Goal: Transaction & Acquisition: Purchase product/service

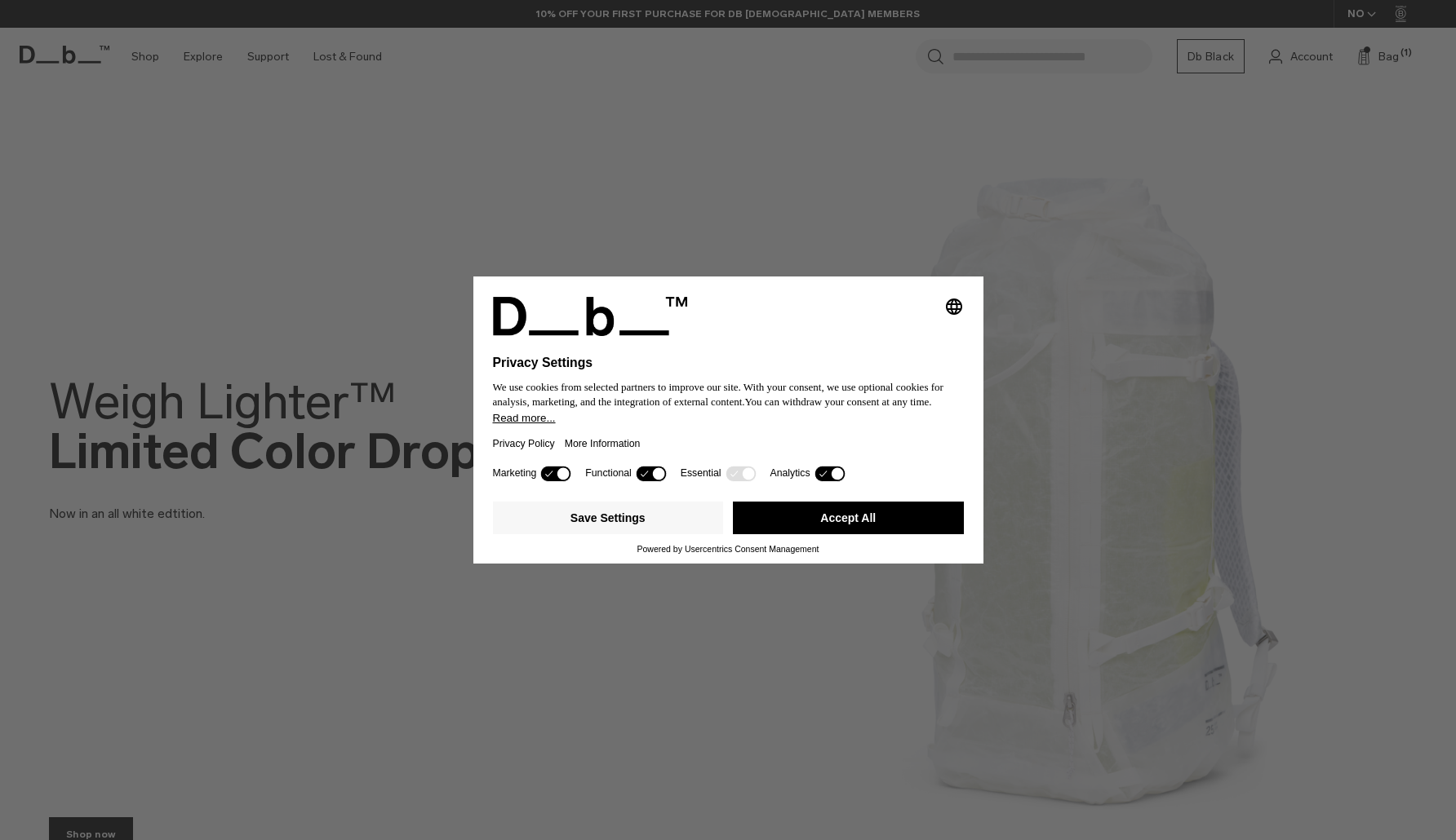
click at [852, 526] on button "Accept All" at bounding box center [849, 518] width 231 height 32
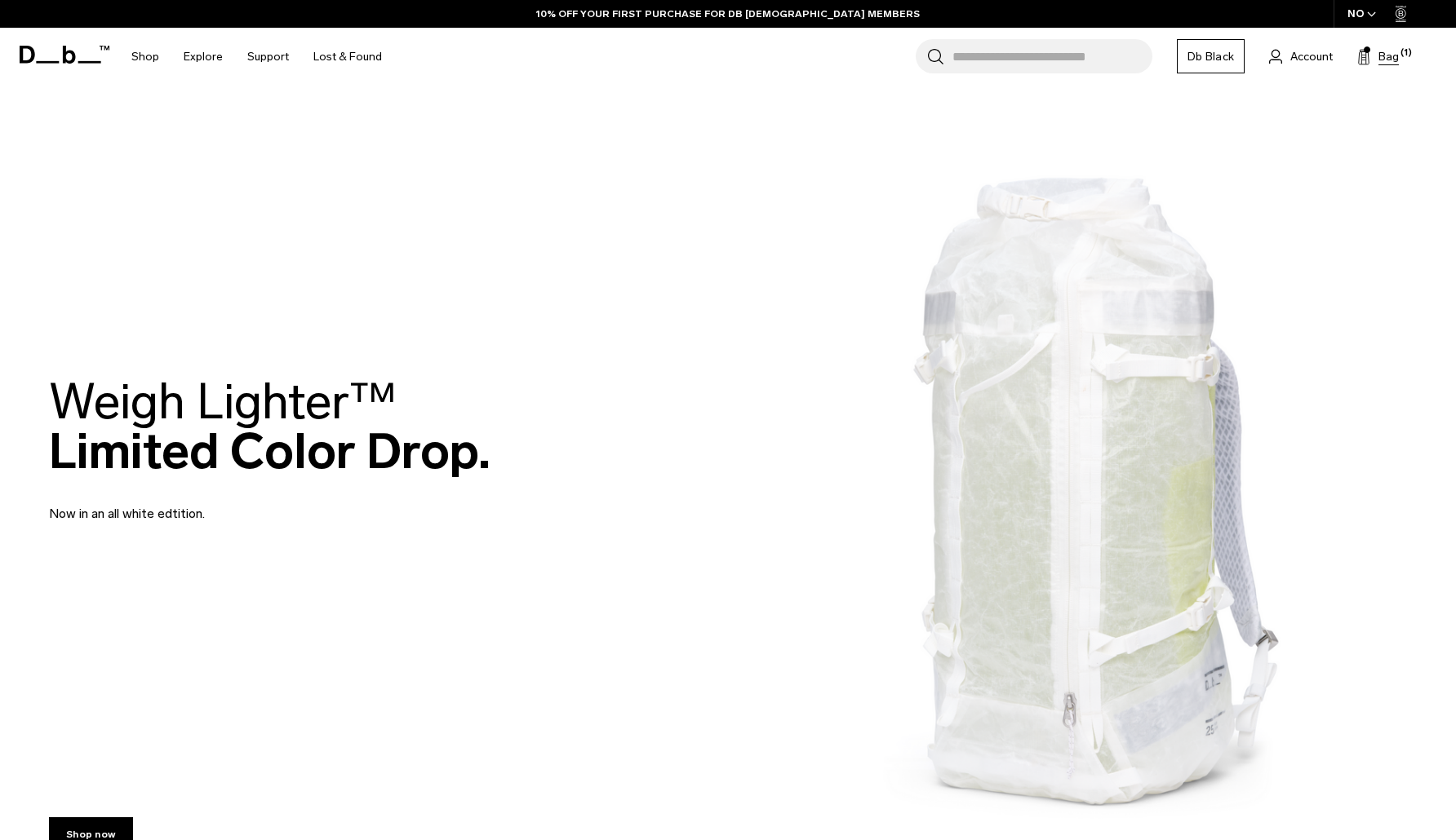
click at [1382, 52] on span "Bag" at bounding box center [1388, 57] width 20 height 17
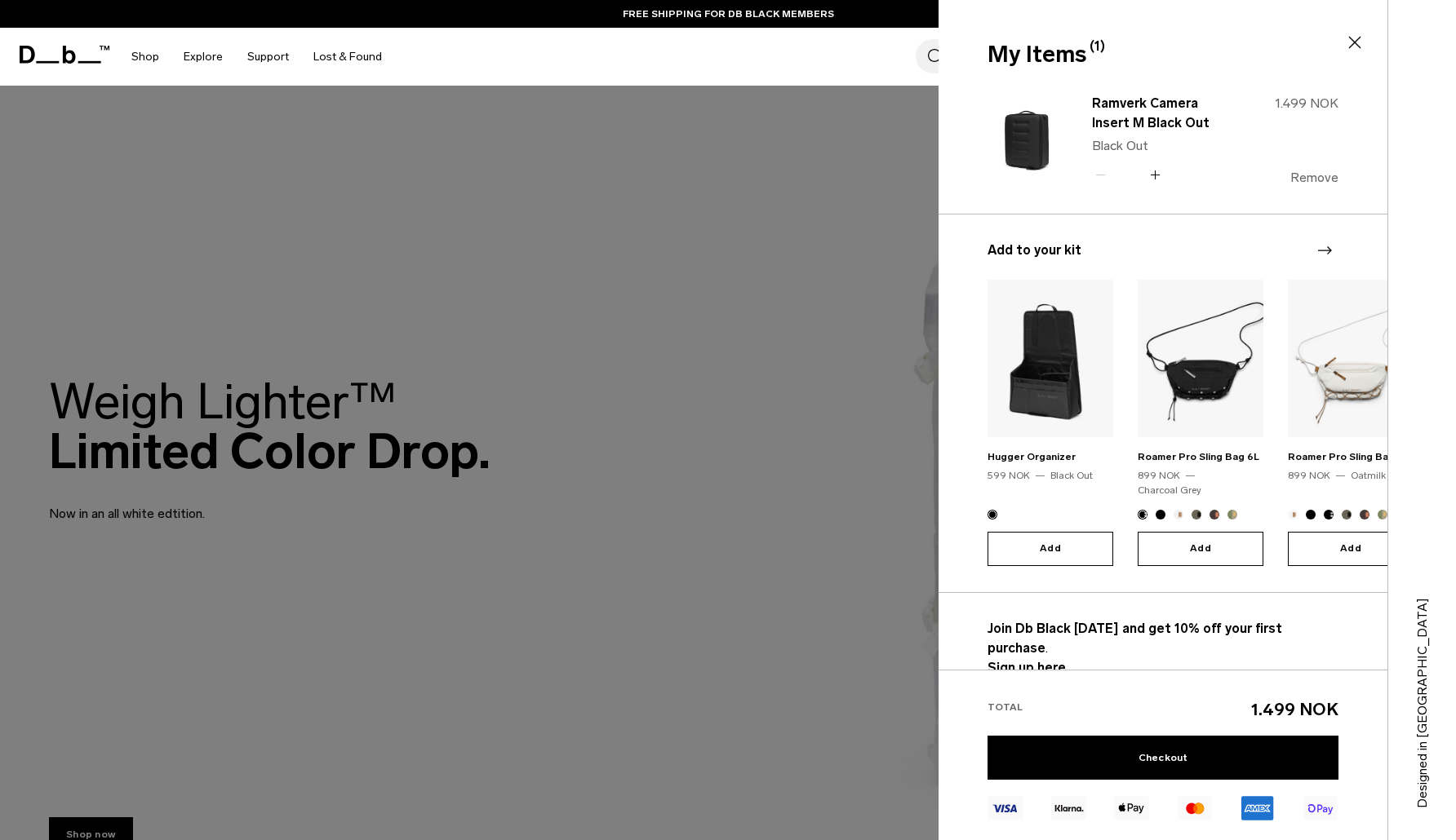
click at [1307, 173] on button "Remove" at bounding box center [1314, 178] width 48 height 14
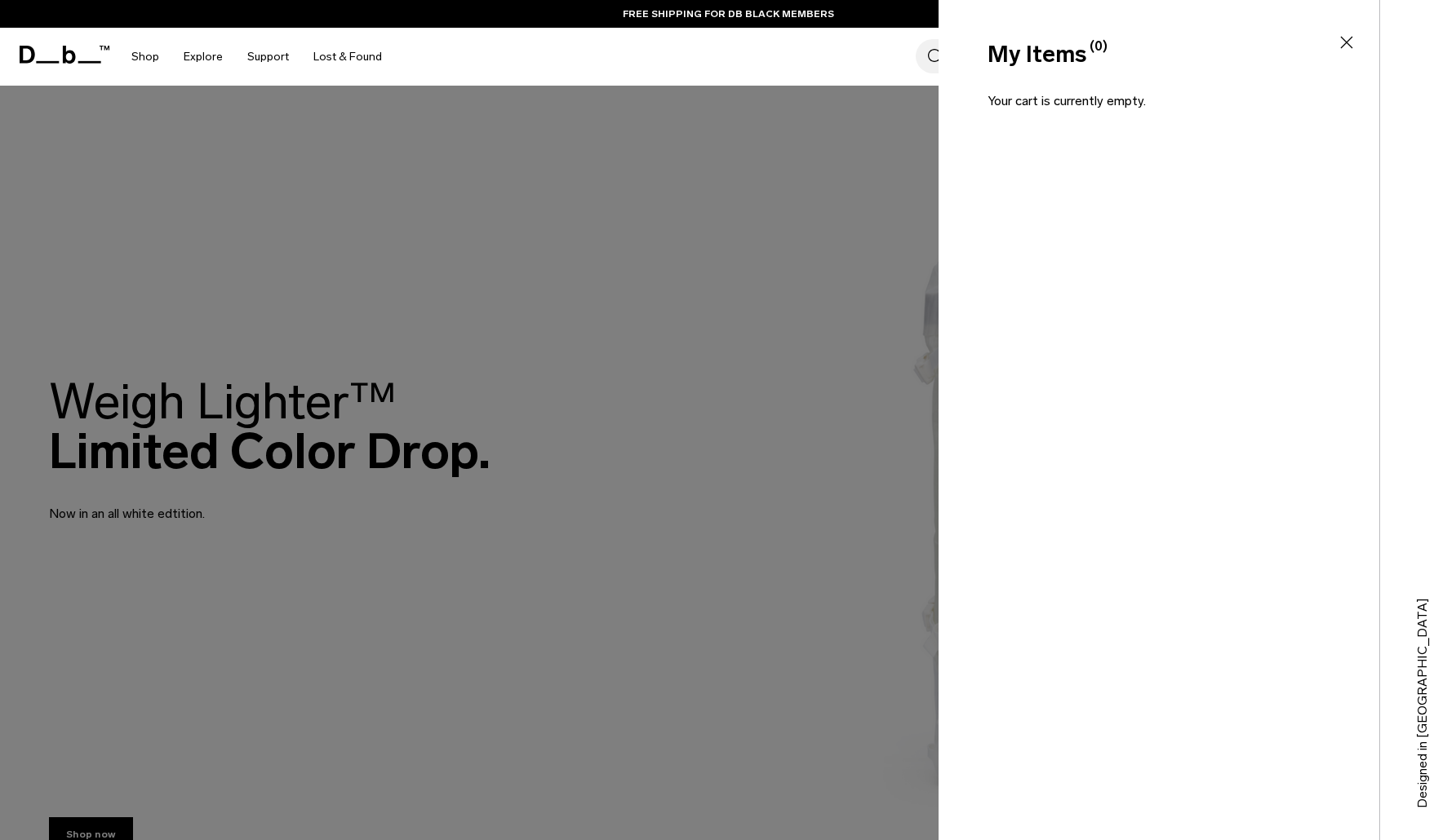
click at [1336, 37] on icon at bounding box center [1346, 42] width 20 height 20
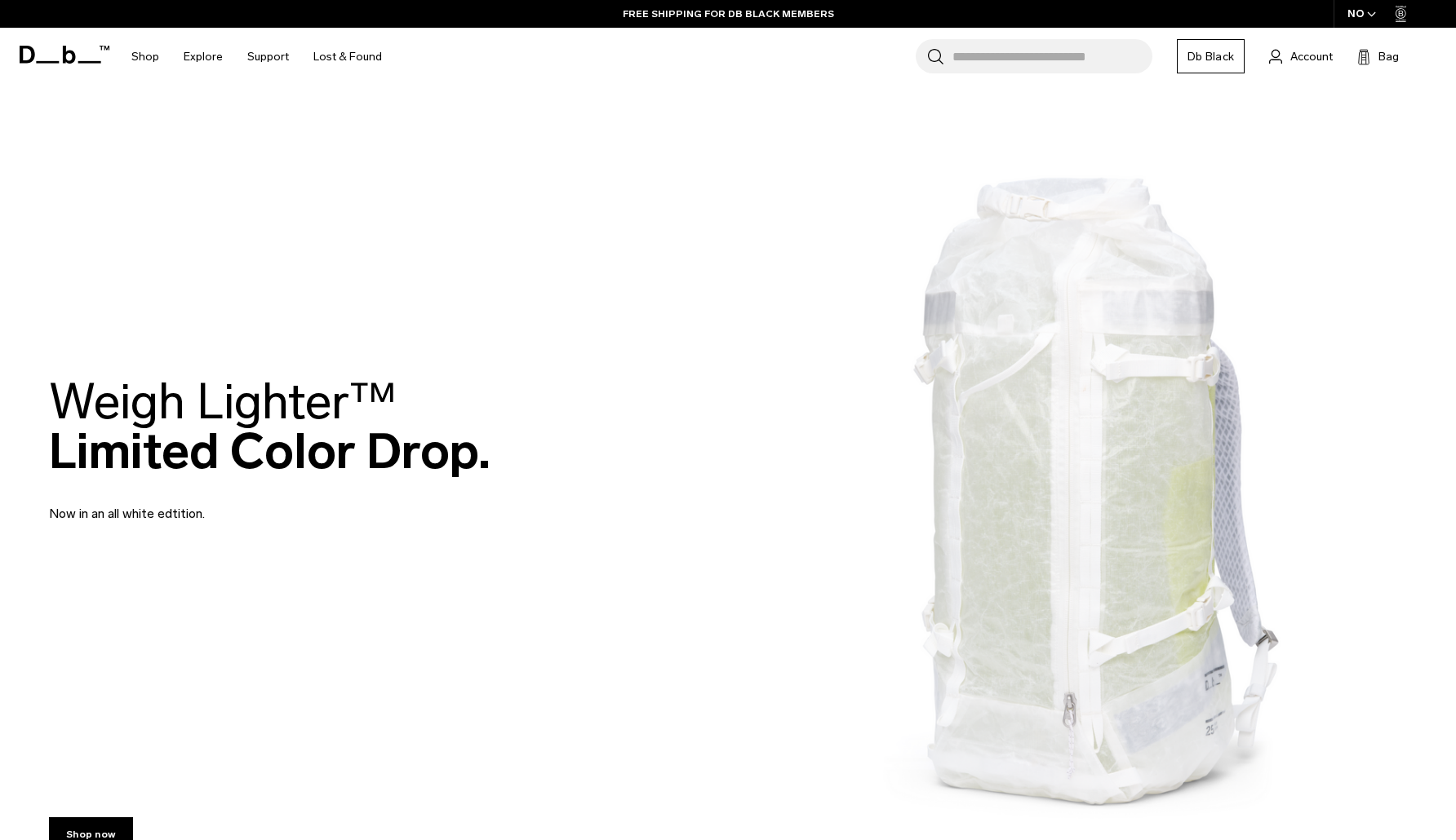
click at [959, 58] on input "Search for Bags, Luggage..." at bounding box center [1052, 56] width 200 height 34
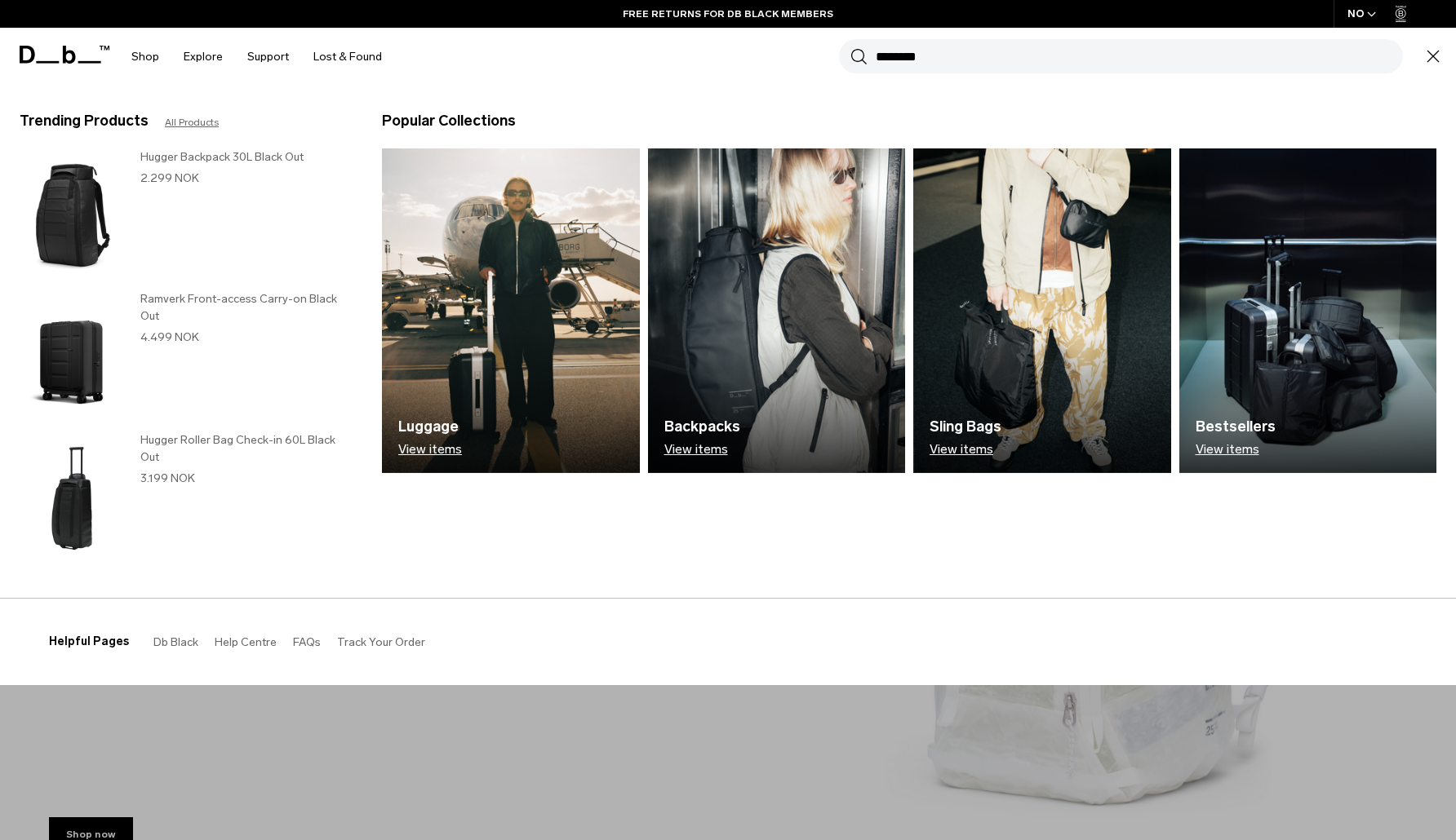
type input "********"
click at [859, 56] on button "Search" at bounding box center [859, 56] width 17 height 18
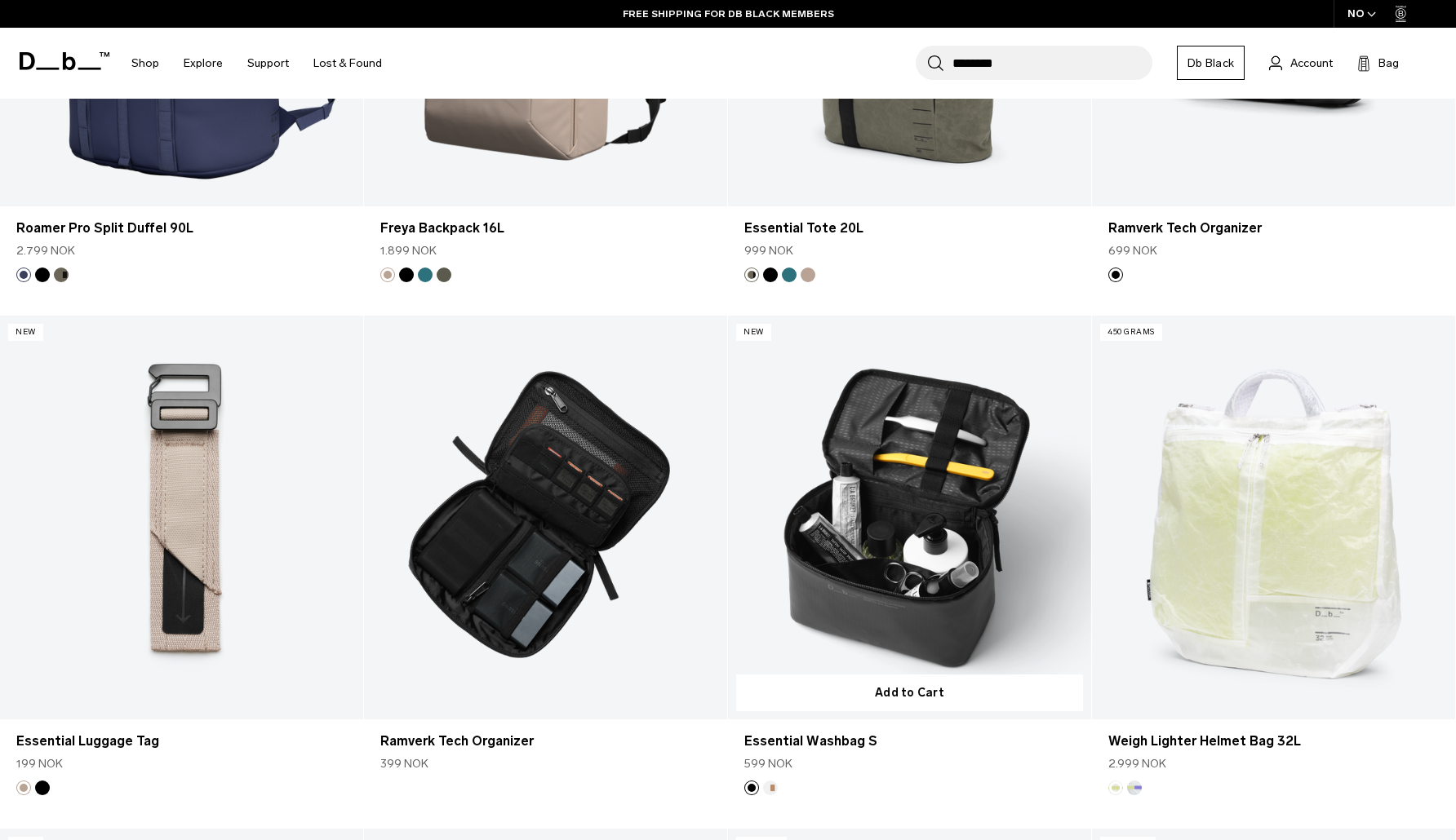
scroll to position [2095, 0]
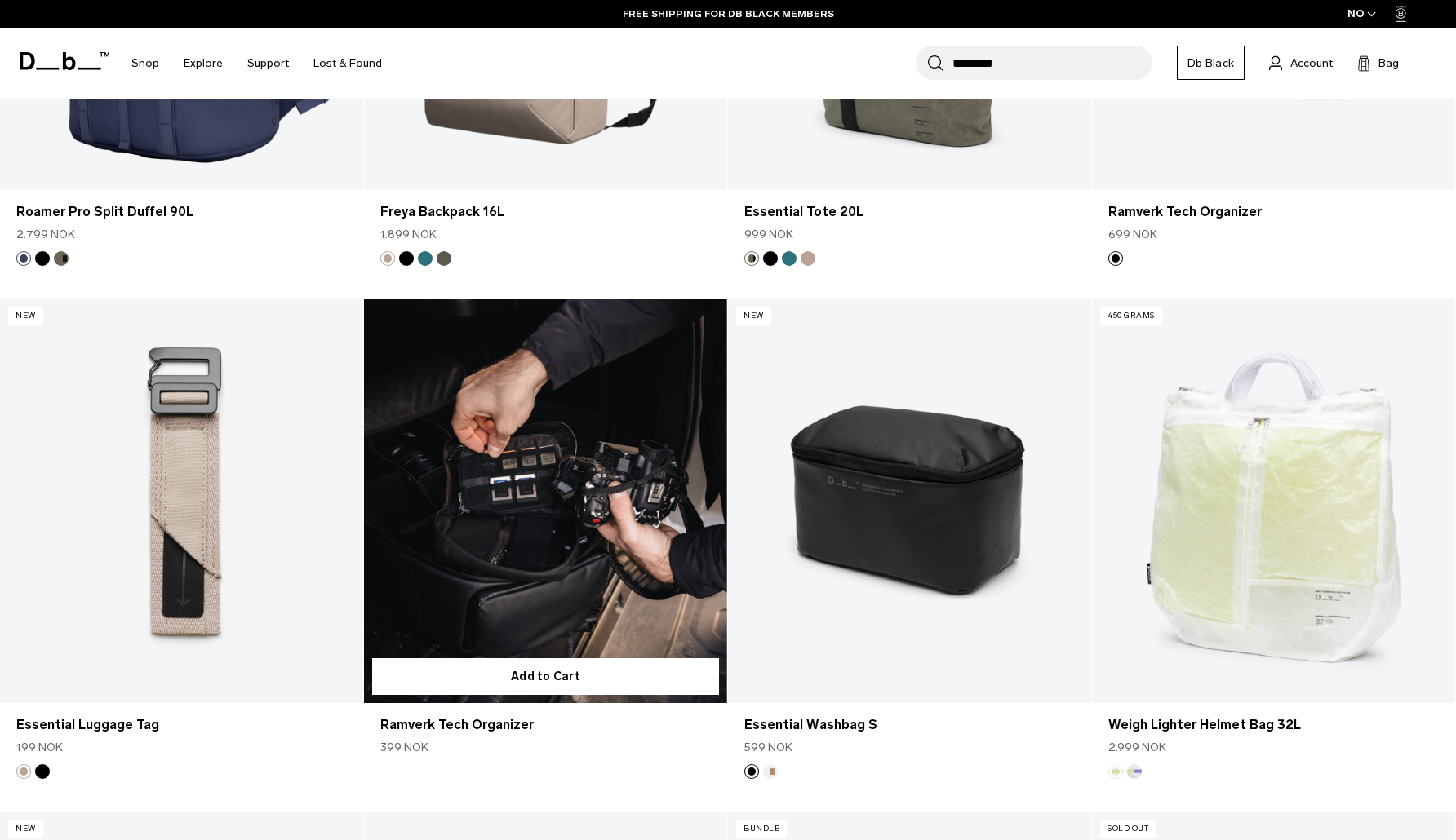
click at [552, 448] on link "Ramverk Tech Organizer" at bounding box center [545, 501] width 363 height 403
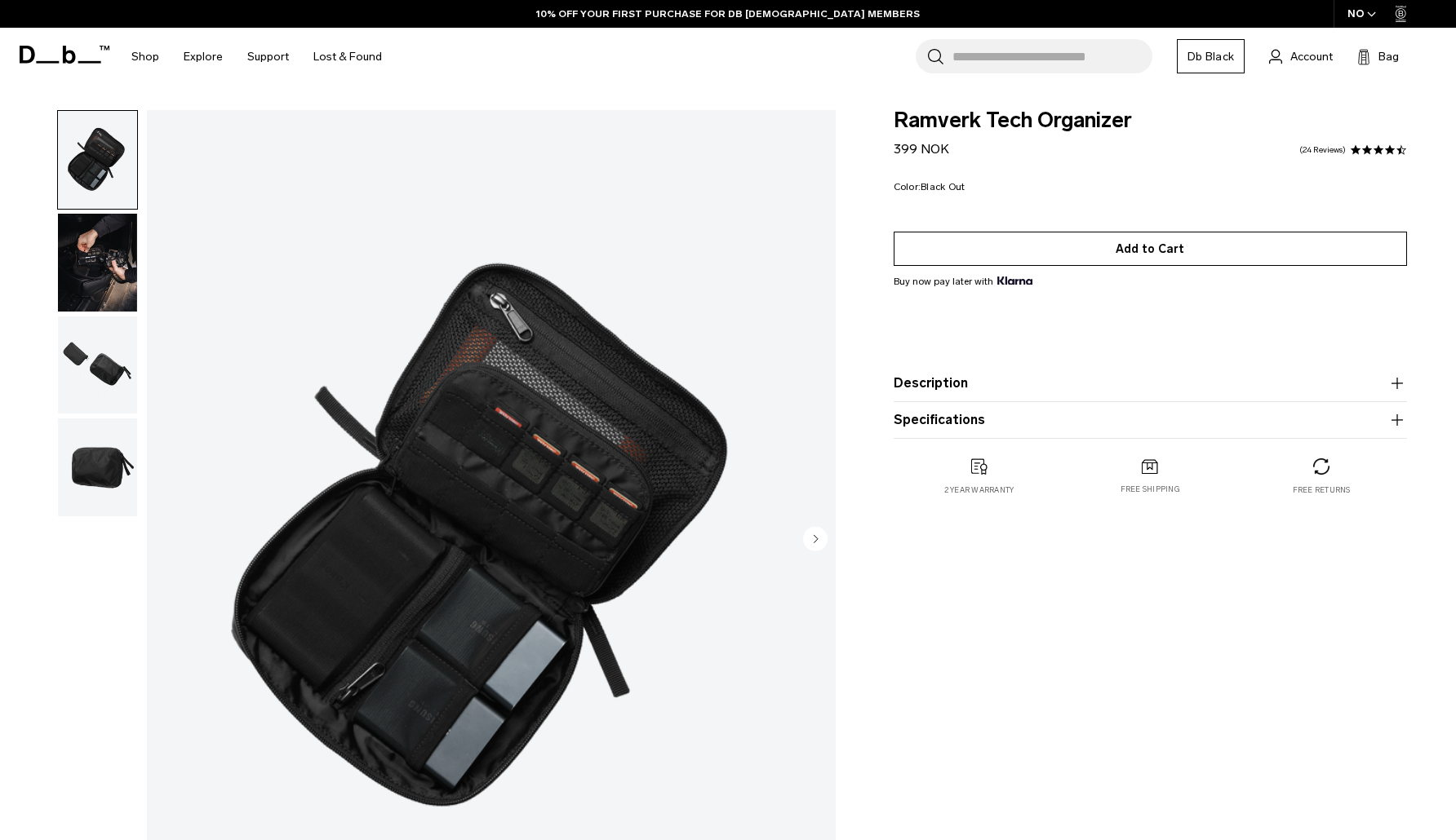
click at [1143, 251] on button "Add to Cart" at bounding box center [1150, 249] width 513 height 34
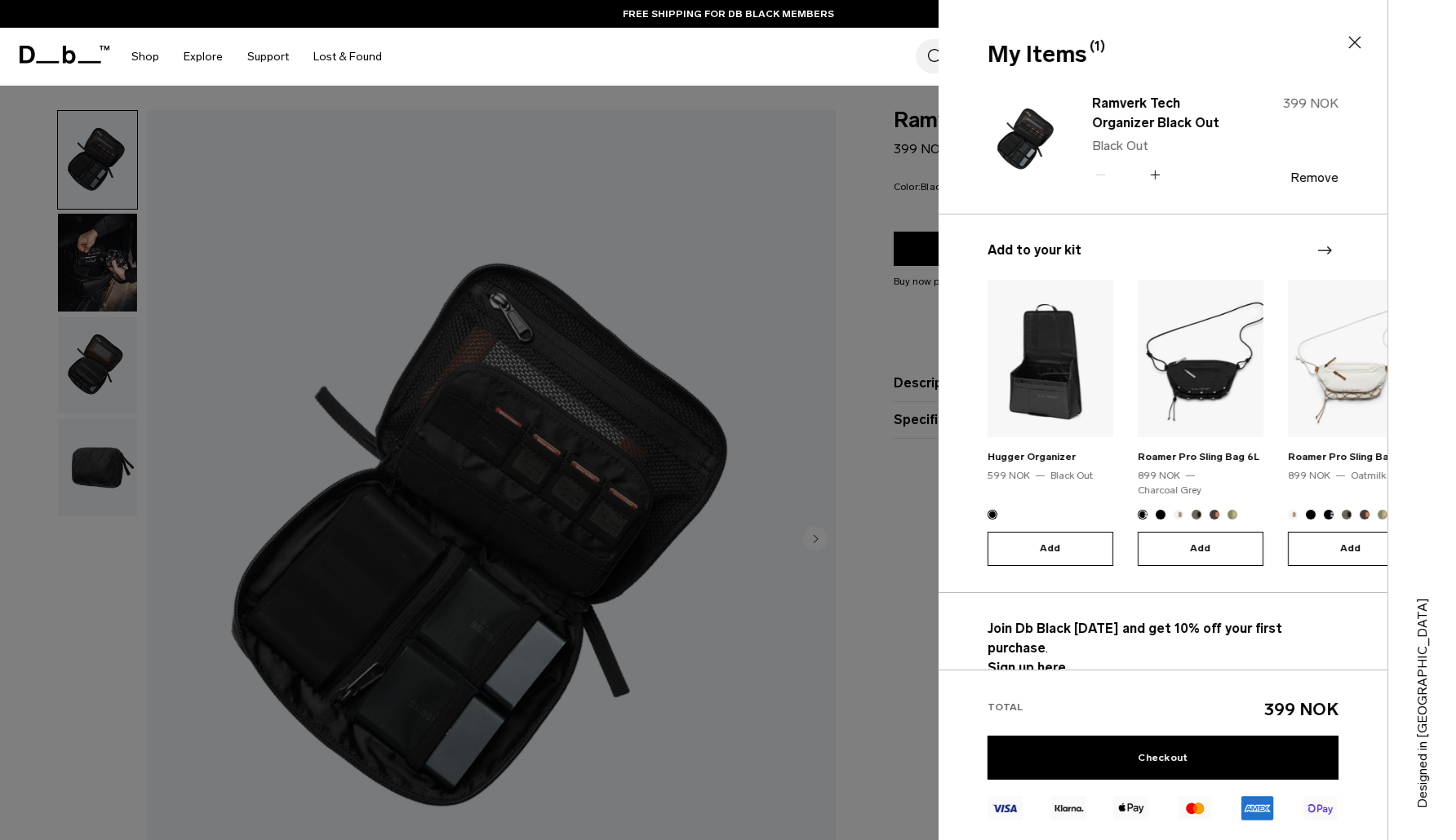
click at [1357, 40] on icon at bounding box center [1355, 42] width 12 height 12
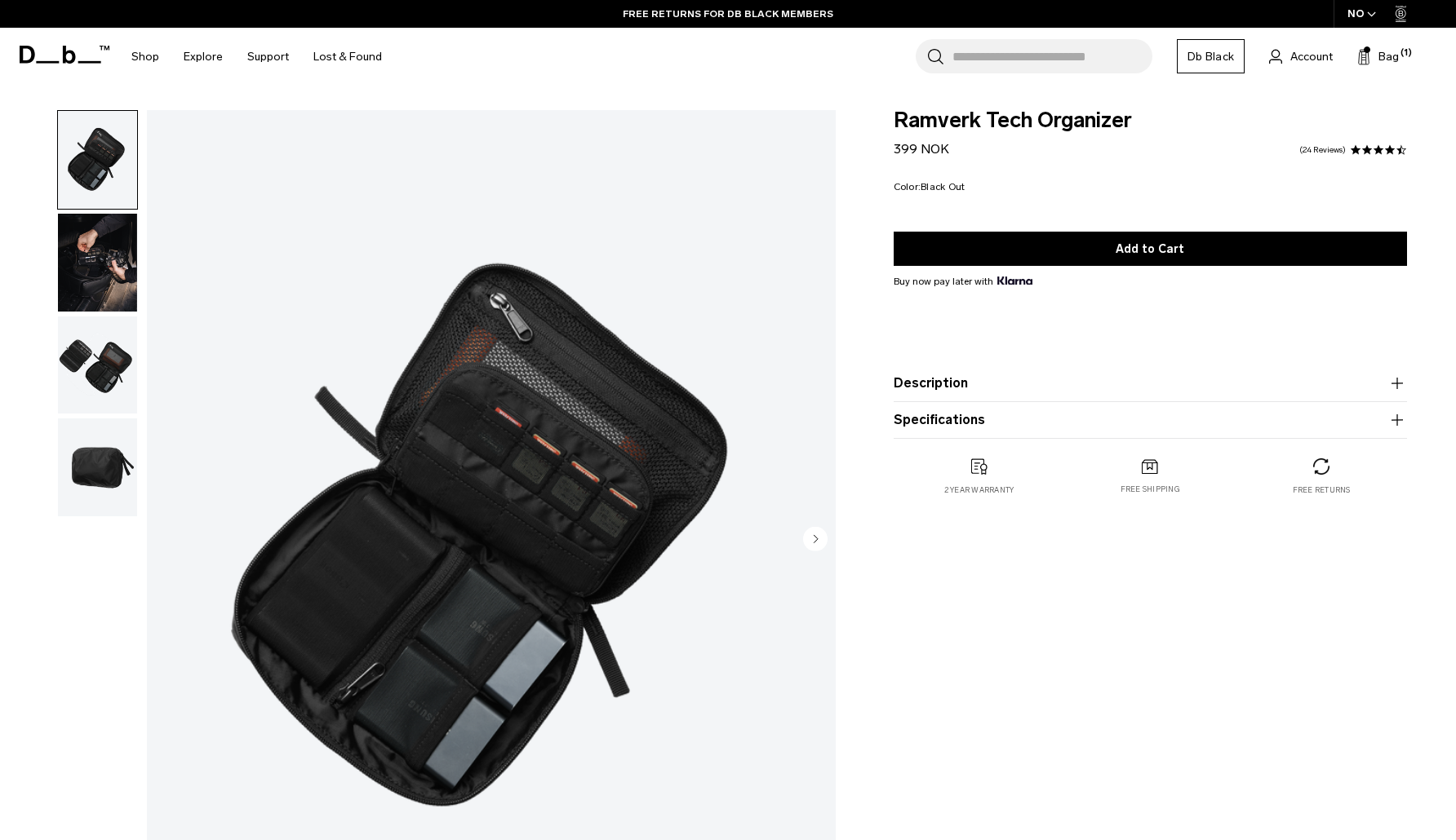
click at [999, 411] on button "Specifications" at bounding box center [1150, 420] width 513 height 20
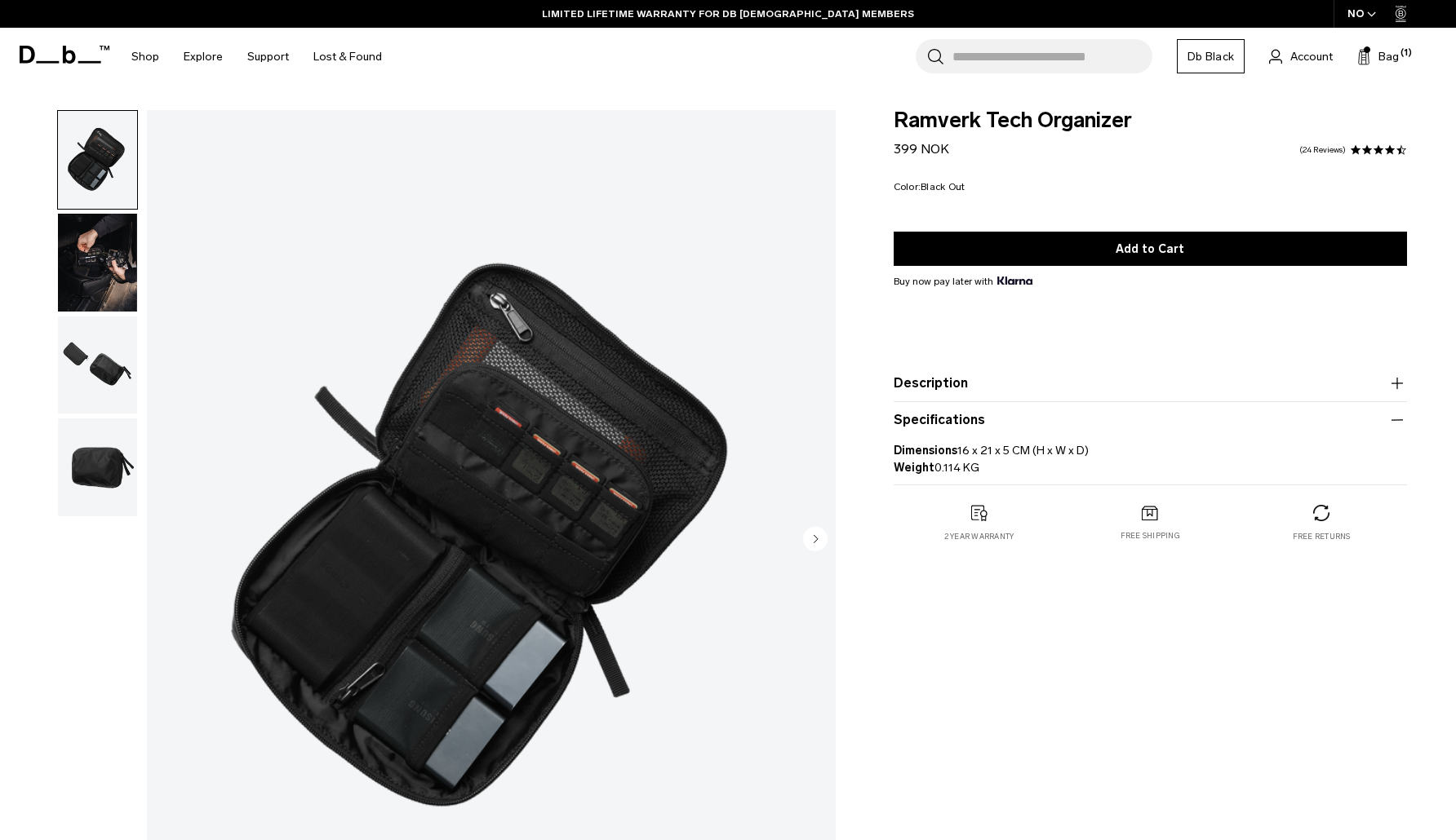
click at [1216, 52] on link "Db Black" at bounding box center [1211, 56] width 68 height 34
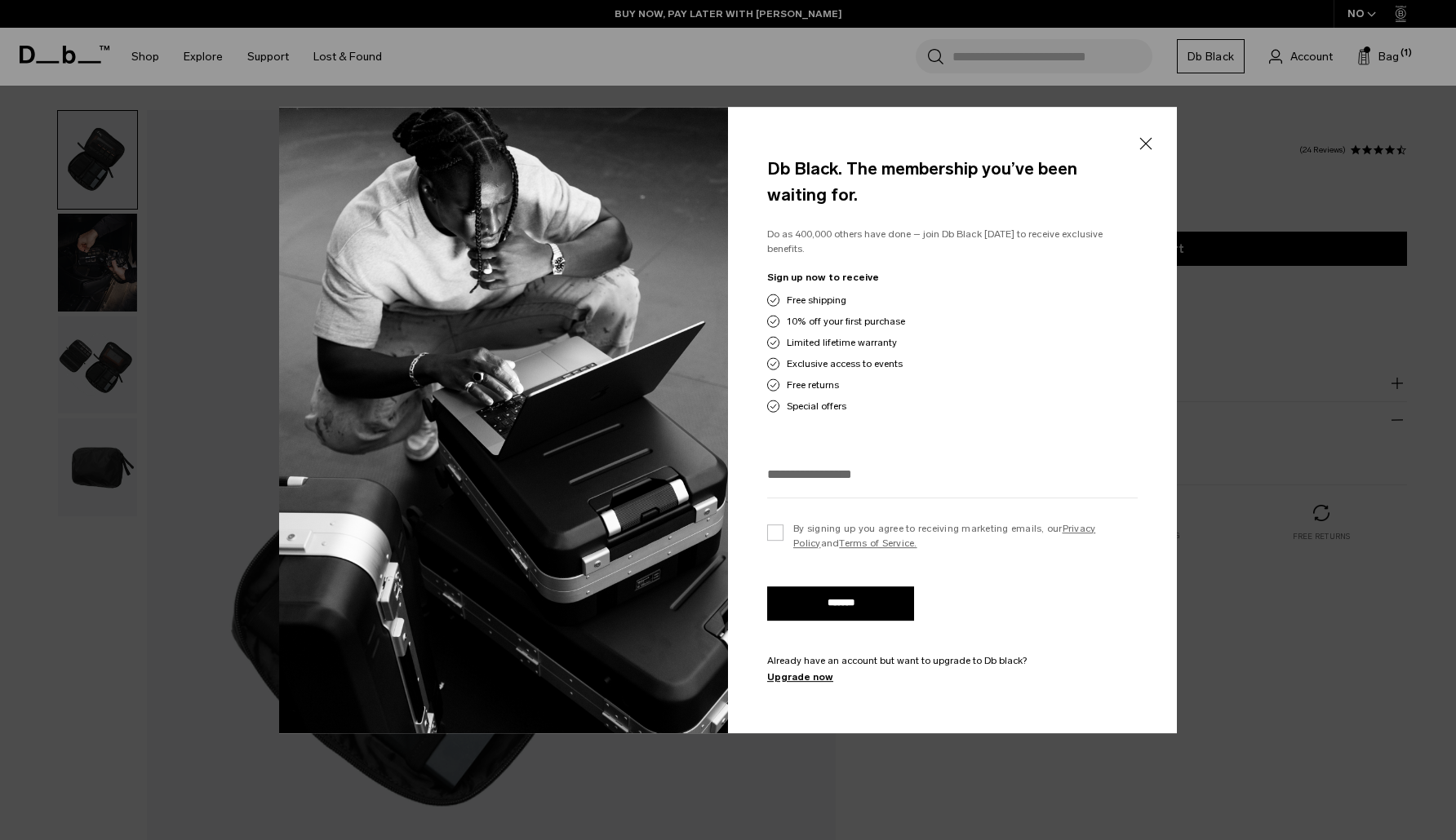
click at [1139, 151] on button "Close" at bounding box center [1145, 144] width 20 height 34
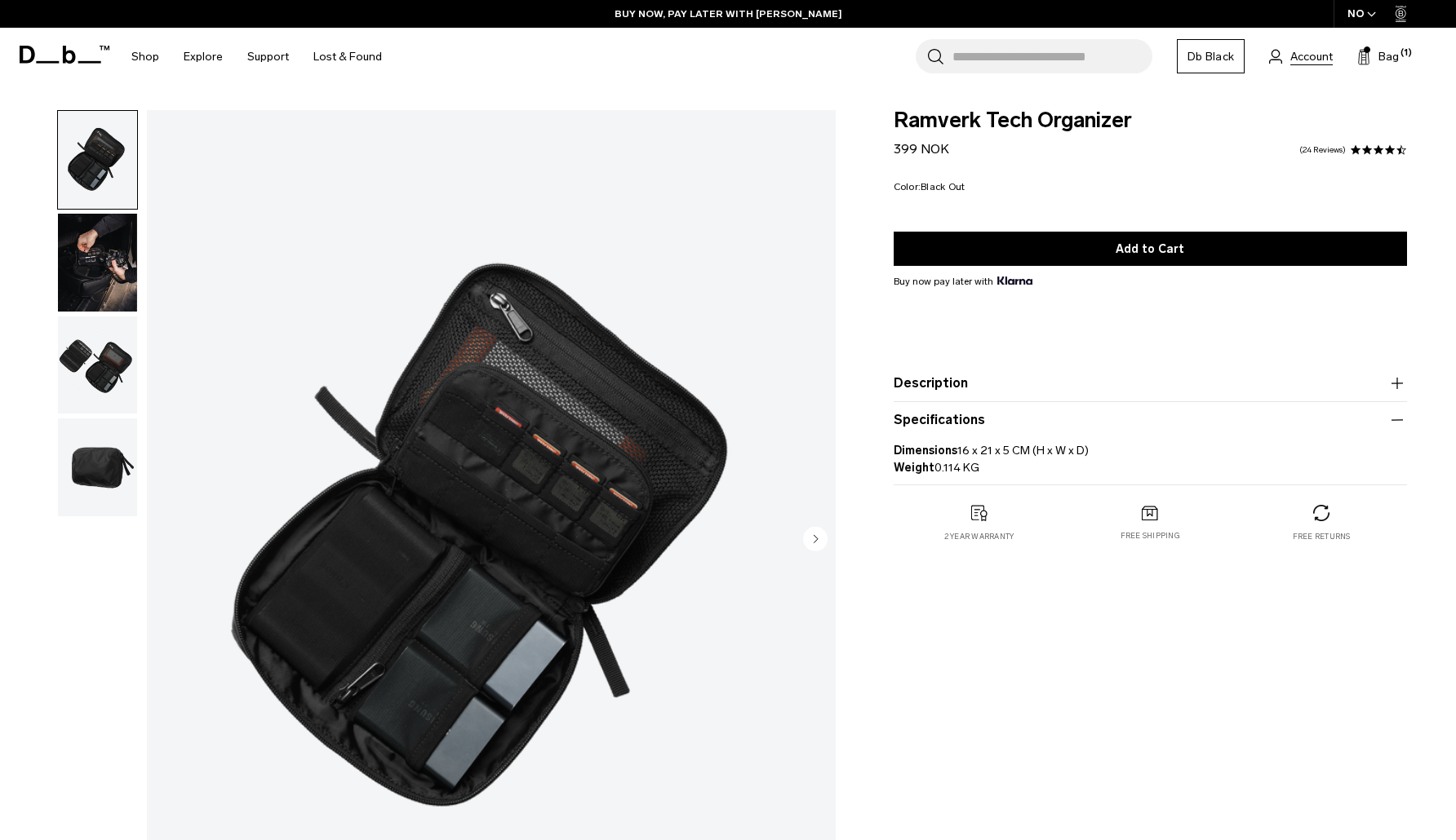
click at [1303, 53] on span "Account" at bounding box center [1312, 57] width 42 height 17
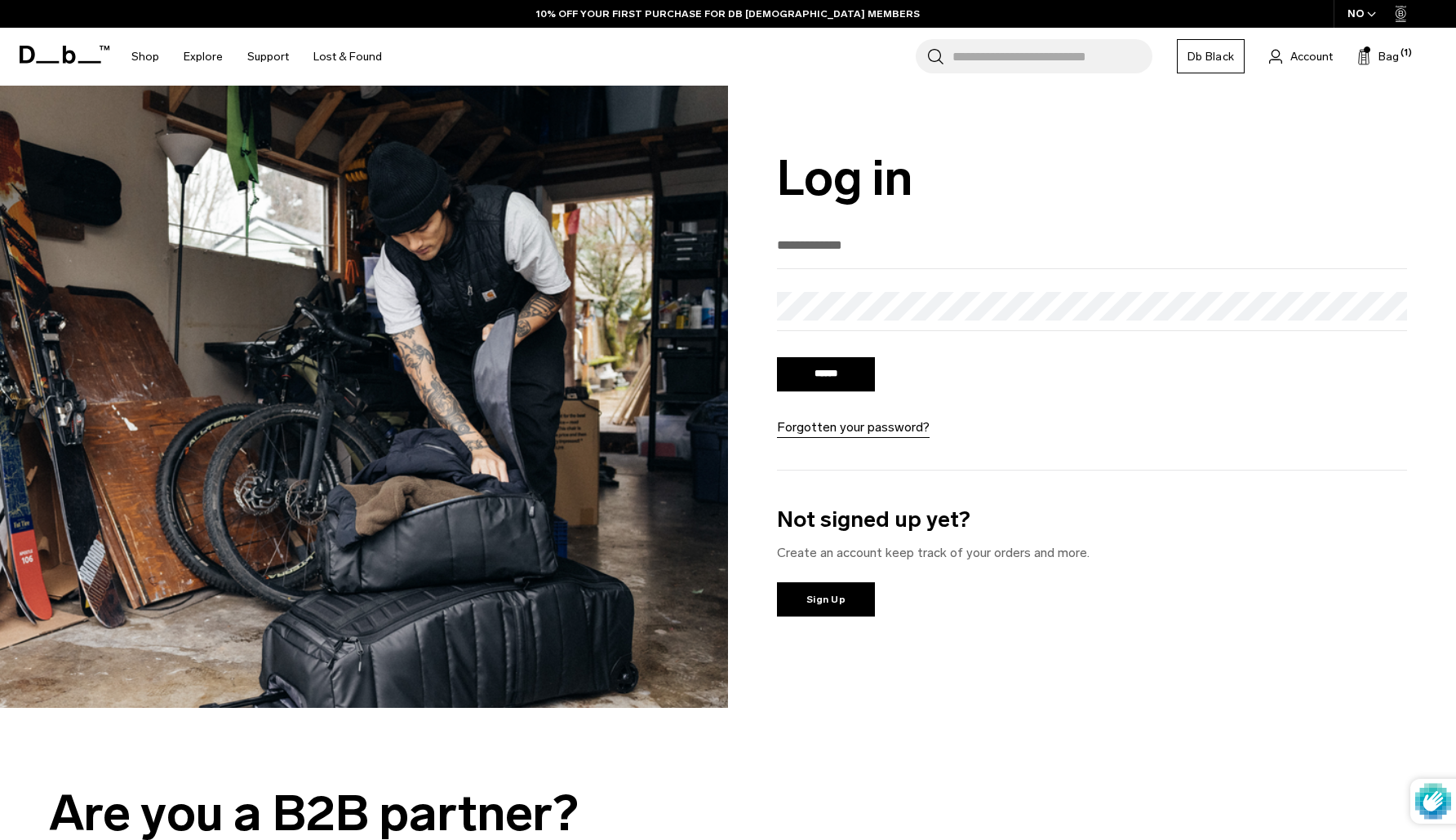
type input "**********"
click at [826, 376] on input "******" at bounding box center [825, 375] width 98 height 34
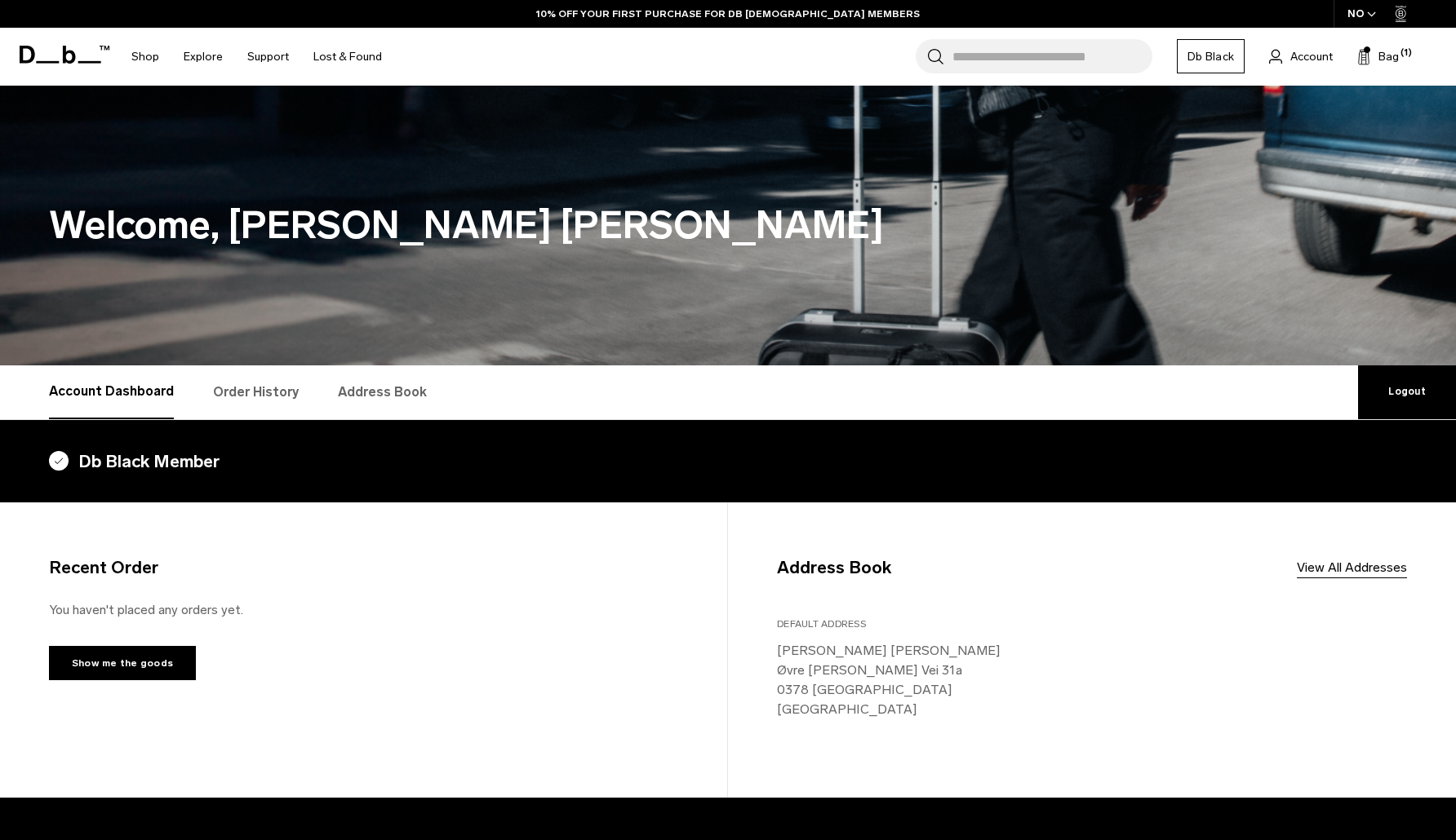
click at [1213, 51] on link "Db Black" at bounding box center [1211, 56] width 68 height 34
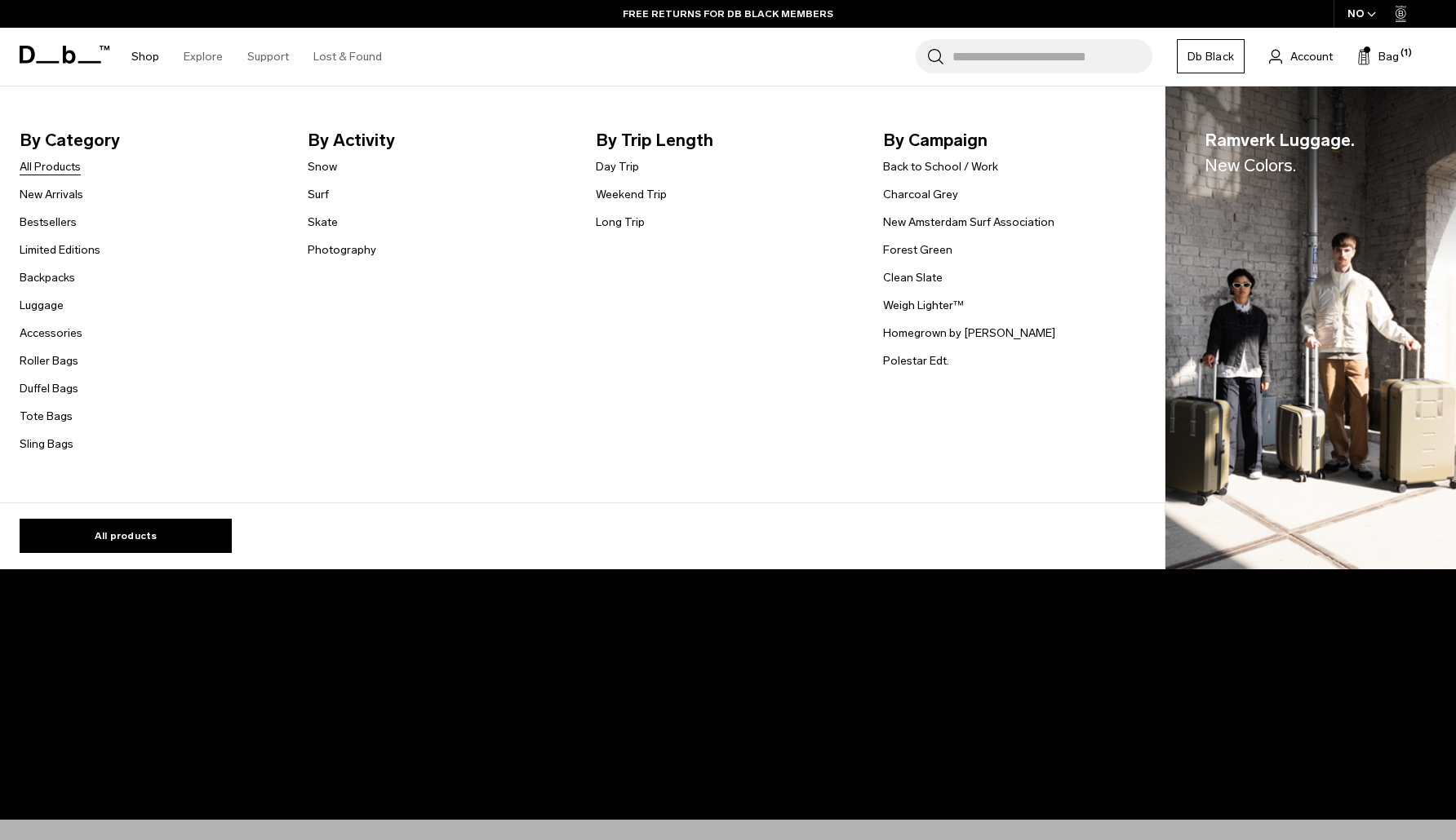
click at [49, 166] on link "All Products" at bounding box center [50, 166] width 61 height 17
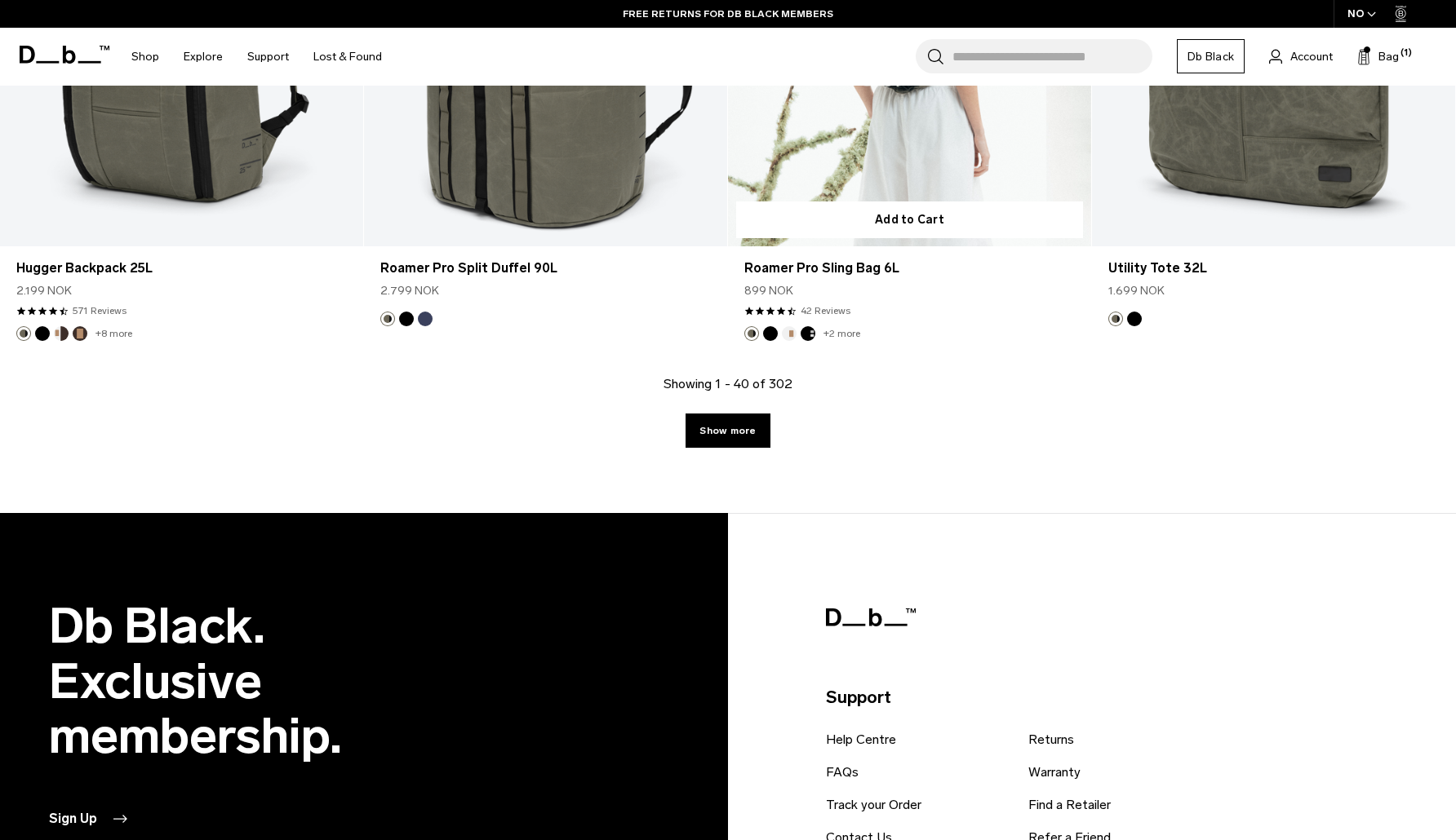
scroll to position [5605, 0]
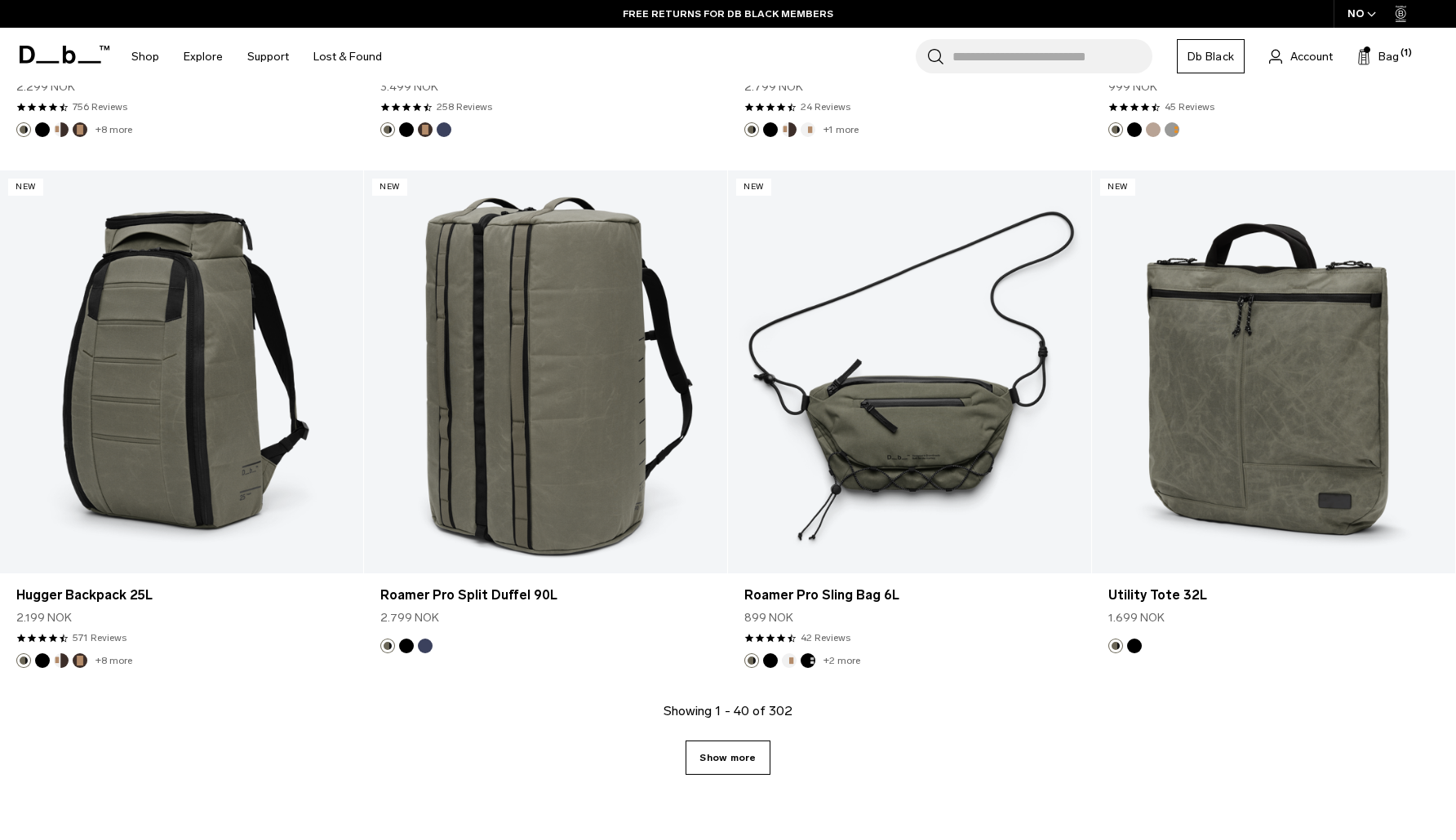
click at [721, 757] on link "Show more" at bounding box center [727, 758] width 84 height 34
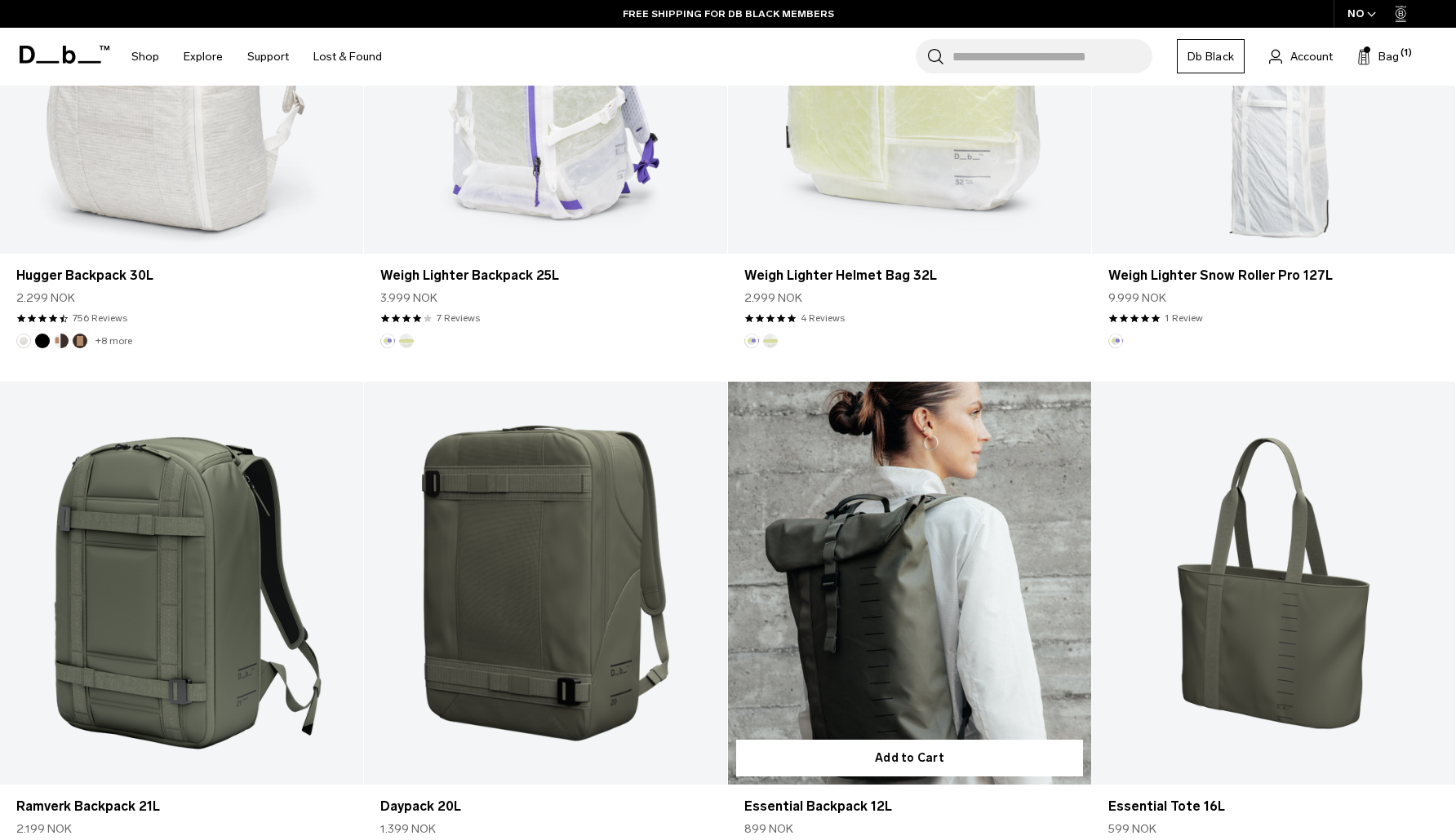
scroll to position [7741, 0]
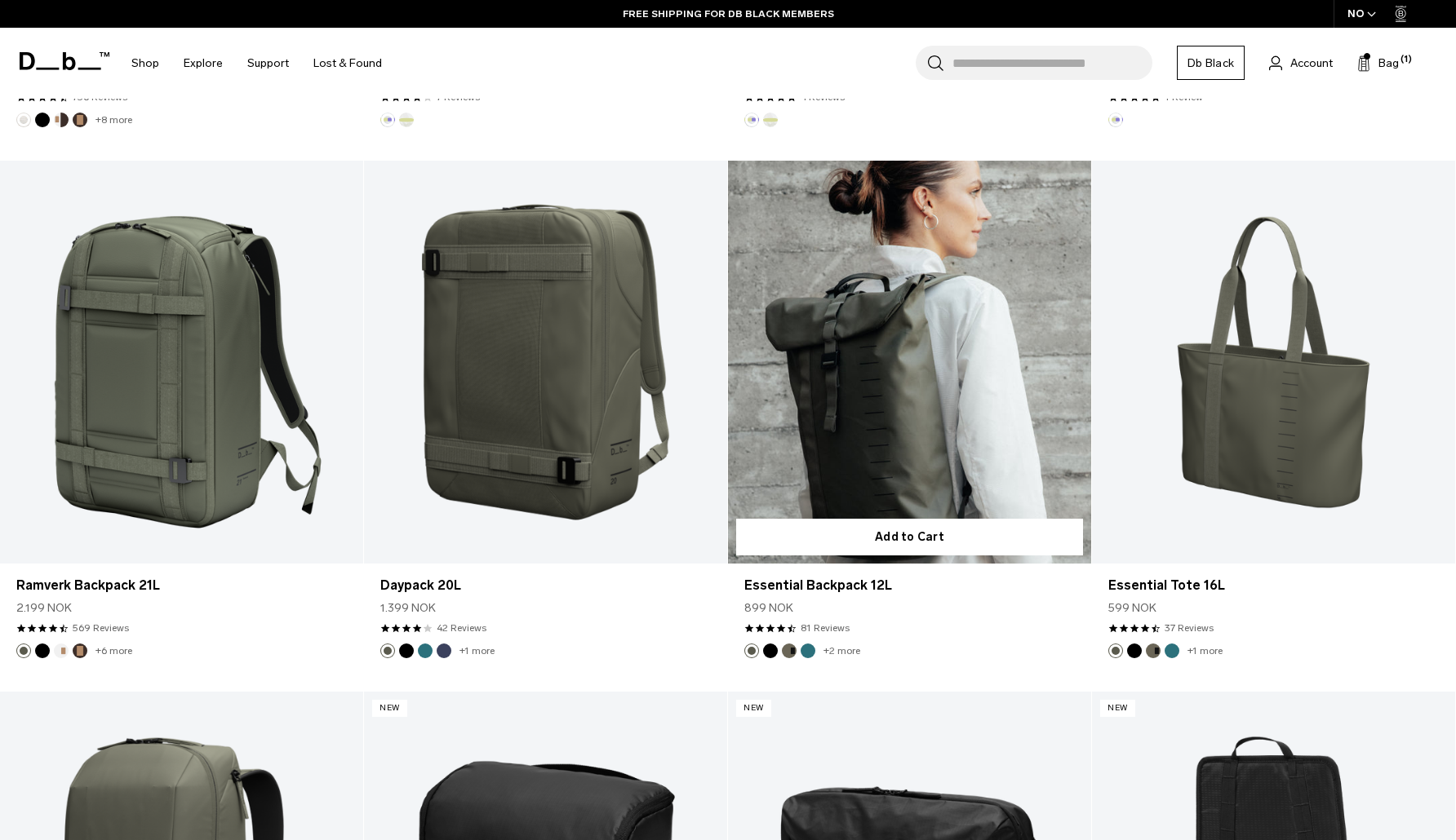
click at [896, 387] on link "Essential Backpack 12L" at bounding box center [909, 362] width 363 height 403
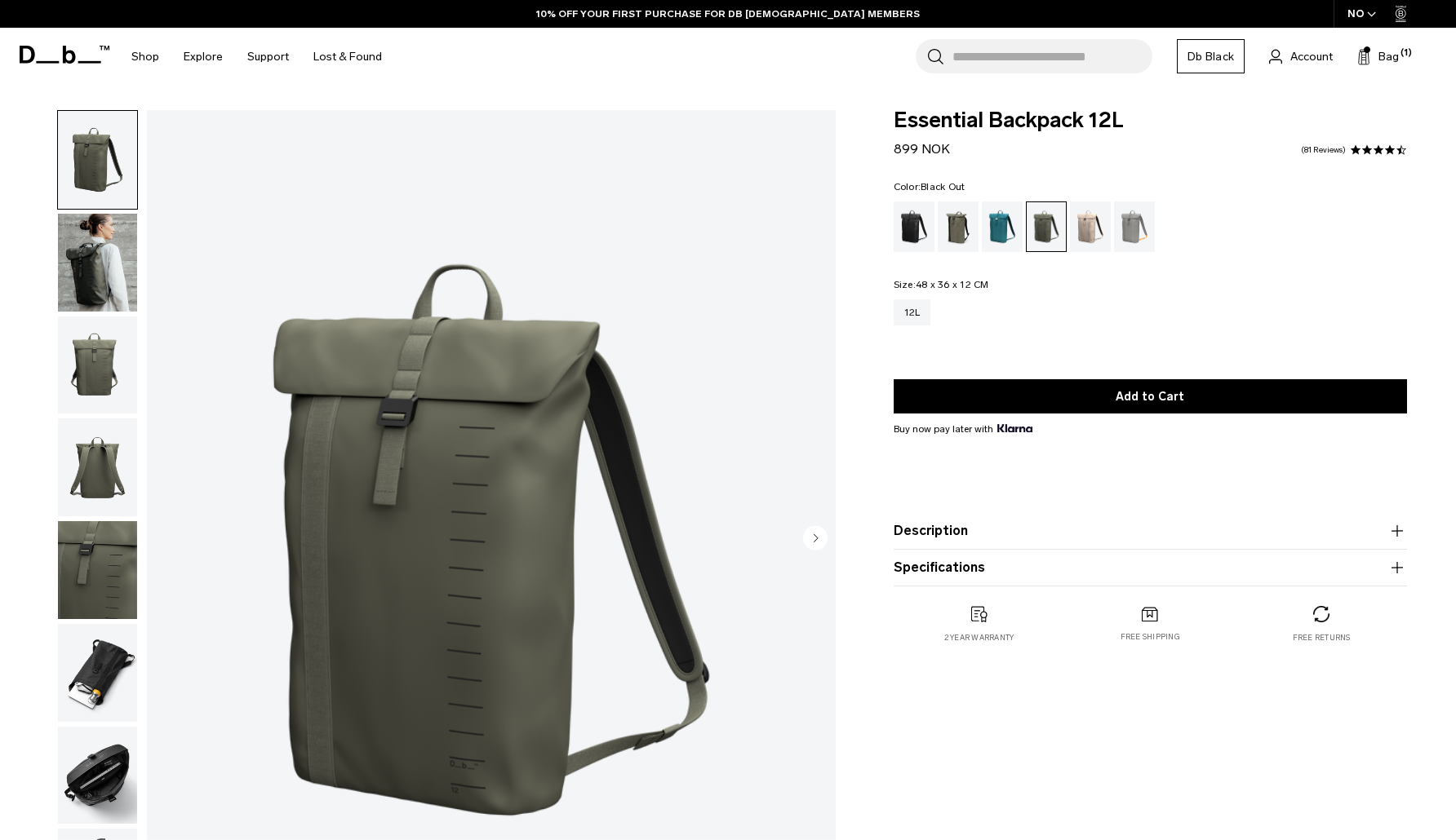
click at [917, 223] on div "Black Out" at bounding box center [914, 227] width 42 height 51
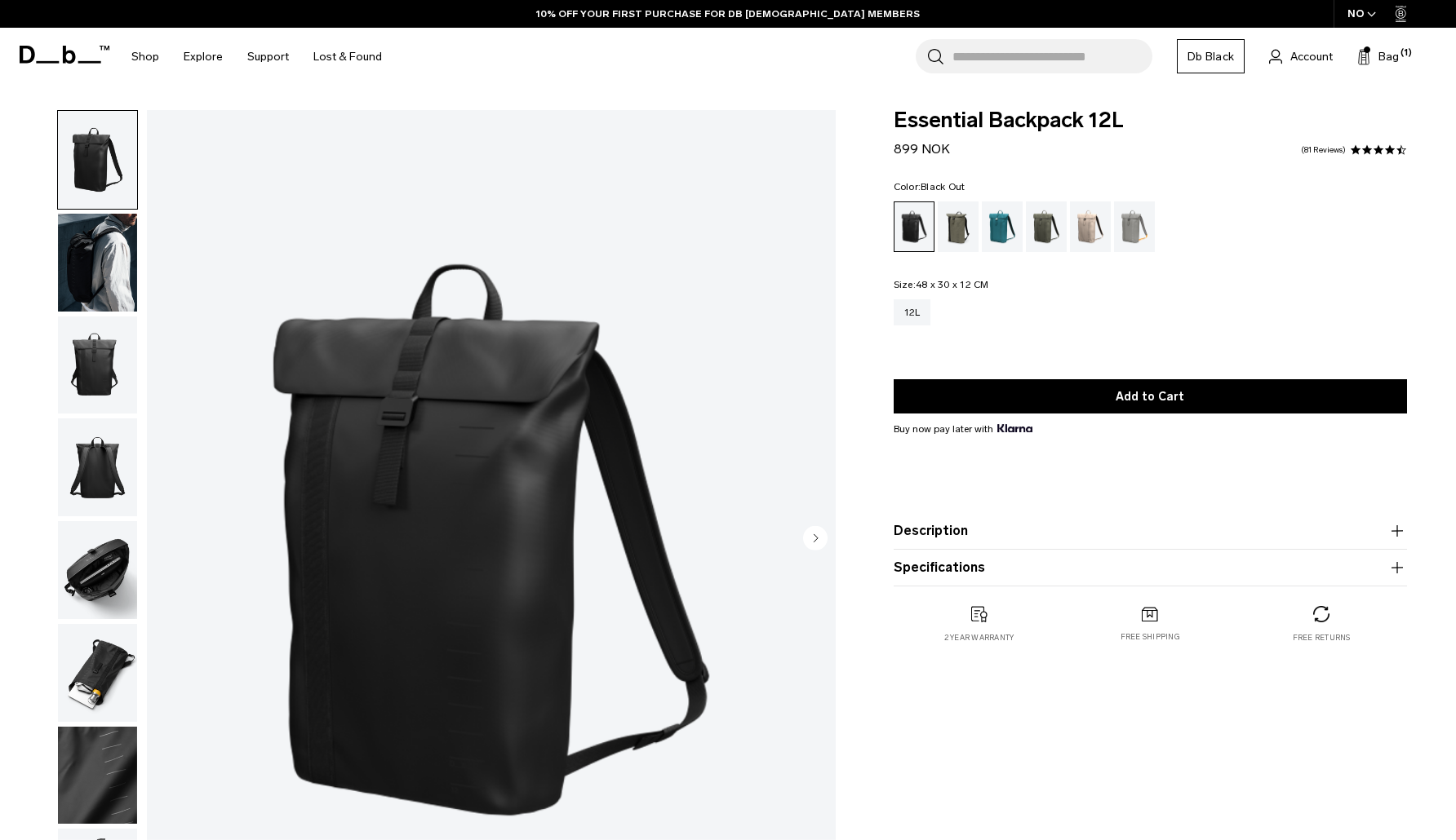
click at [813, 531] on circle "Next slide" at bounding box center [815, 538] width 25 height 25
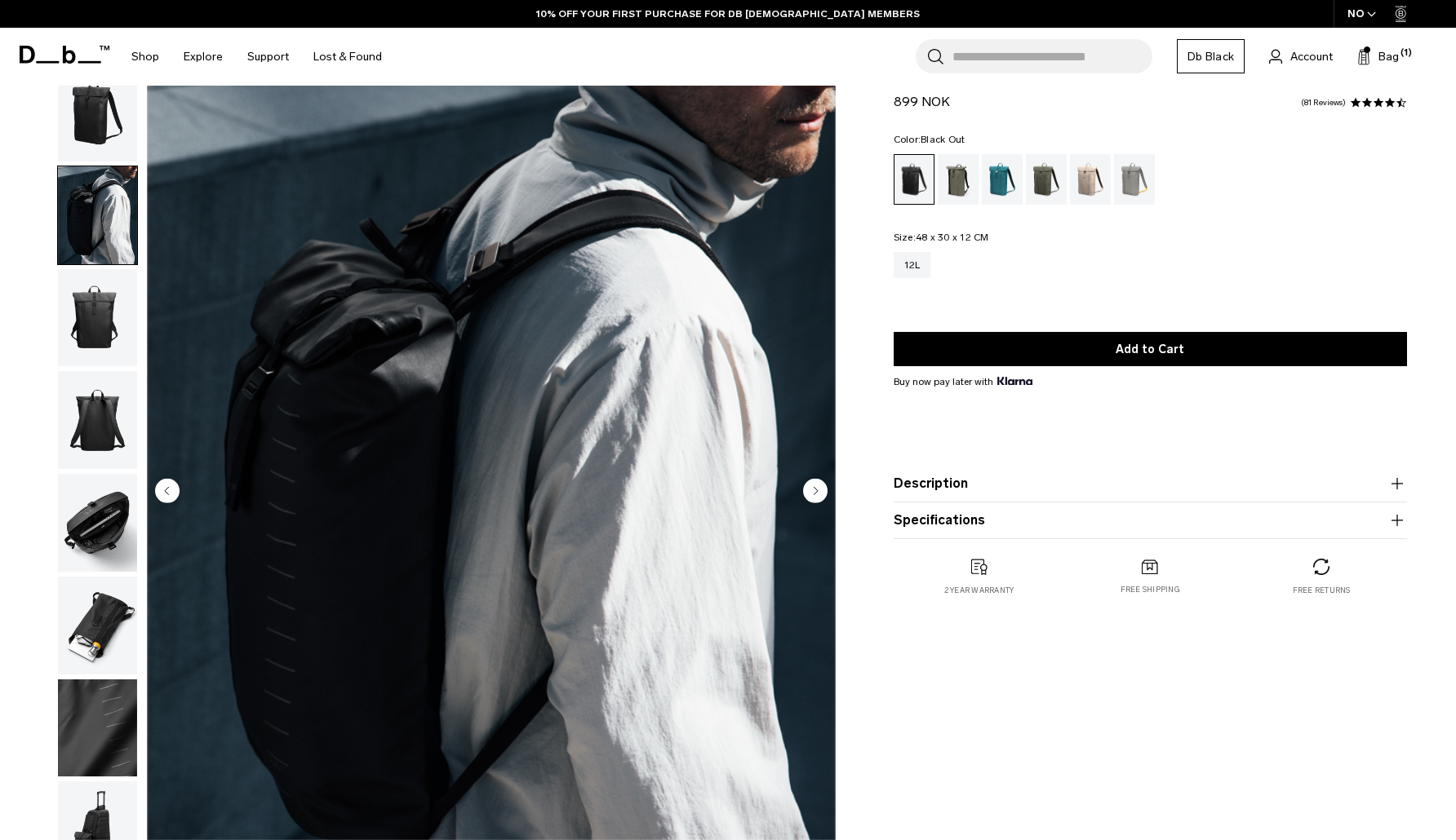
scroll to position [59, 0]
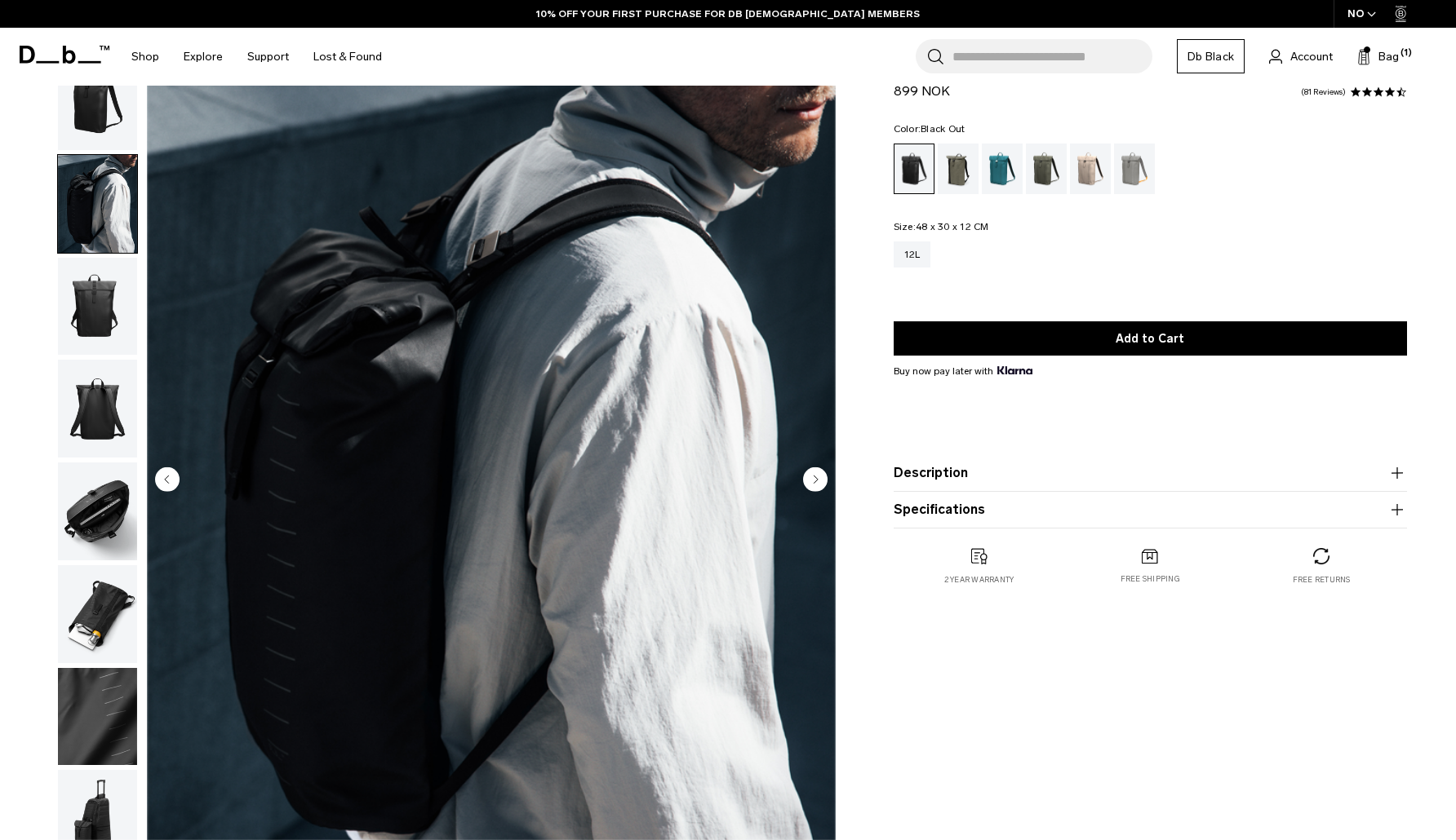
click at [814, 483] on circle "Next slide" at bounding box center [815, 479] width 25 height 25
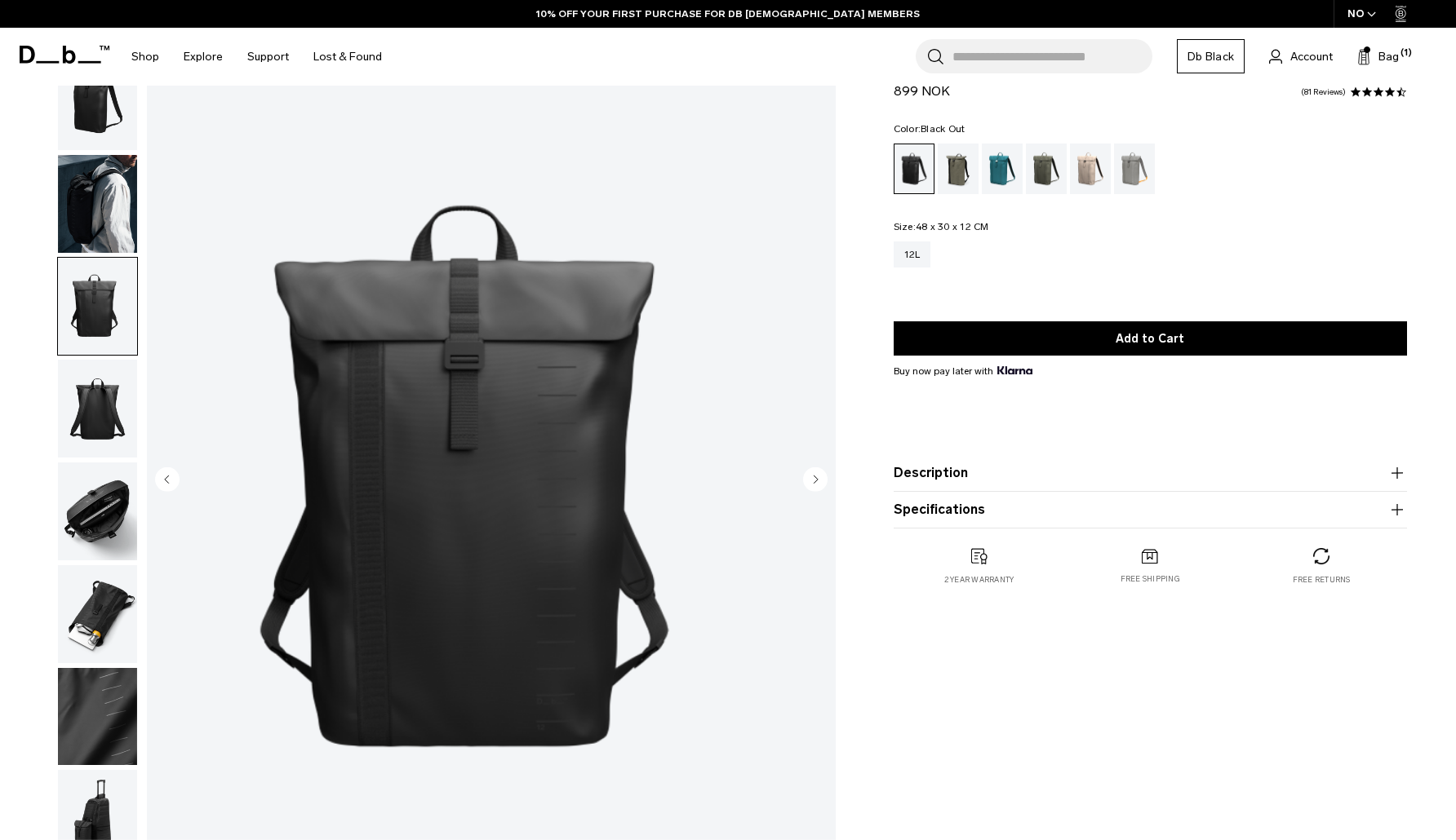
click at [814, 483] on circle "Next slide" at bounding box center [815, 479] width 25 height 25
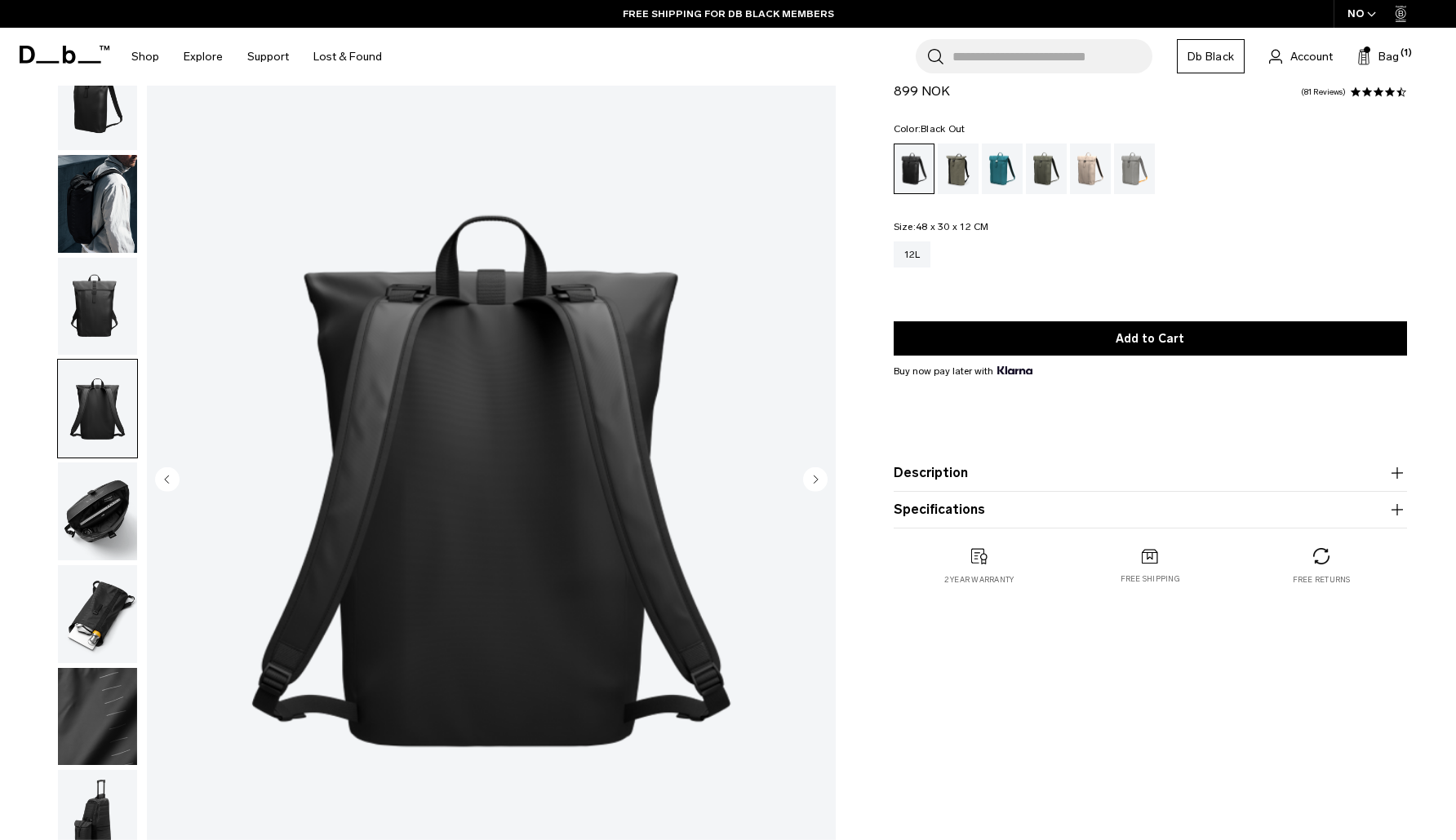
click at [814, 483] on circle "Next slide" at bounding box center [815, 479] width 25 height 25
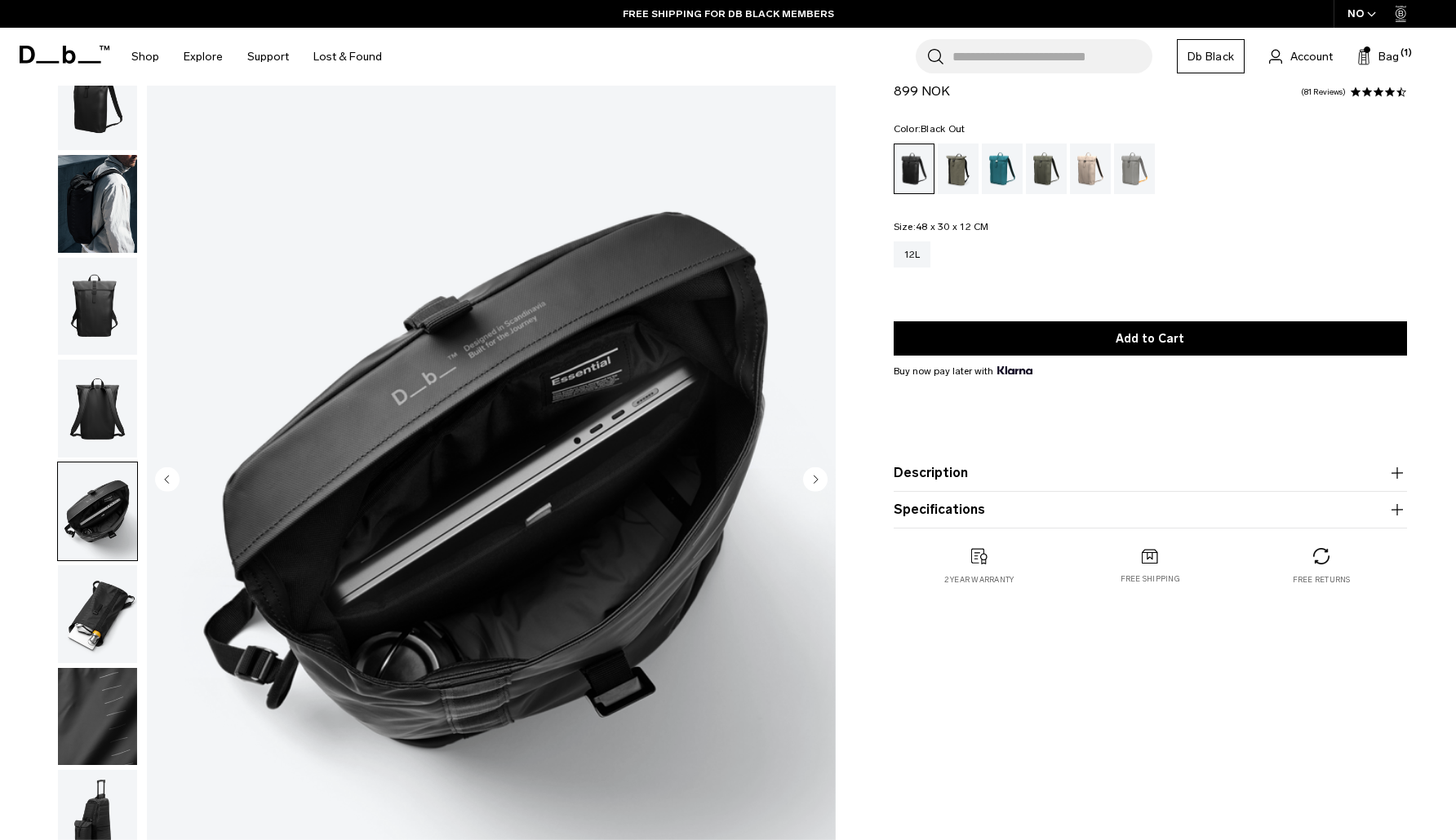
click at [814, 483] on circle "Next slide" at bounding box center [815, 479] width 25 height 25
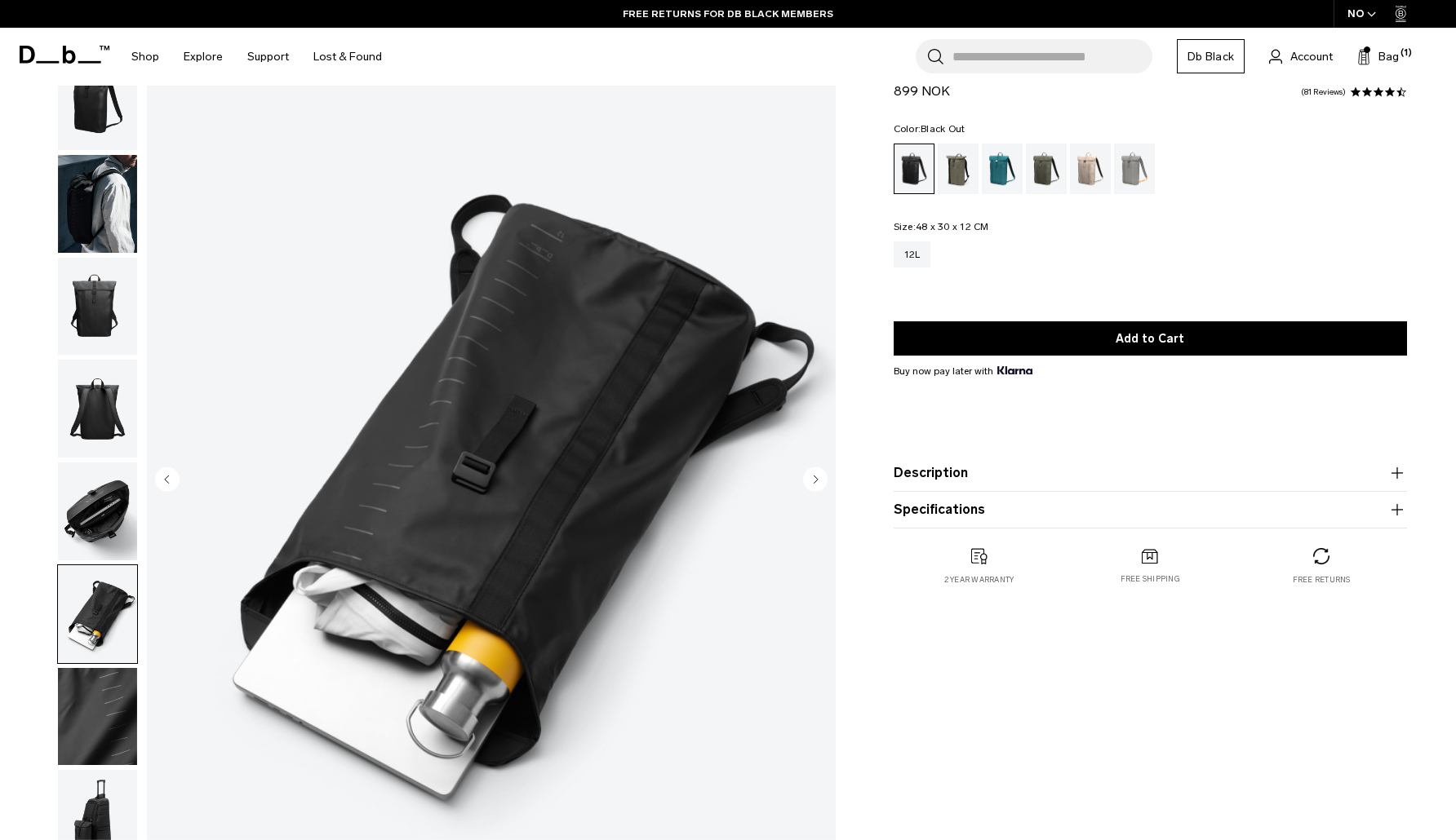
scroll to position [90, 0]
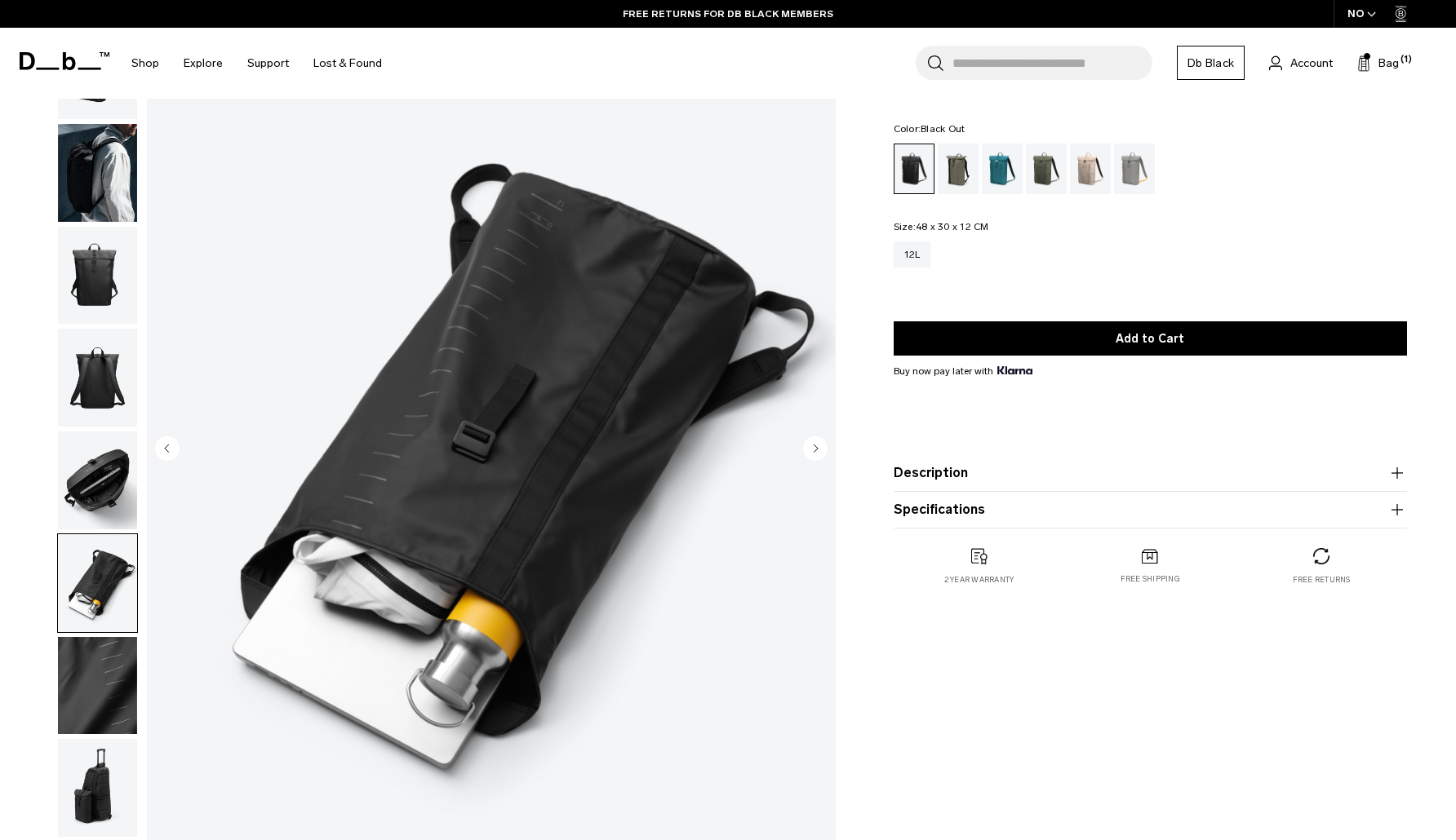
click at [815, 448] on icon "Next slide" at bounding box center [815, 448] width 4 height 8
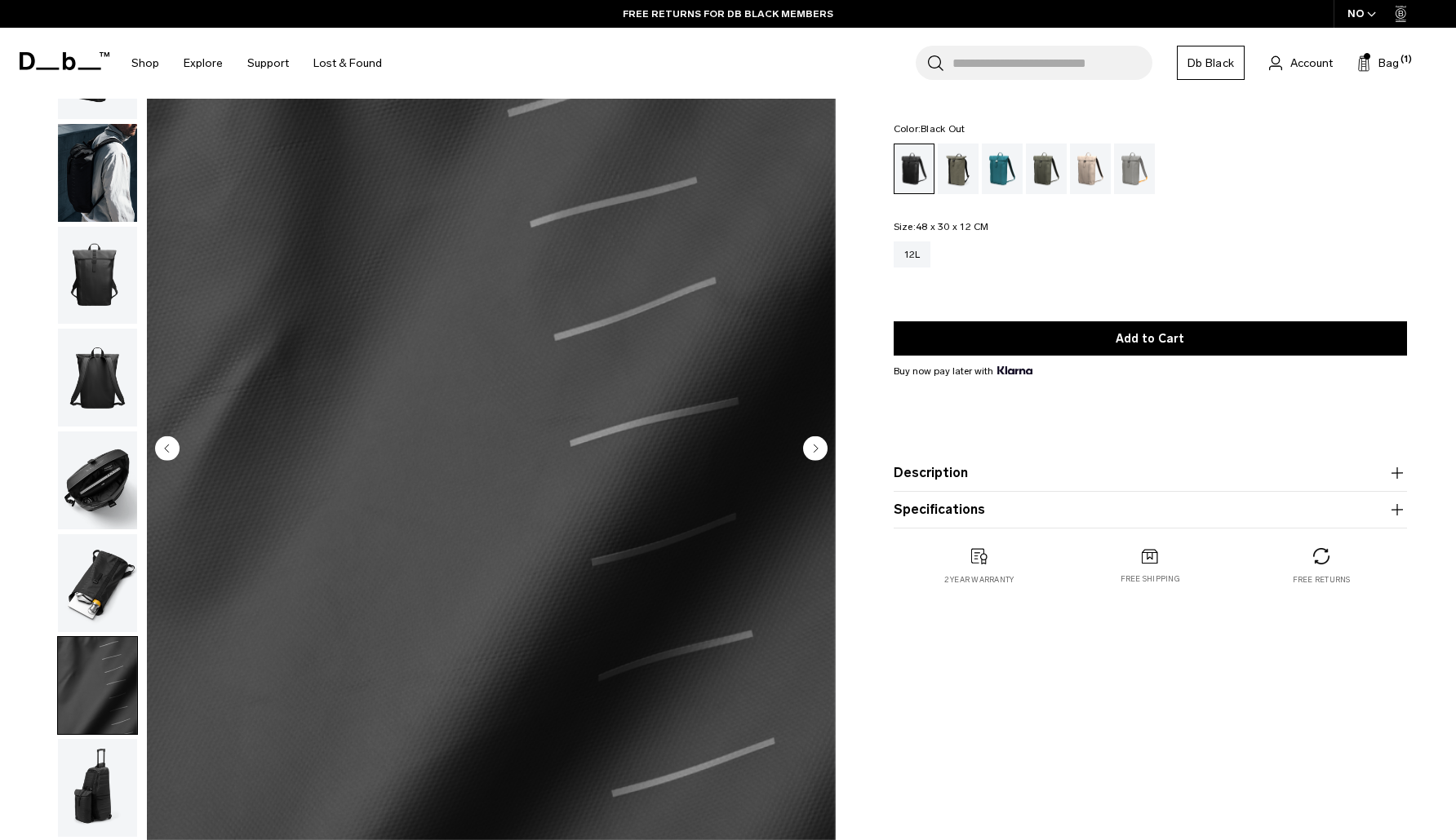
click at [167, 445] on circle "Previous slide" at bounding box center [167, 448] width 25 height 25
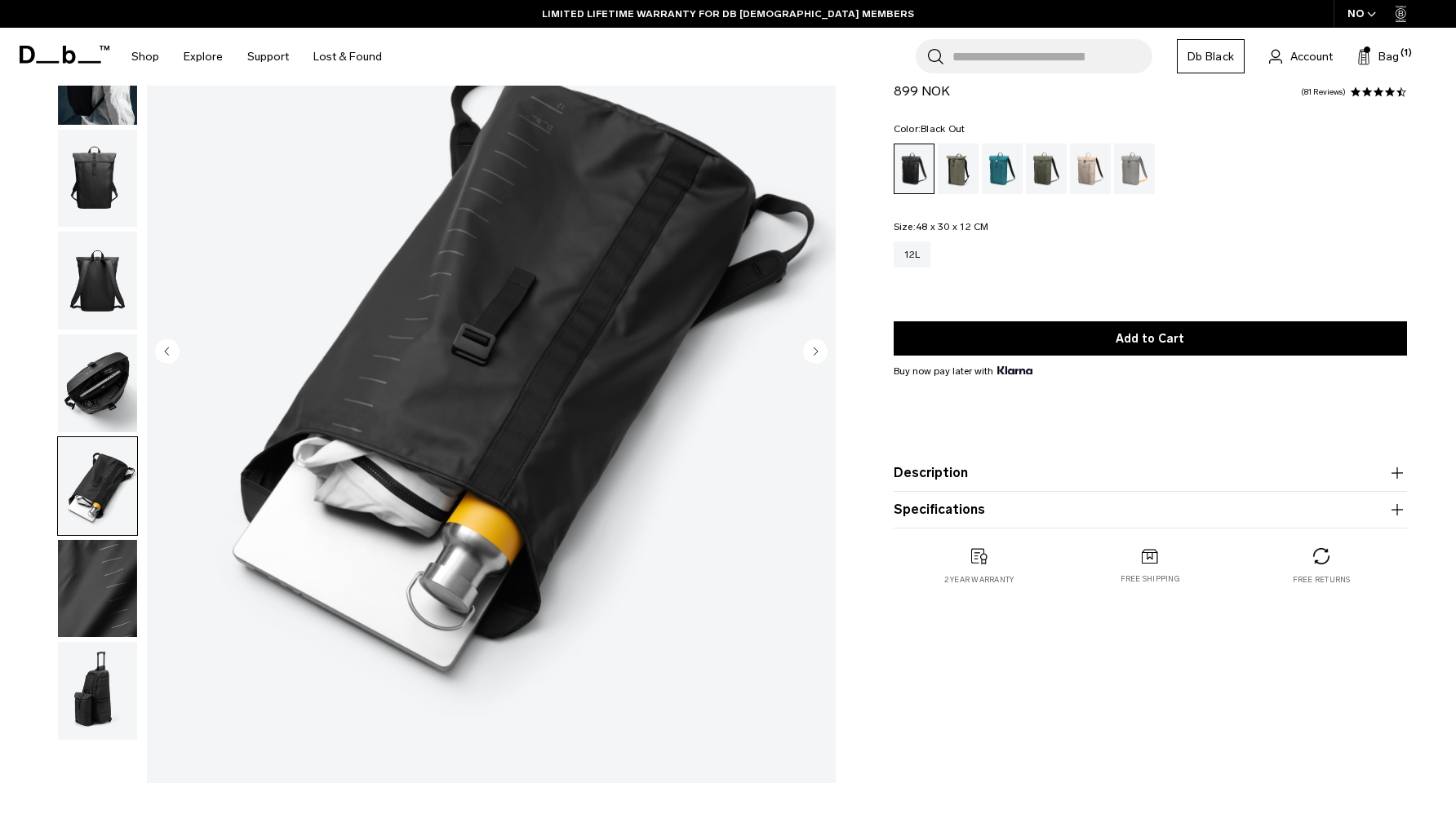
scroll to position [23, 0]
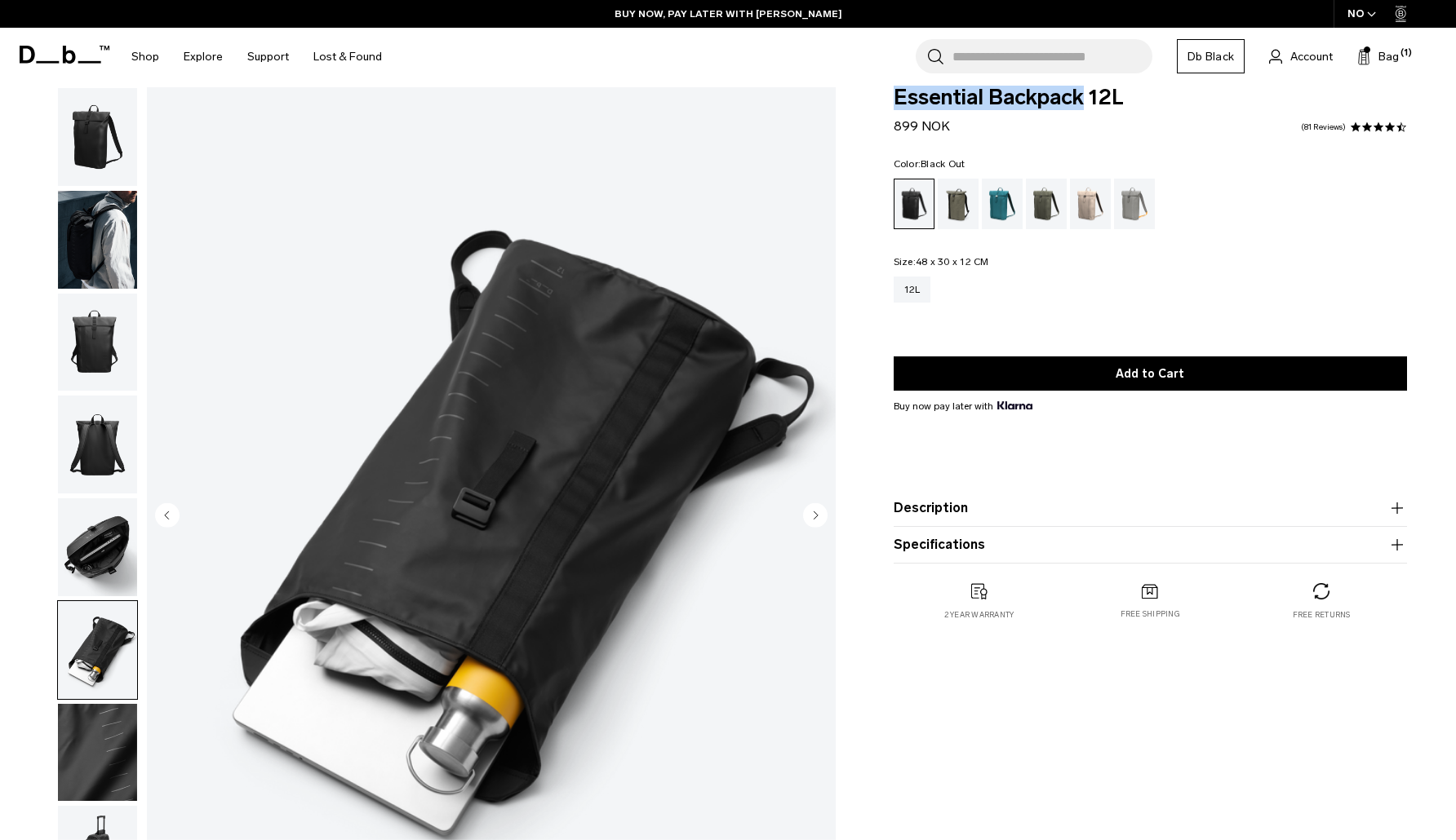
drag, startPoint x: 893, startPoint y: 98, endPoint x: 1081, endPoint y: 98, distance: 188.0
click at [1081, 98] on span "Essential Backpack 12L" at bounding box center [1150, 98] width 513 height 21
copy span "Essential Backpack"
click at [1042, 48] on input "Search for Bags, Luggage..." at bounding box center [1052, 56] width 200 height 34
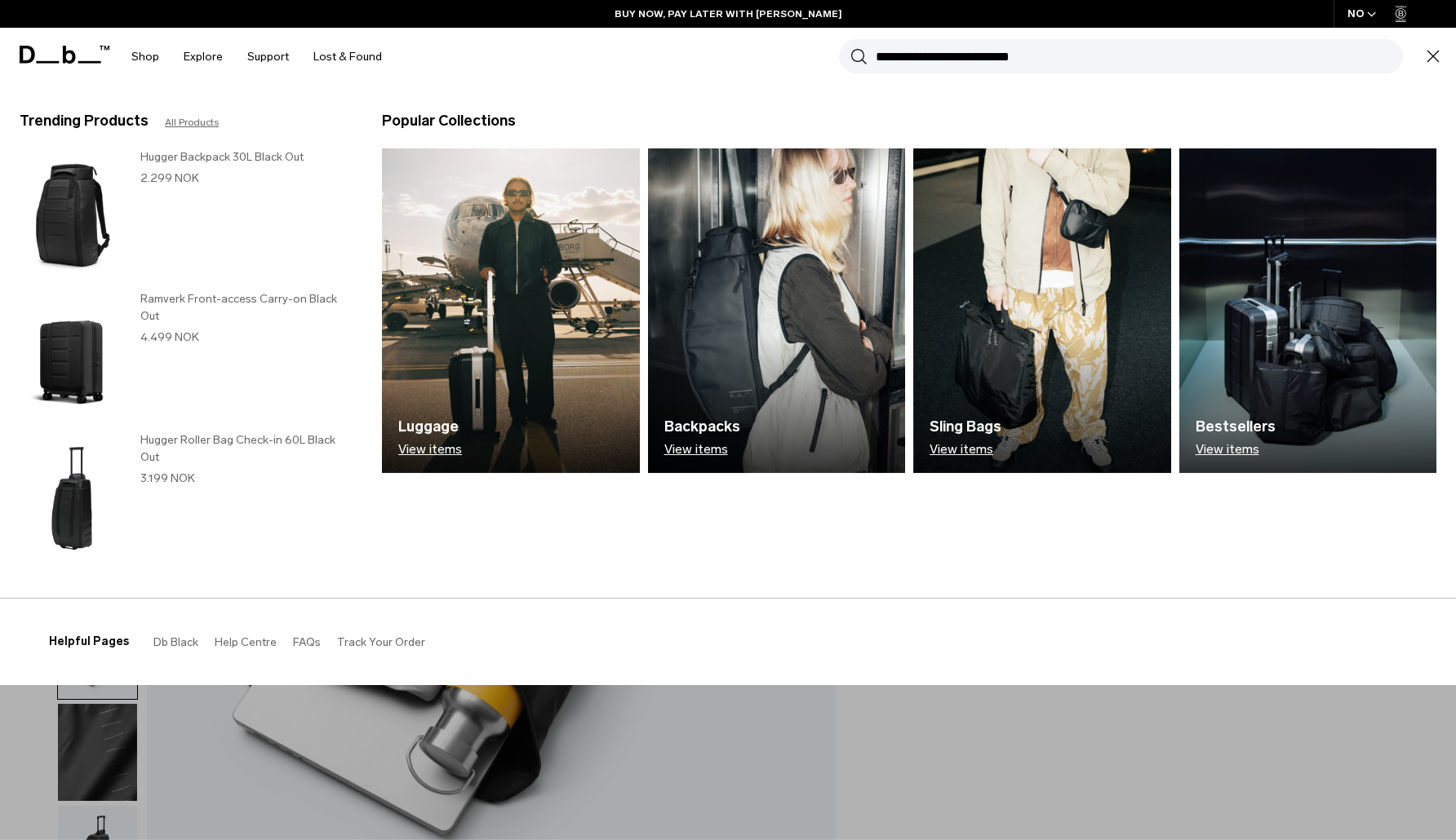
paste input "**********"
type input "**********"
click at [859, 56] on button "Search" at bounding box center [859, 56] width 17 height 18
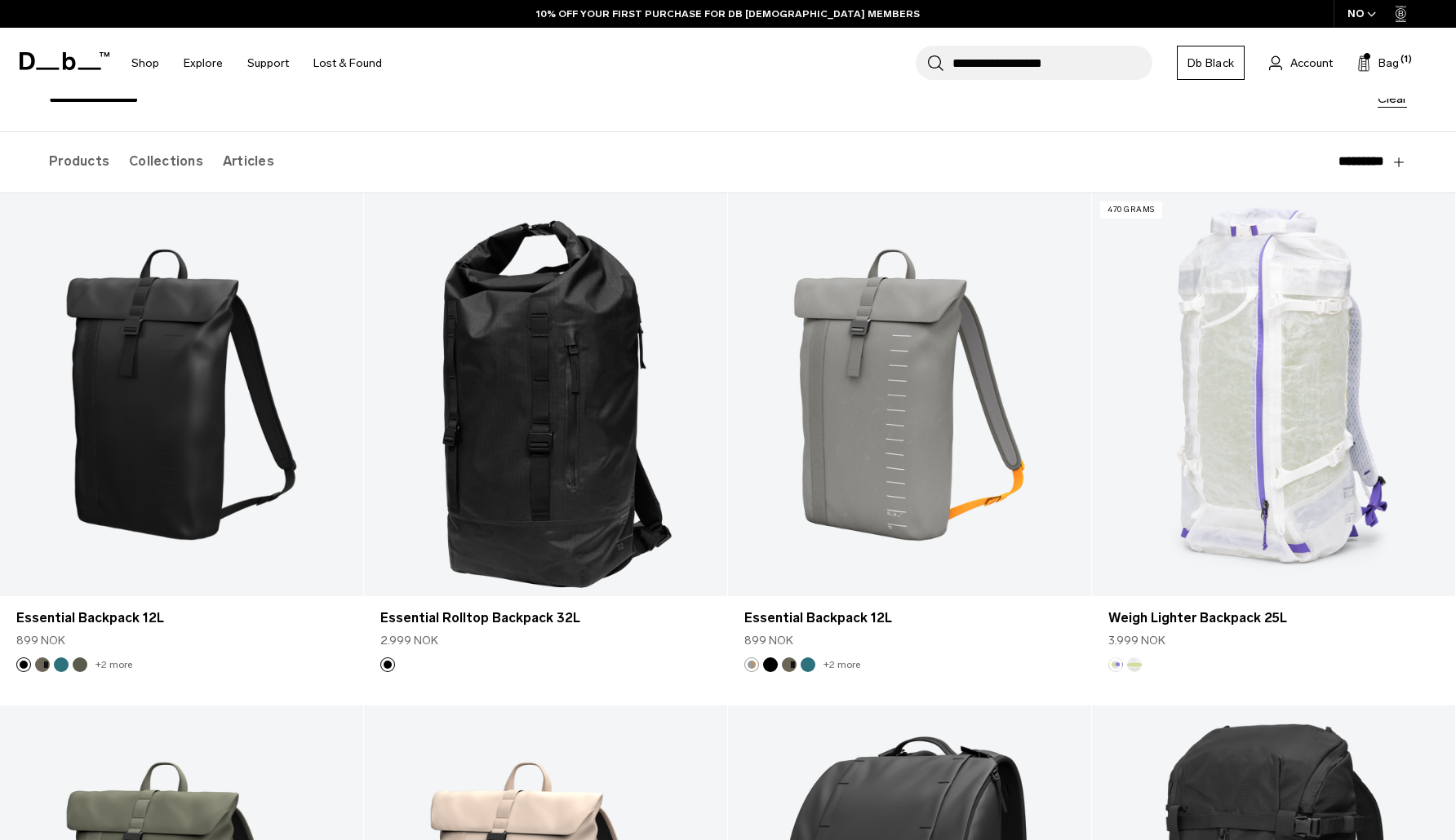
scroll to position [152, 0]
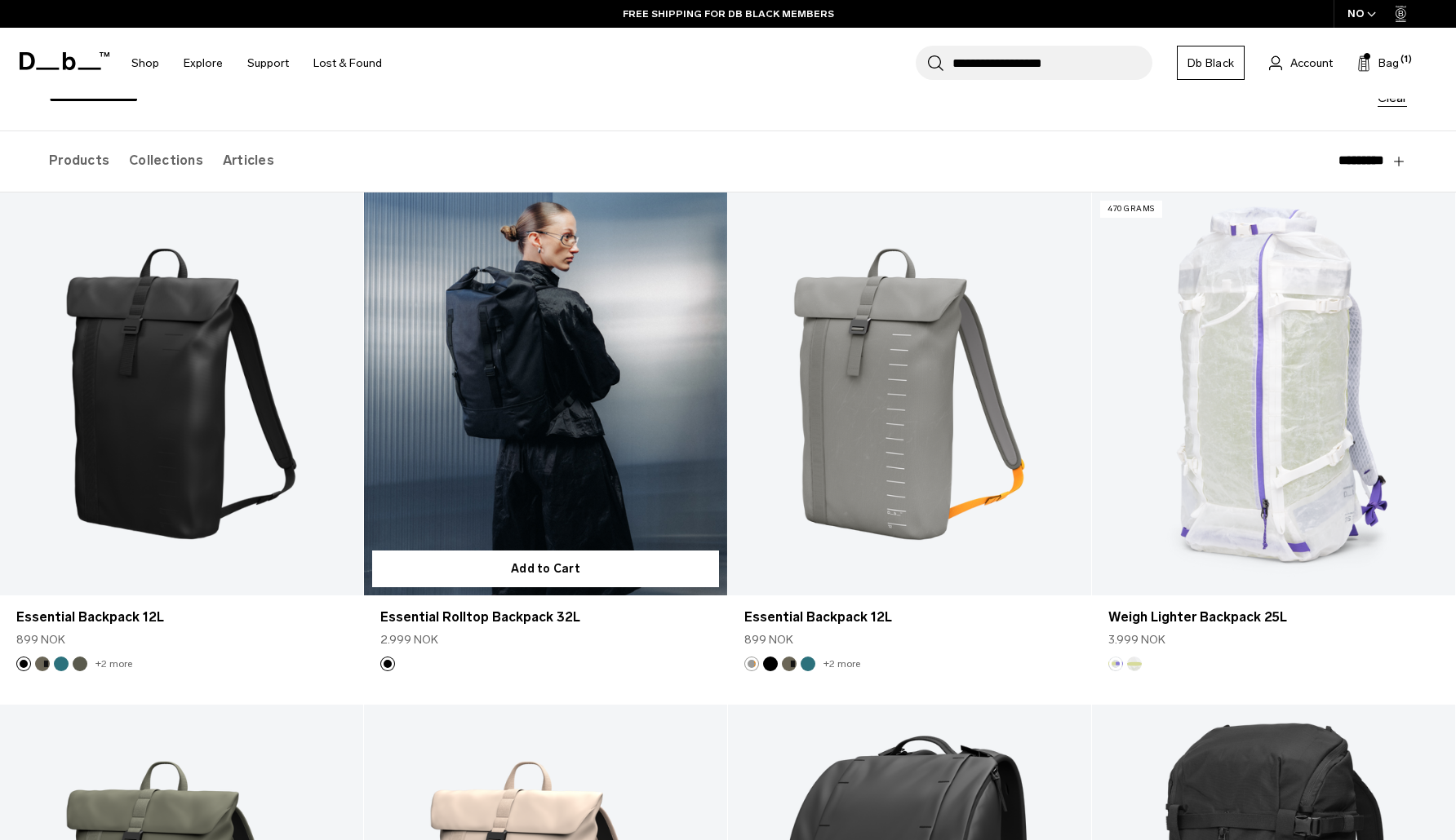
click at [572, 326] on link "Essential Rolltop Backpack 32L" at bounding box center [545, 394] width 363 height 403
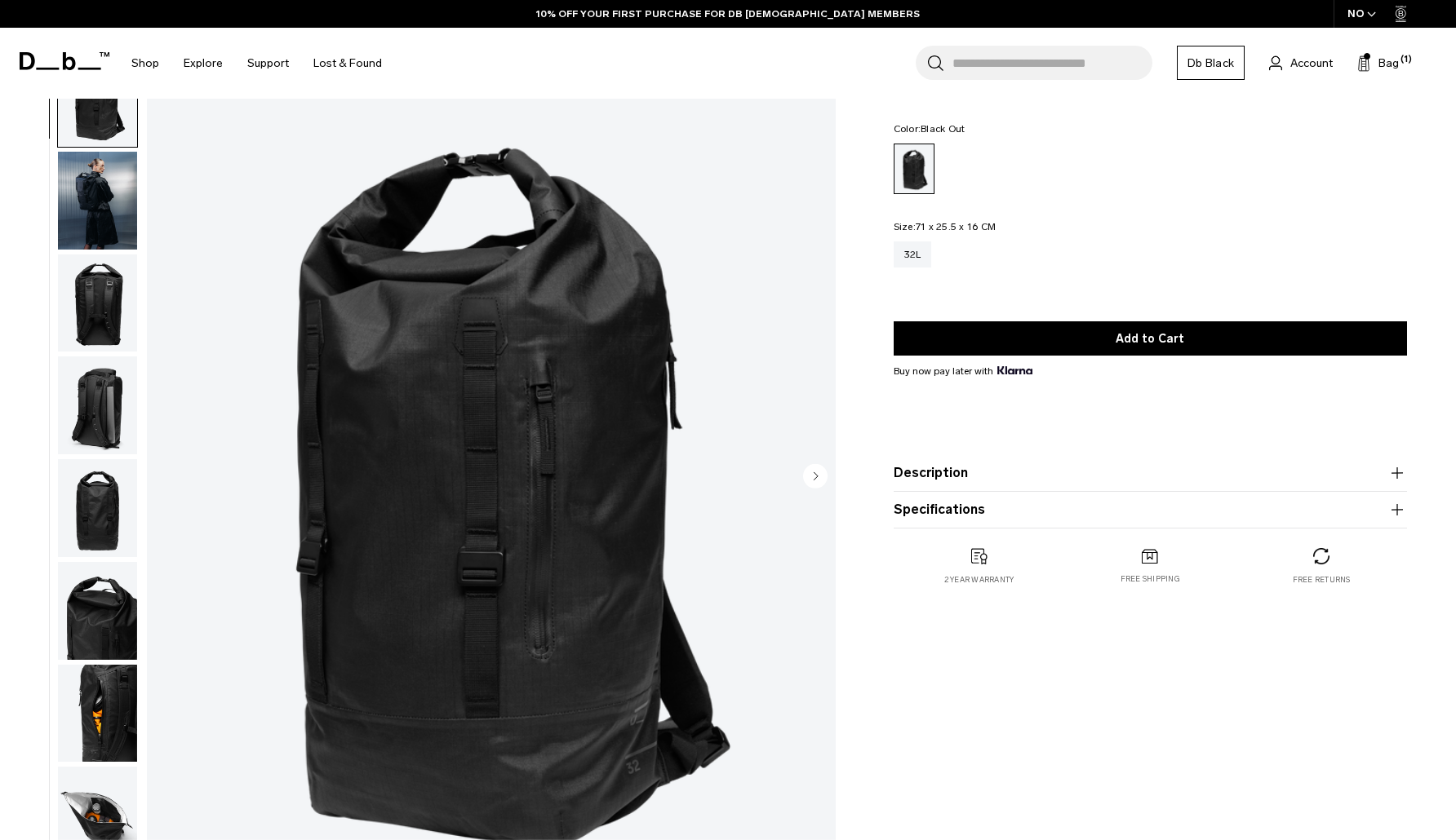
scroll to position [53, 0]
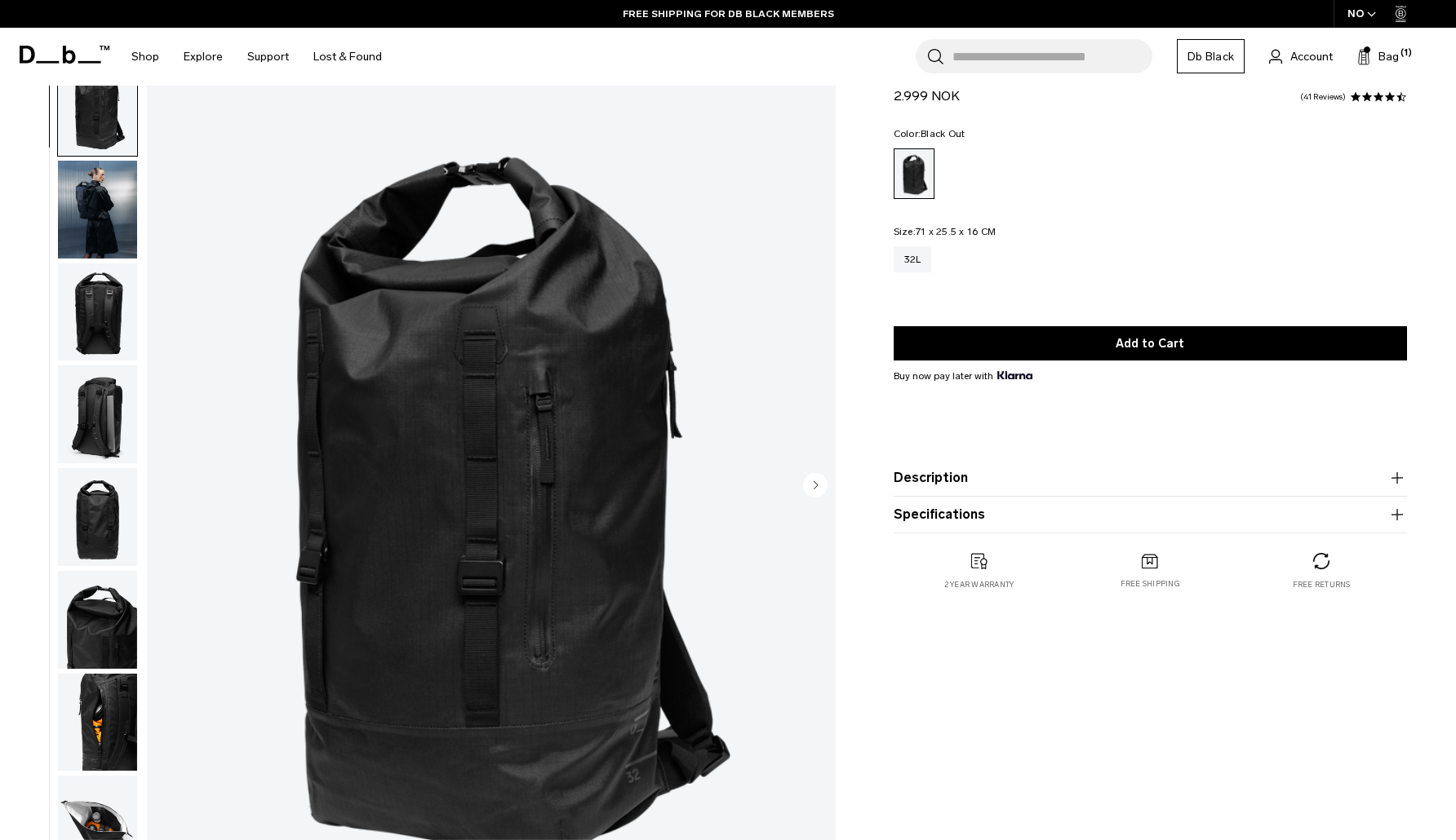
click at [815, 488] on icon "Next slide" at bounding box center [815, 485] width 4 height 8
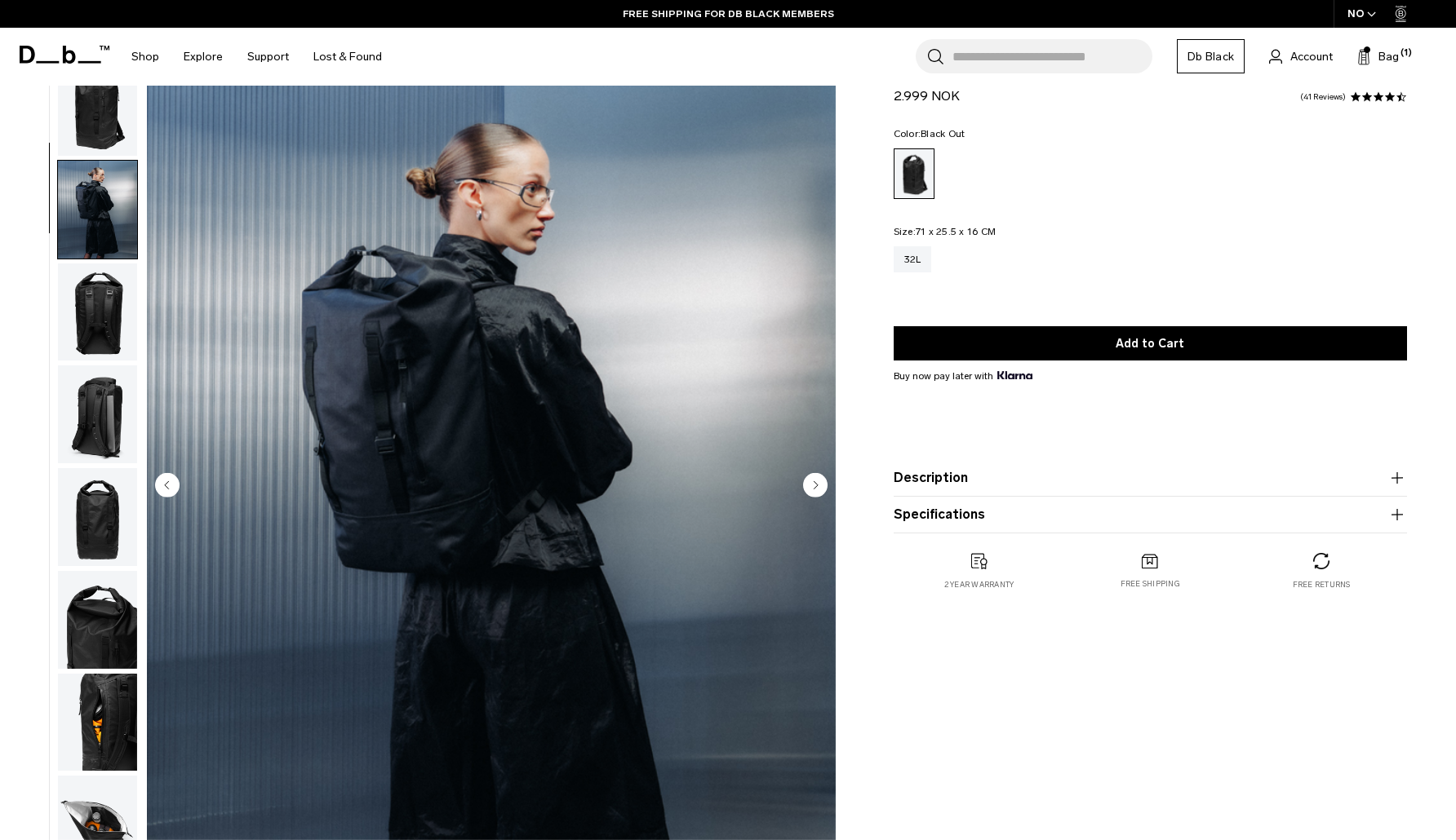
scroll to position [104, 0]
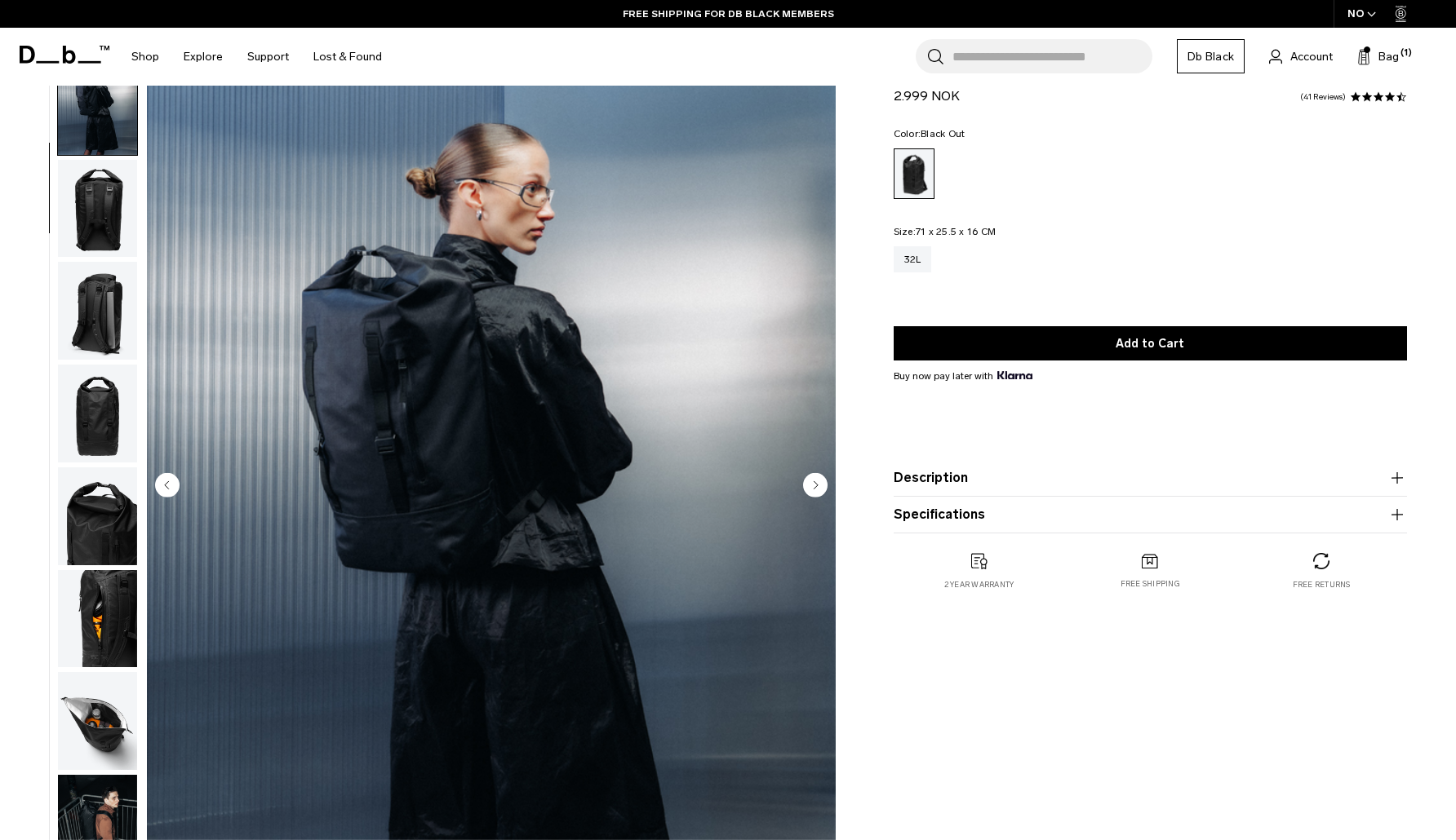
click at [815, 488] on icon "Next slide" at bounding box center [815, 485] width 4 height 8
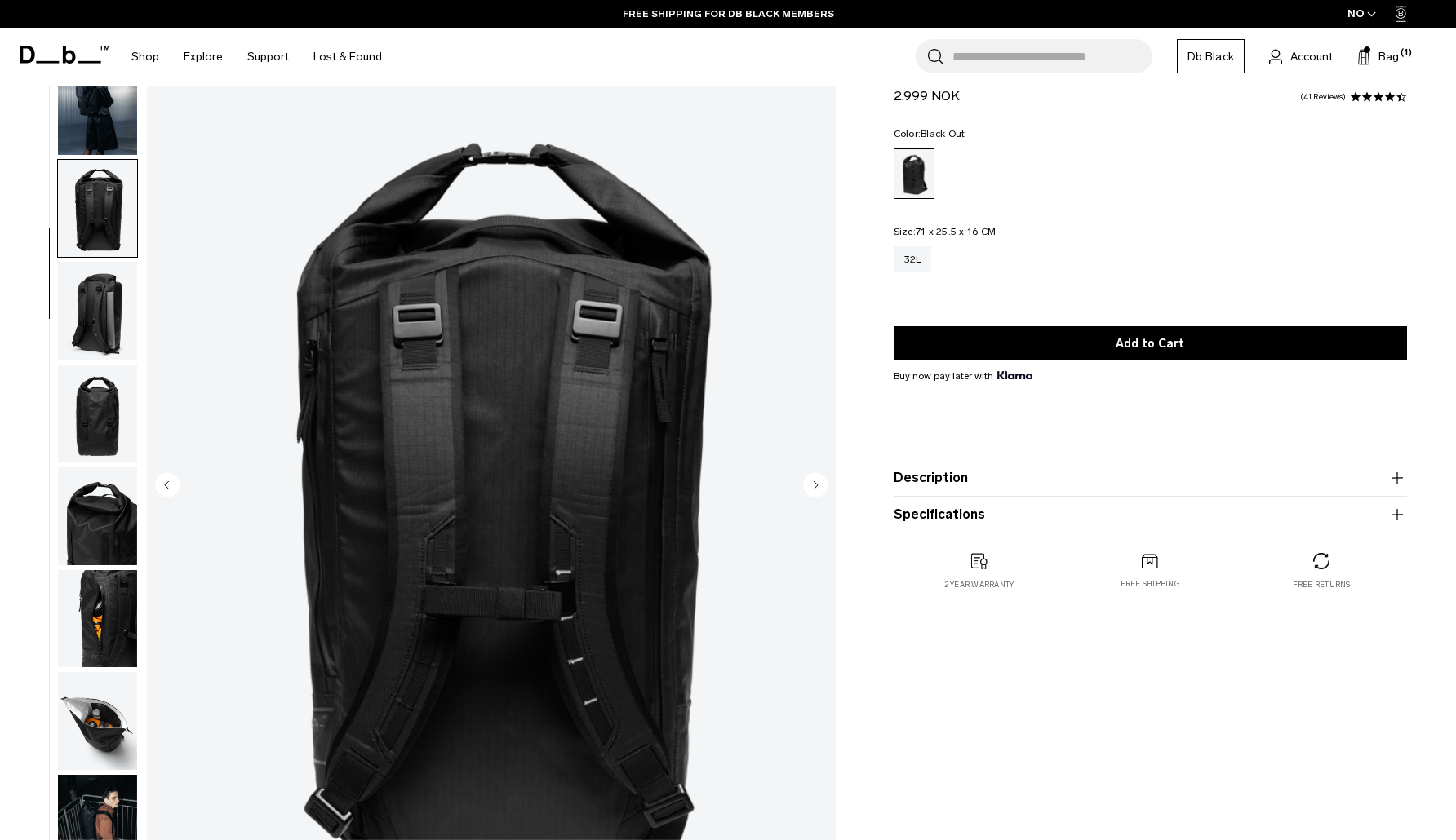
scroll to position [176, 0]
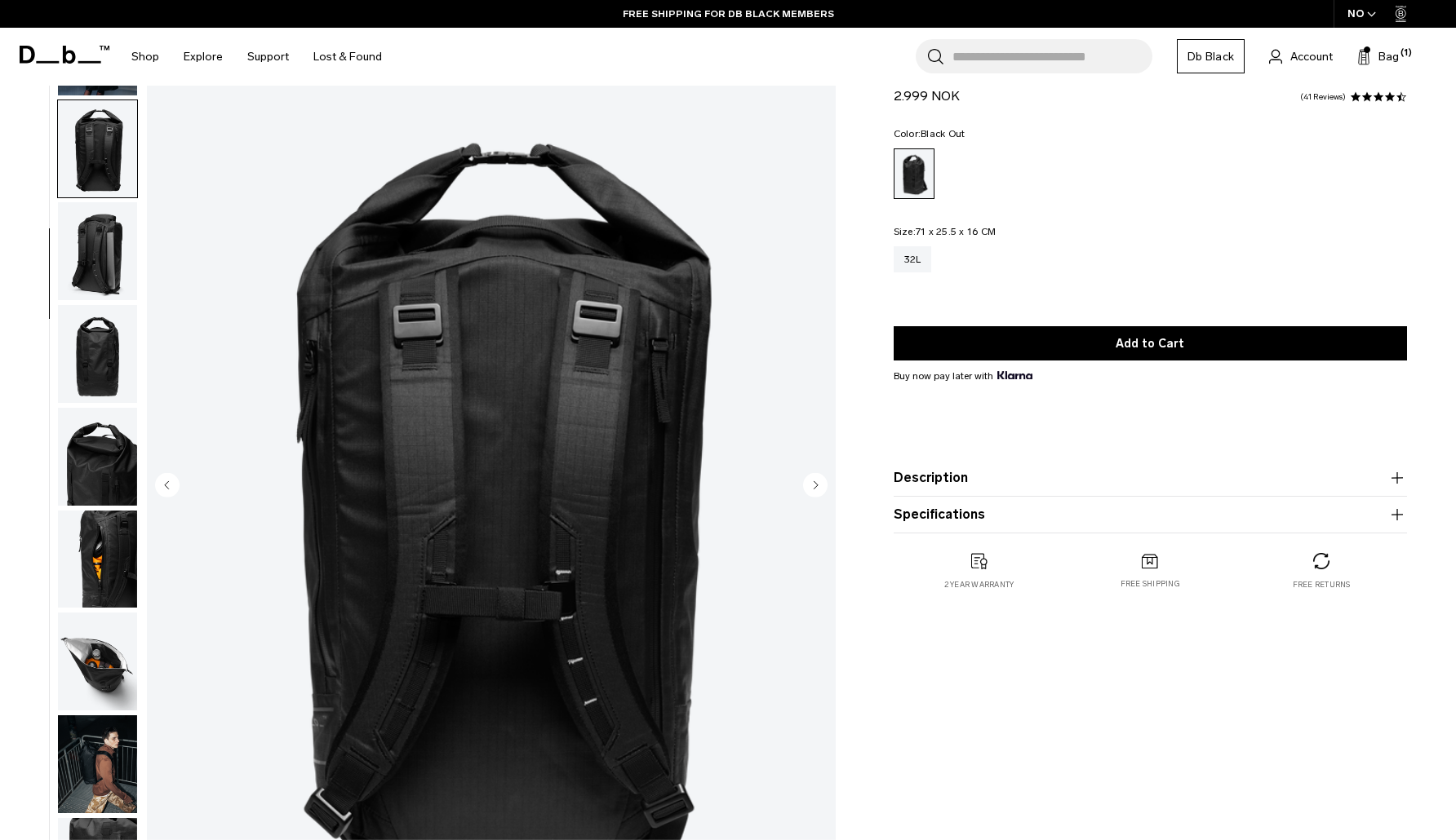
click at [815, 488] on icon "Next slide" at bounding box center [815, 485] width 4 height 8
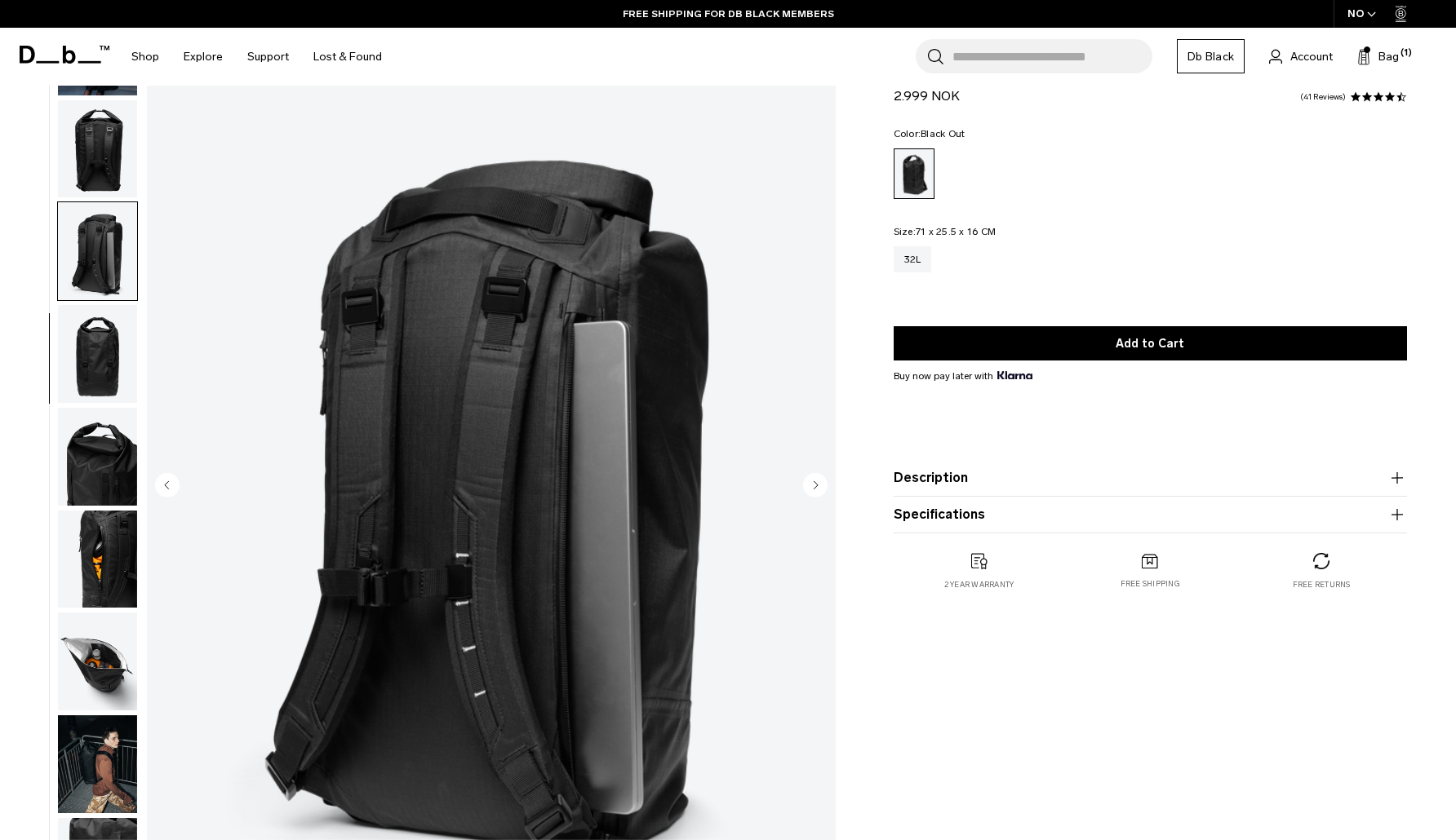
click at [815, 488] on icon "Next slide" at bounding box center [815, 485] width 4 height 8
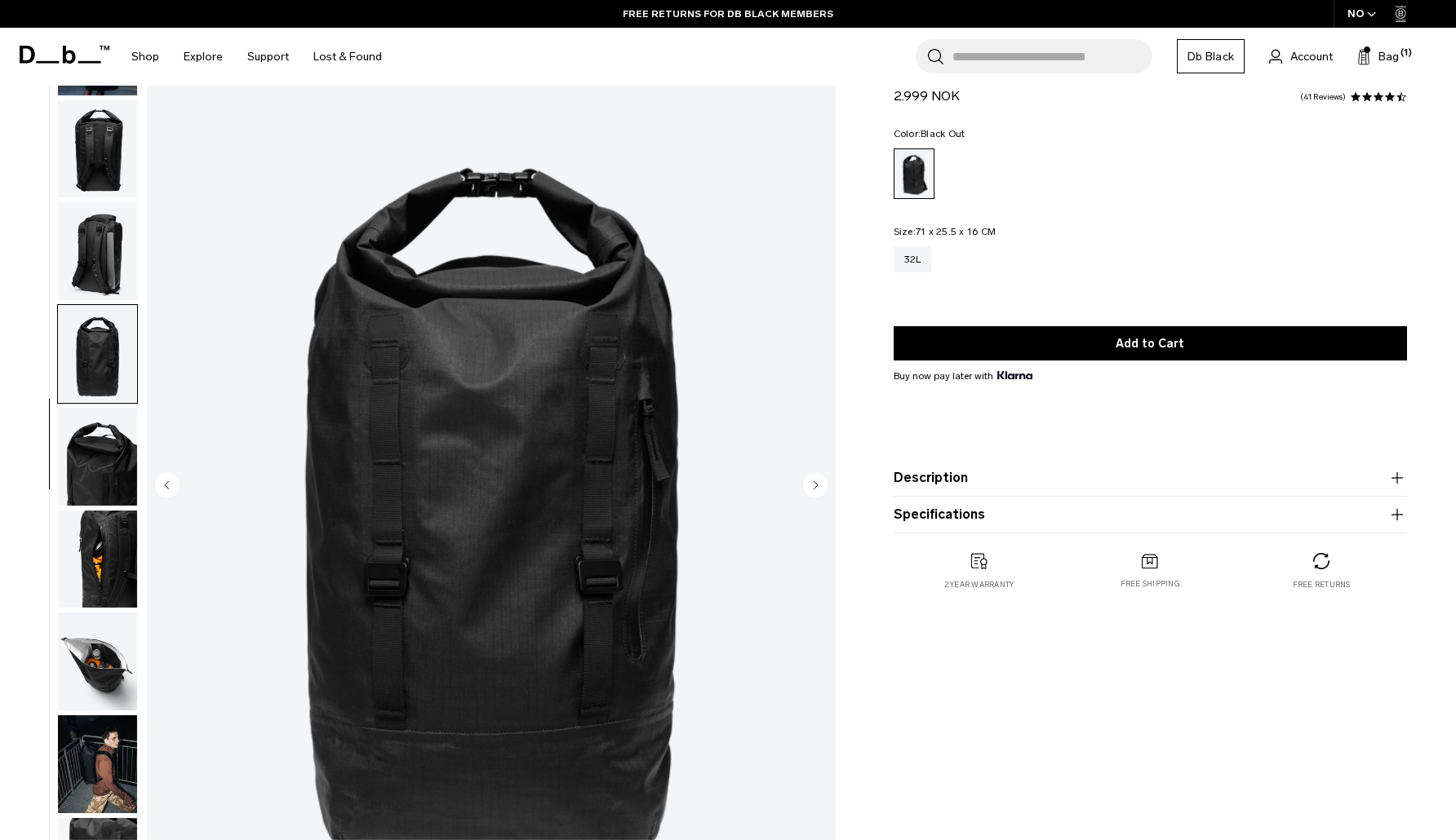
click at [815, 488] on icon "Next slide" at bounding box center [815, 485] width 4 height 8
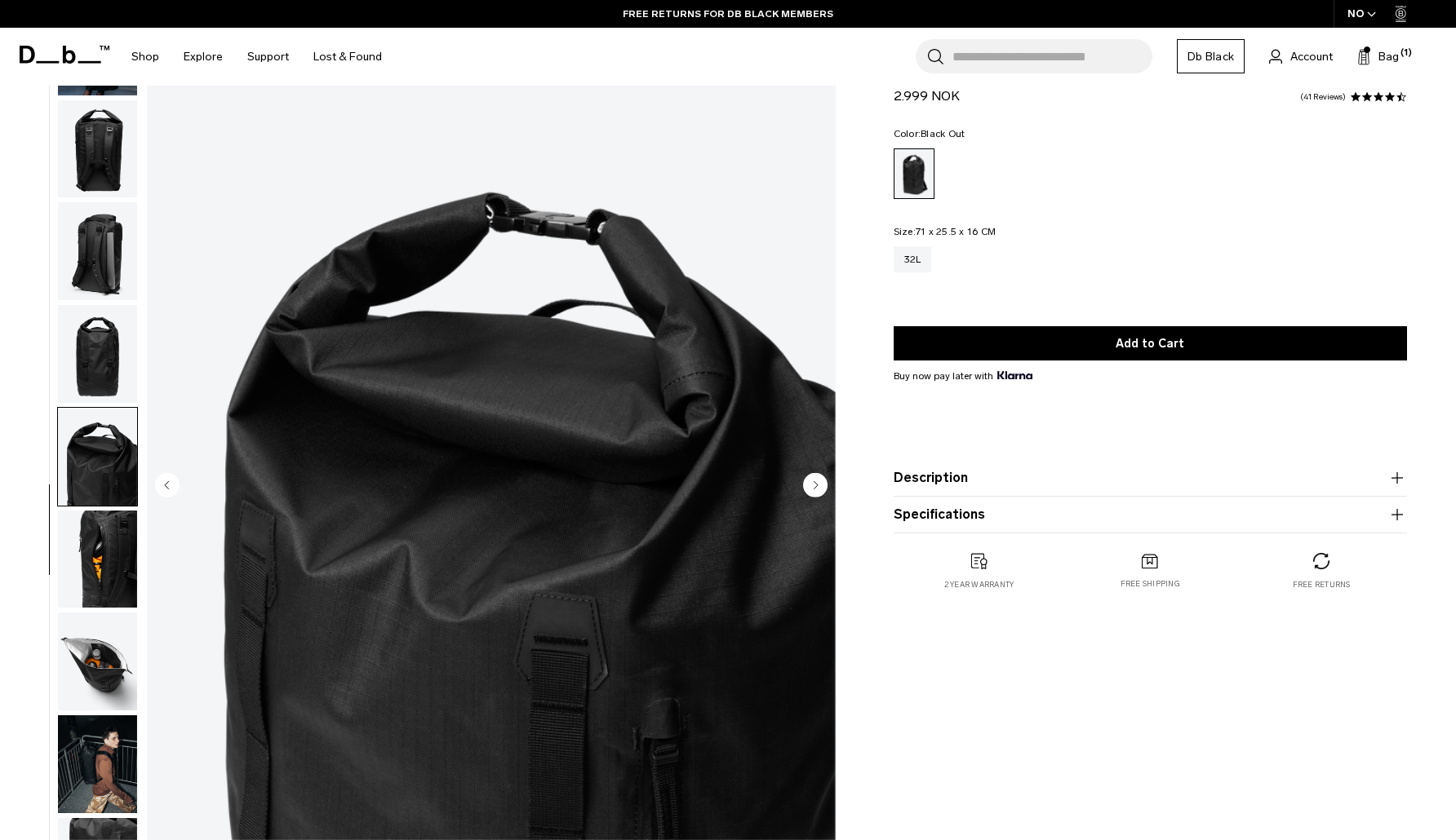
click at [815, 488] on icon "Next slide" at bounding box center [815, 485] width 4 height 8
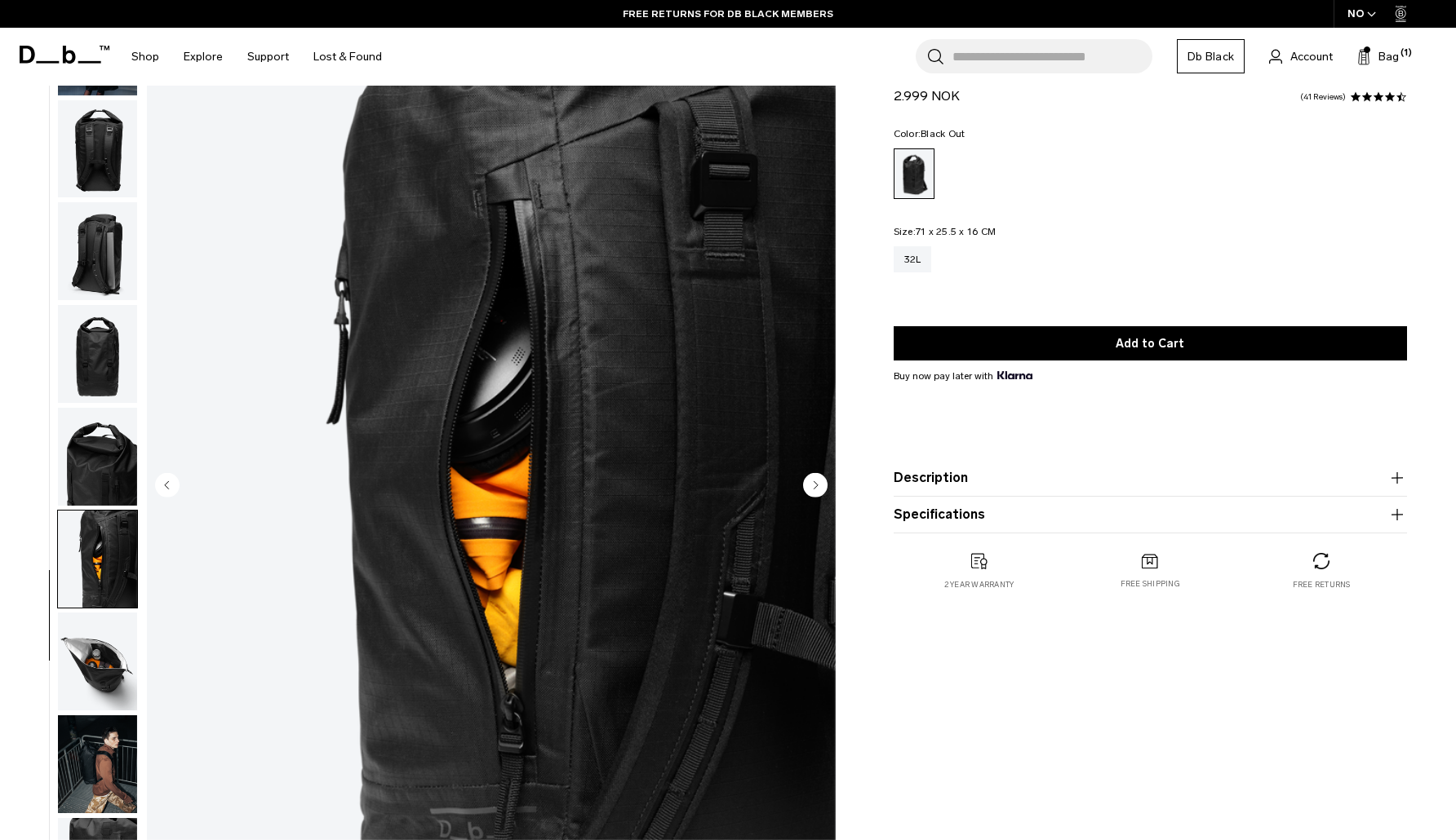
click at [815, 488] on icon "Next slide" at bounding box center [815, 485] width 4 height 8
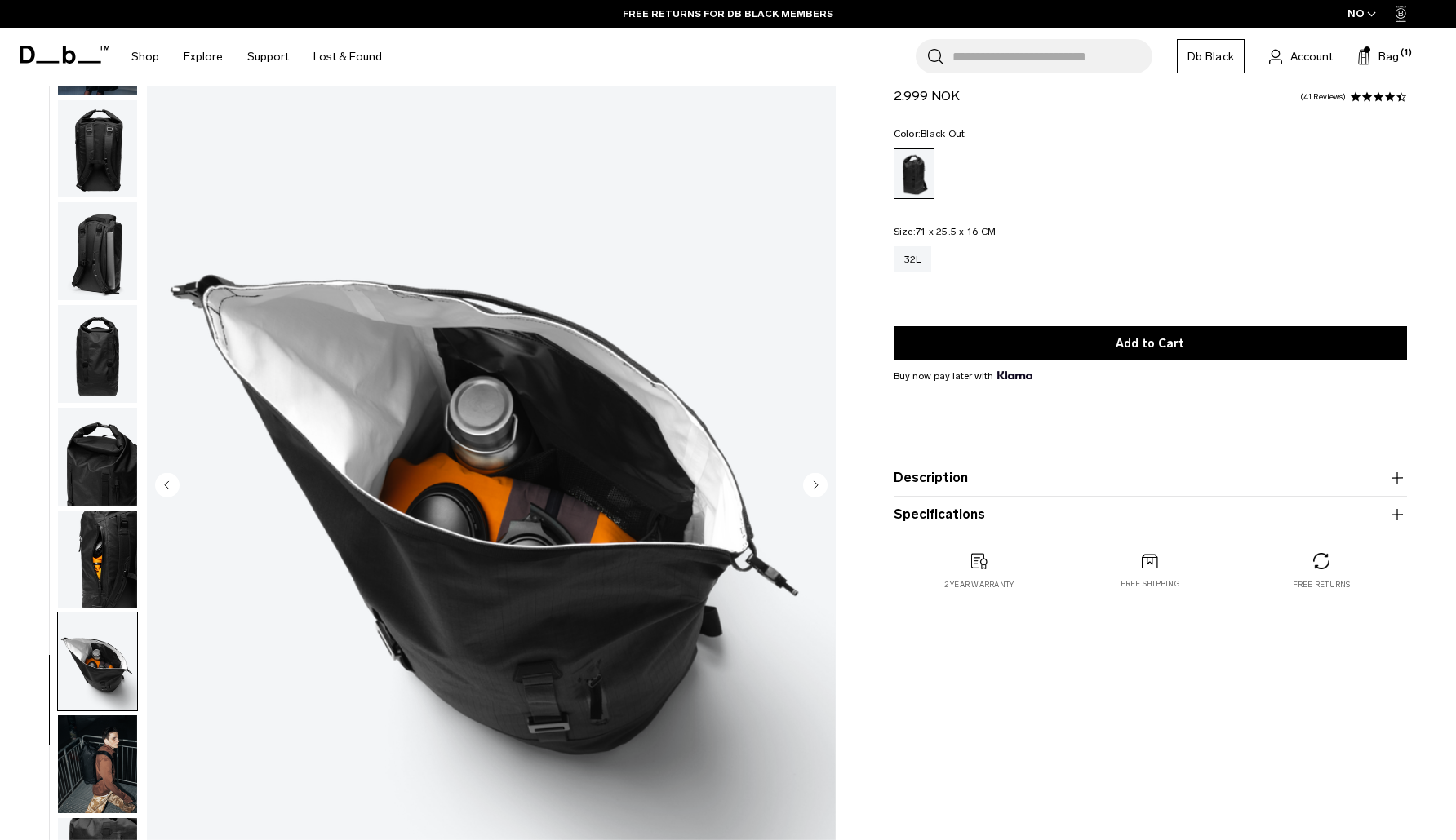
click at [815, 488] on icon "Next slide" at bounding box center [815, 485] width 4 height 8
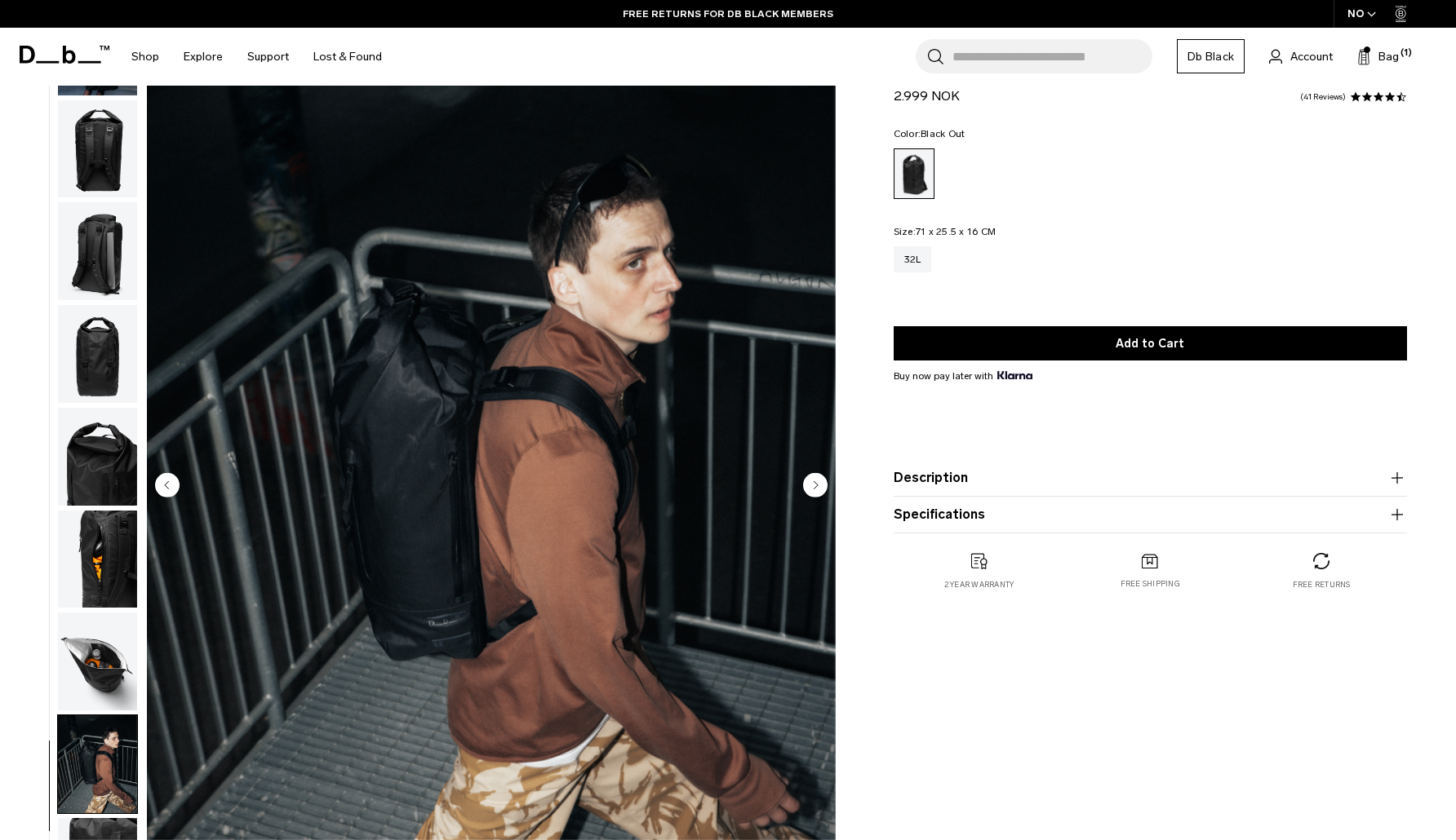
click at [1221, 468] on product-accordion "Description When your day involves the subway, city bikes, coffee shop runs, 9A…" at bounding box center [1150, 478] width 513 height 37
click at [1238, 487] on button "Description" at bounding box center [1150, 477] width 513 height 20
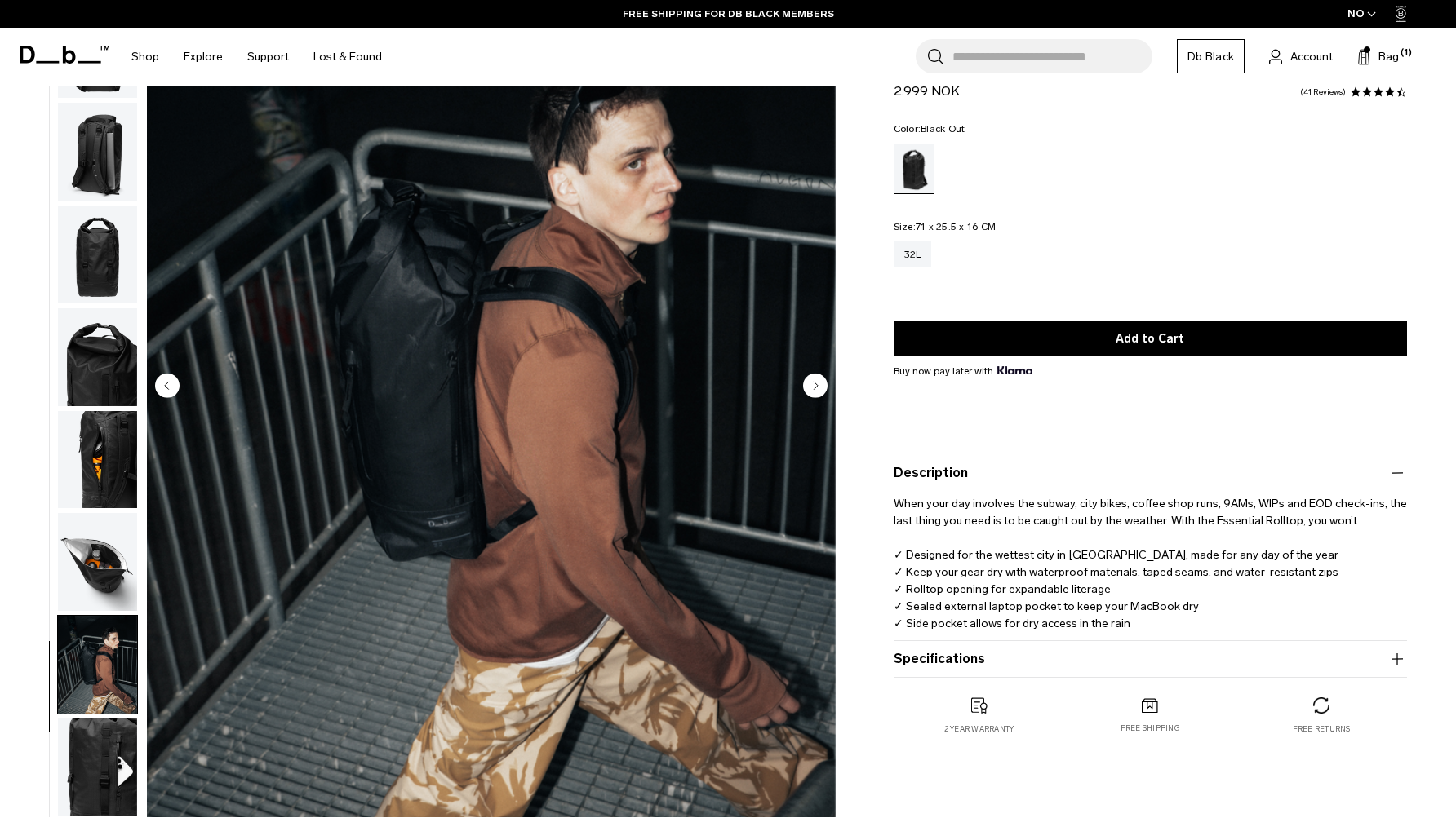
scroll to position [137, 0]
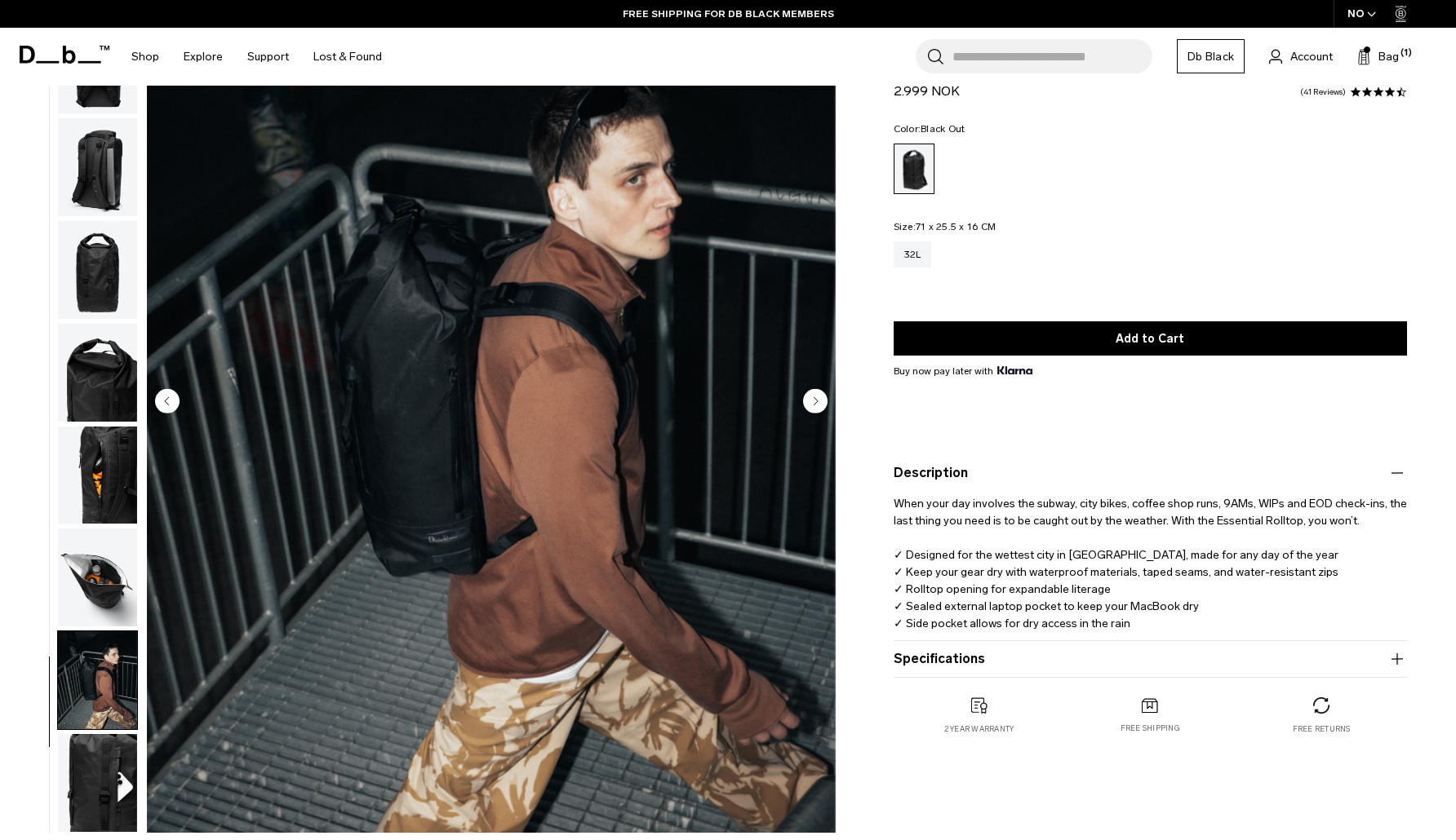
click at [816, 409] on circle "Next slide" at bounding box center [815, 401] width 25 height 25
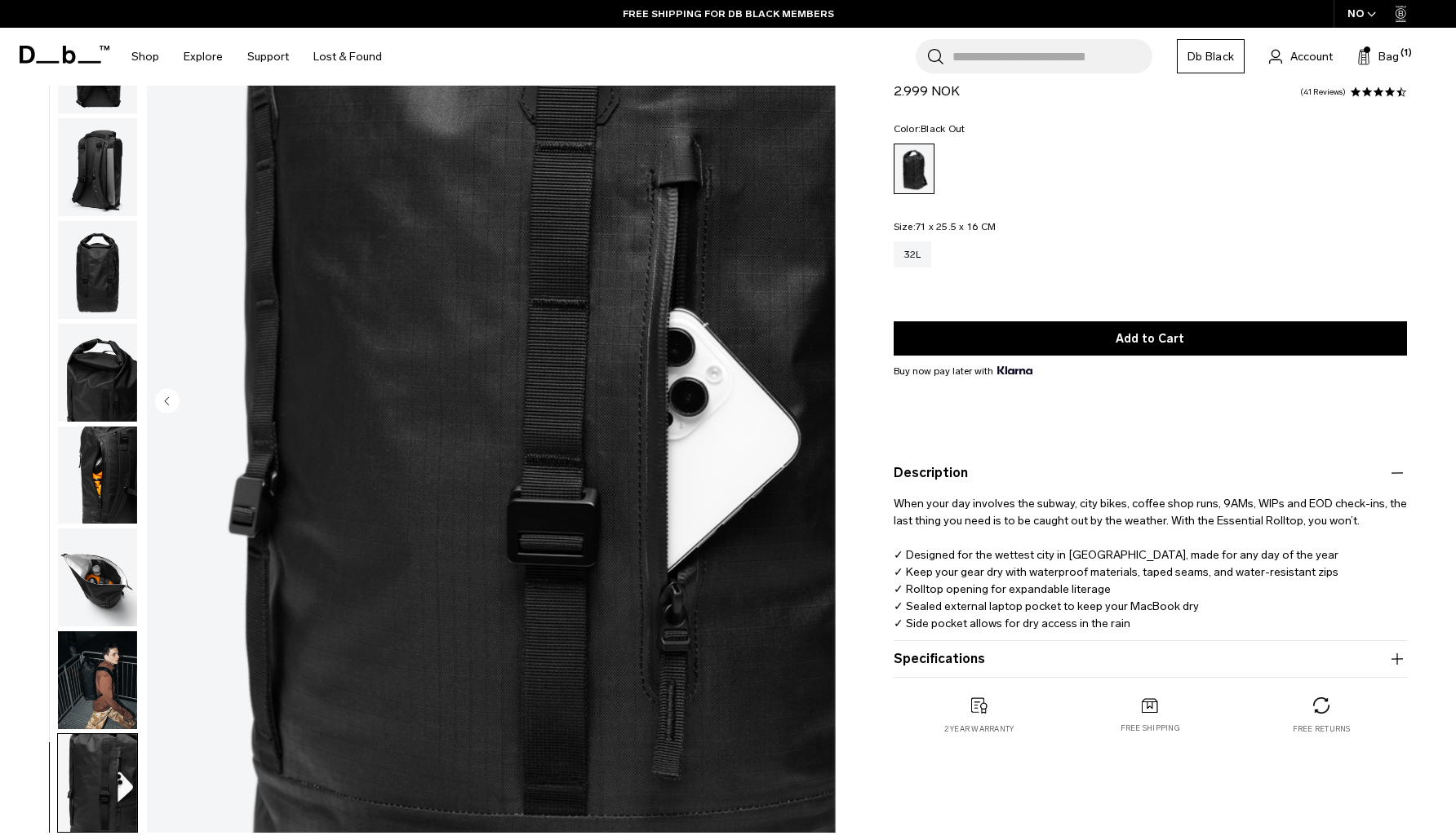
scroll to position [117, 0]
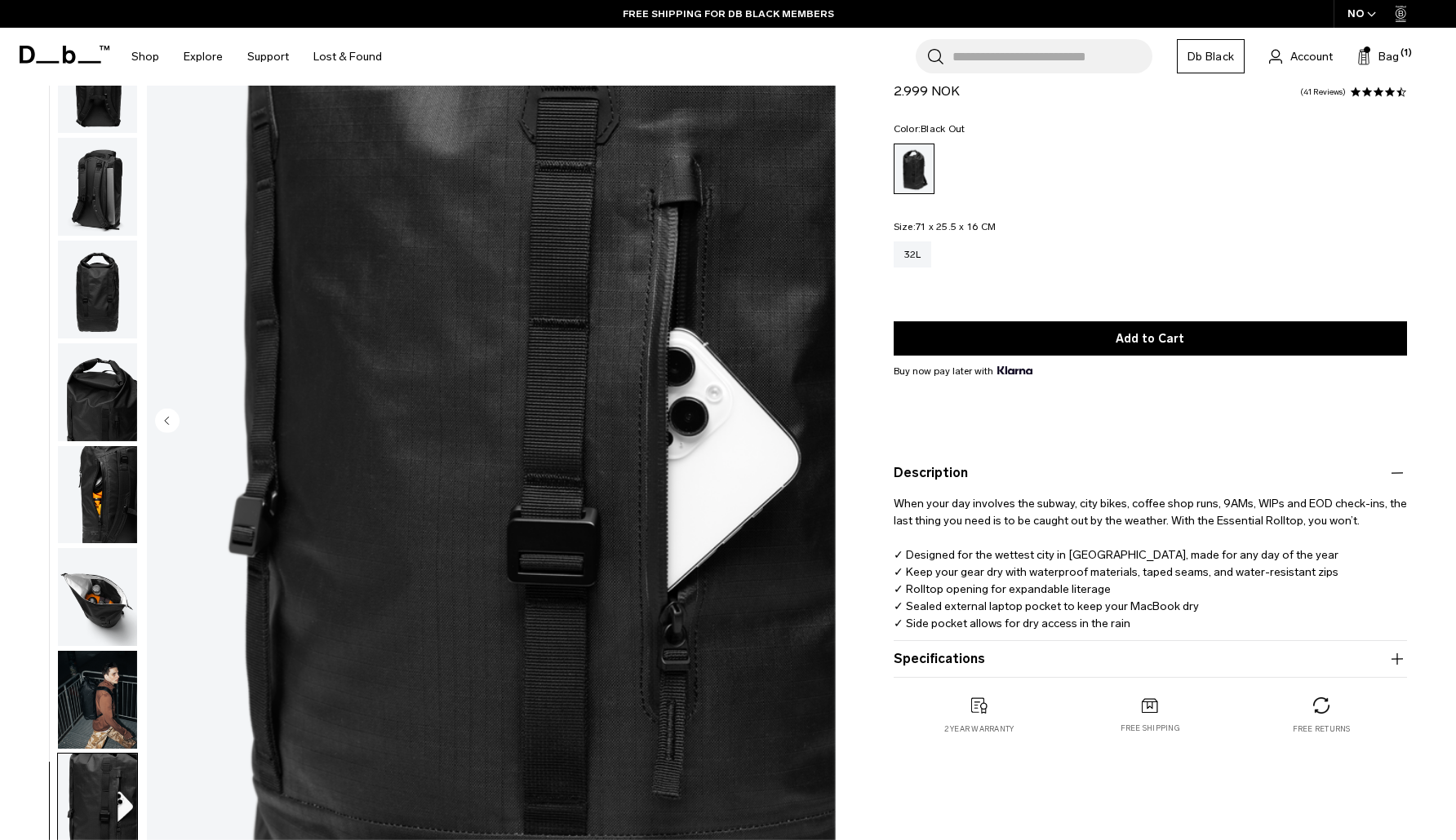
click at [776, 443] on img "10 / 10" at bounding box center [491, 422] width 689 height 860
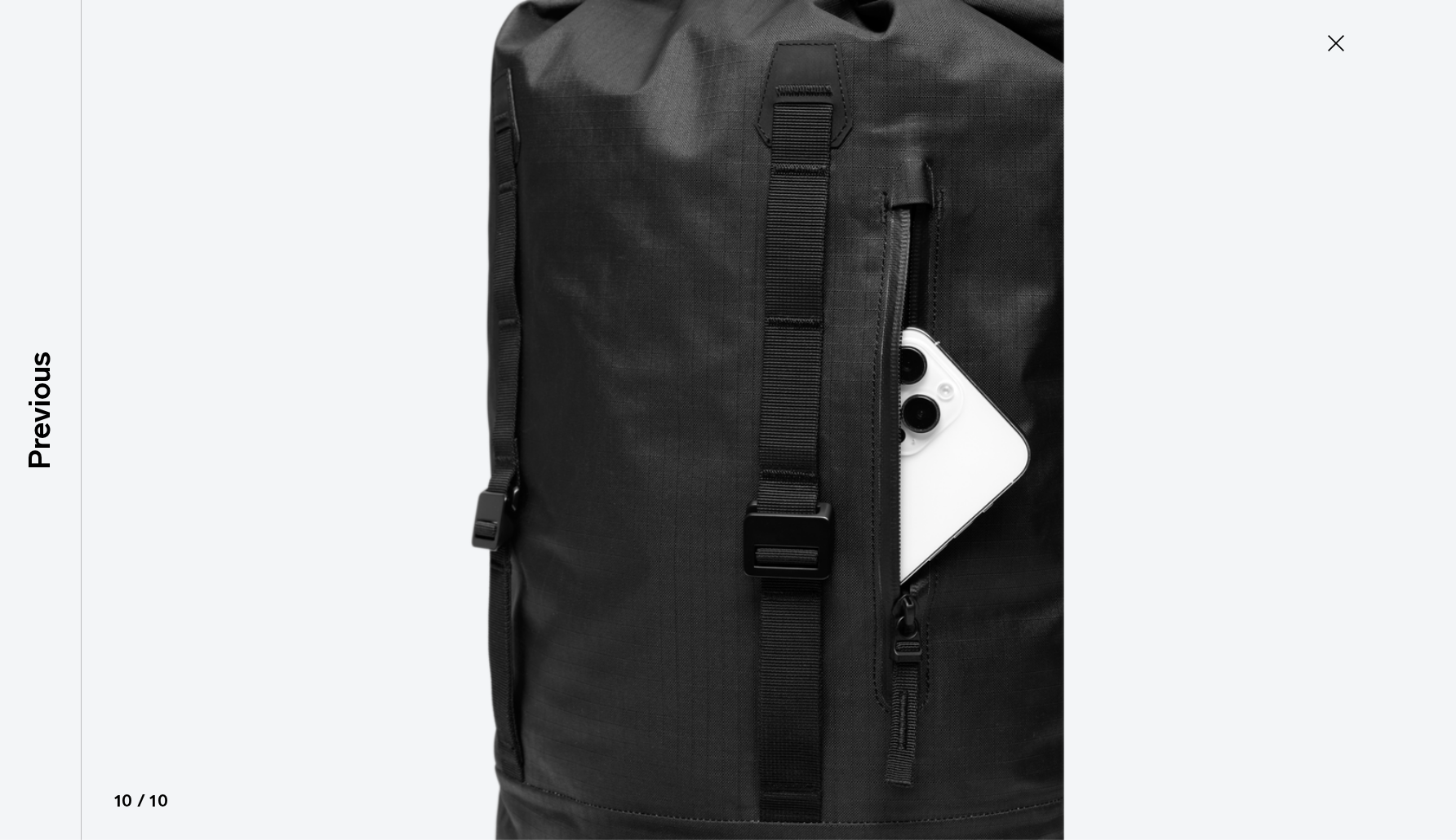
click at [883, 461] on img at bounding box center [728, 420] width 735 height 840
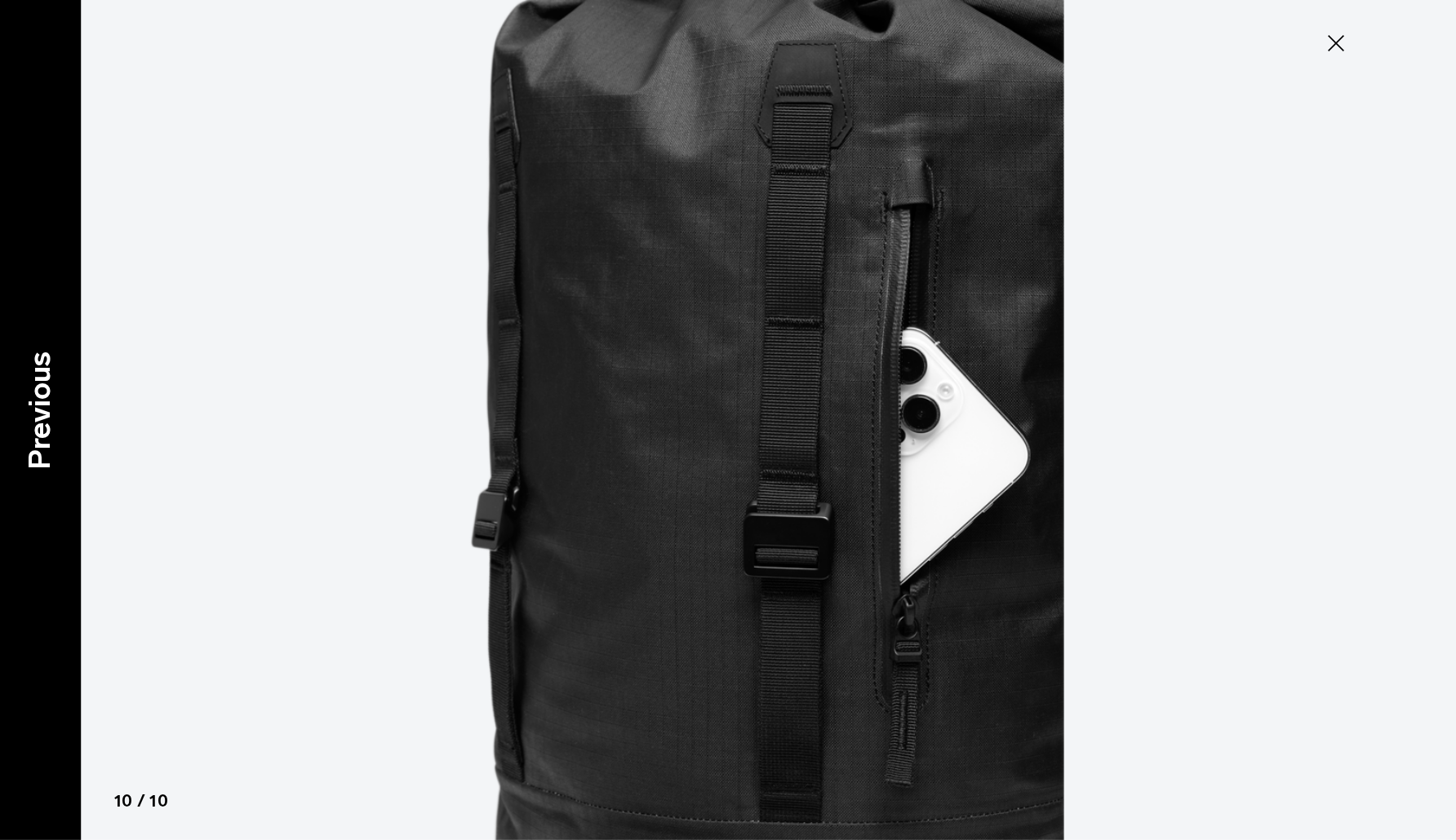
click at [48, 397] on p "Previous" at bounding box center [40, 409] width 44 height 118
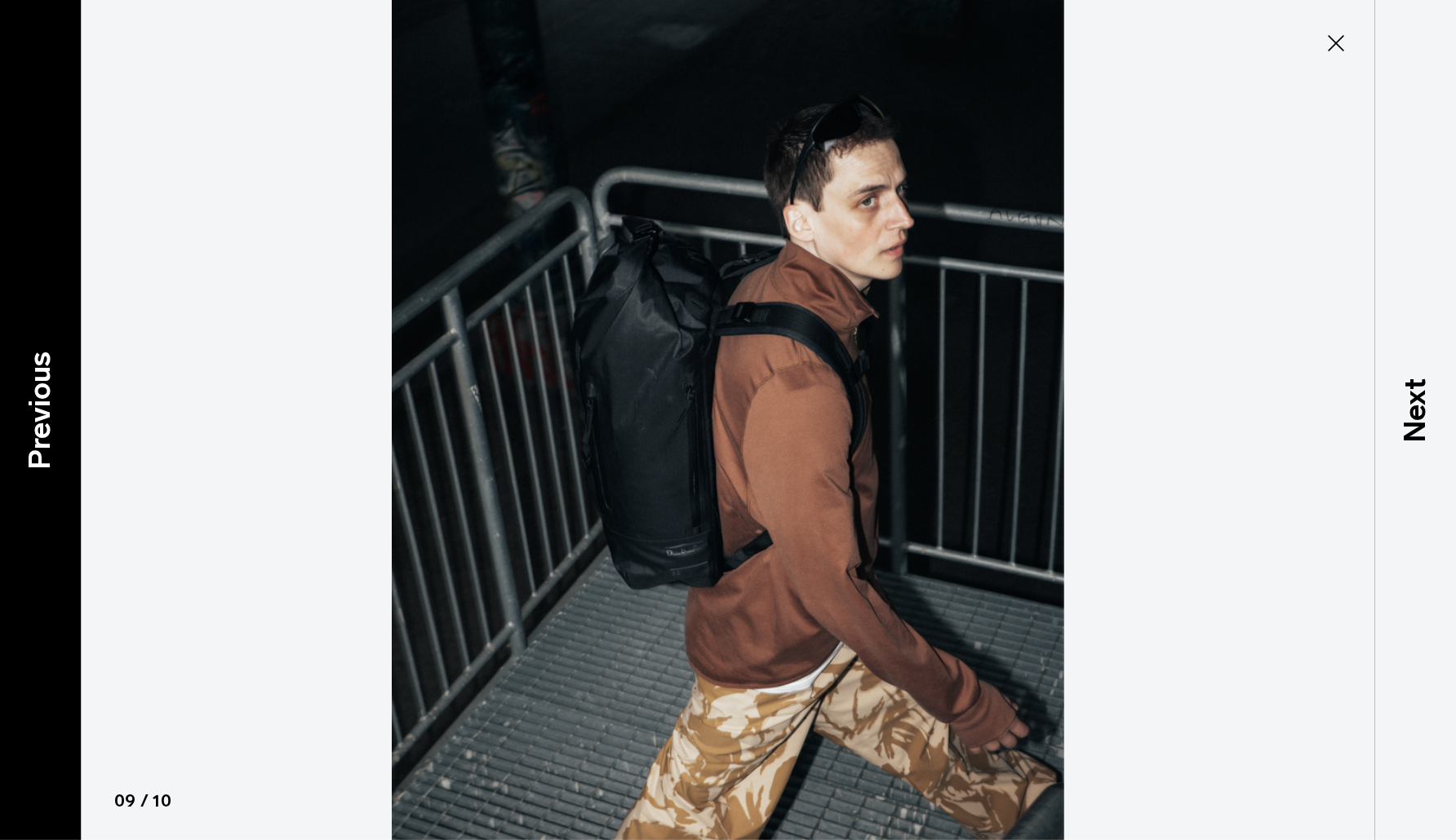
click at [48, 397] on p "Previous" at bounding box center [40, 409] width 44 height 118
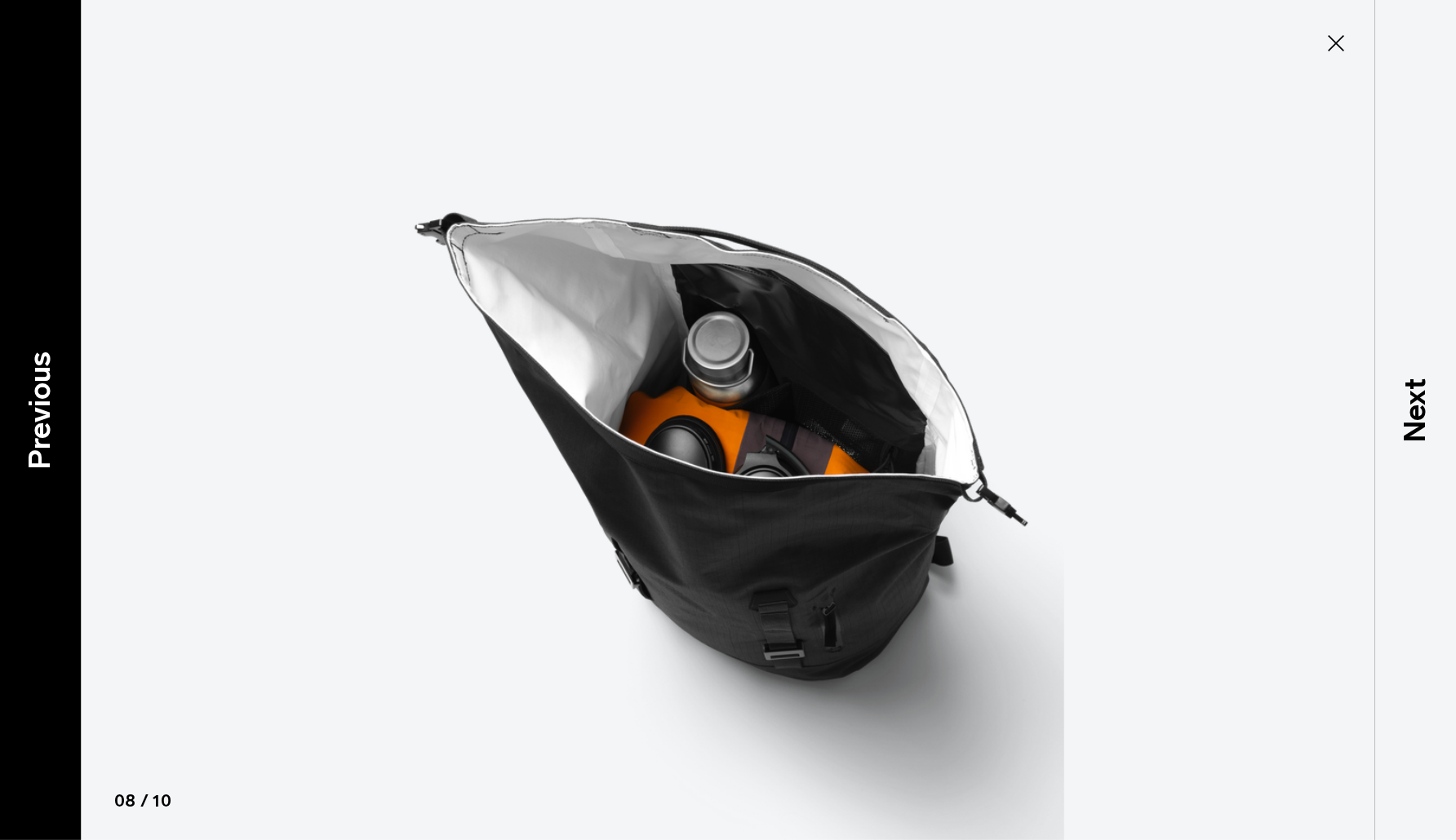
click at [48, 397] on p "Previous" at bounding box center [40, 409] width 44 height 118
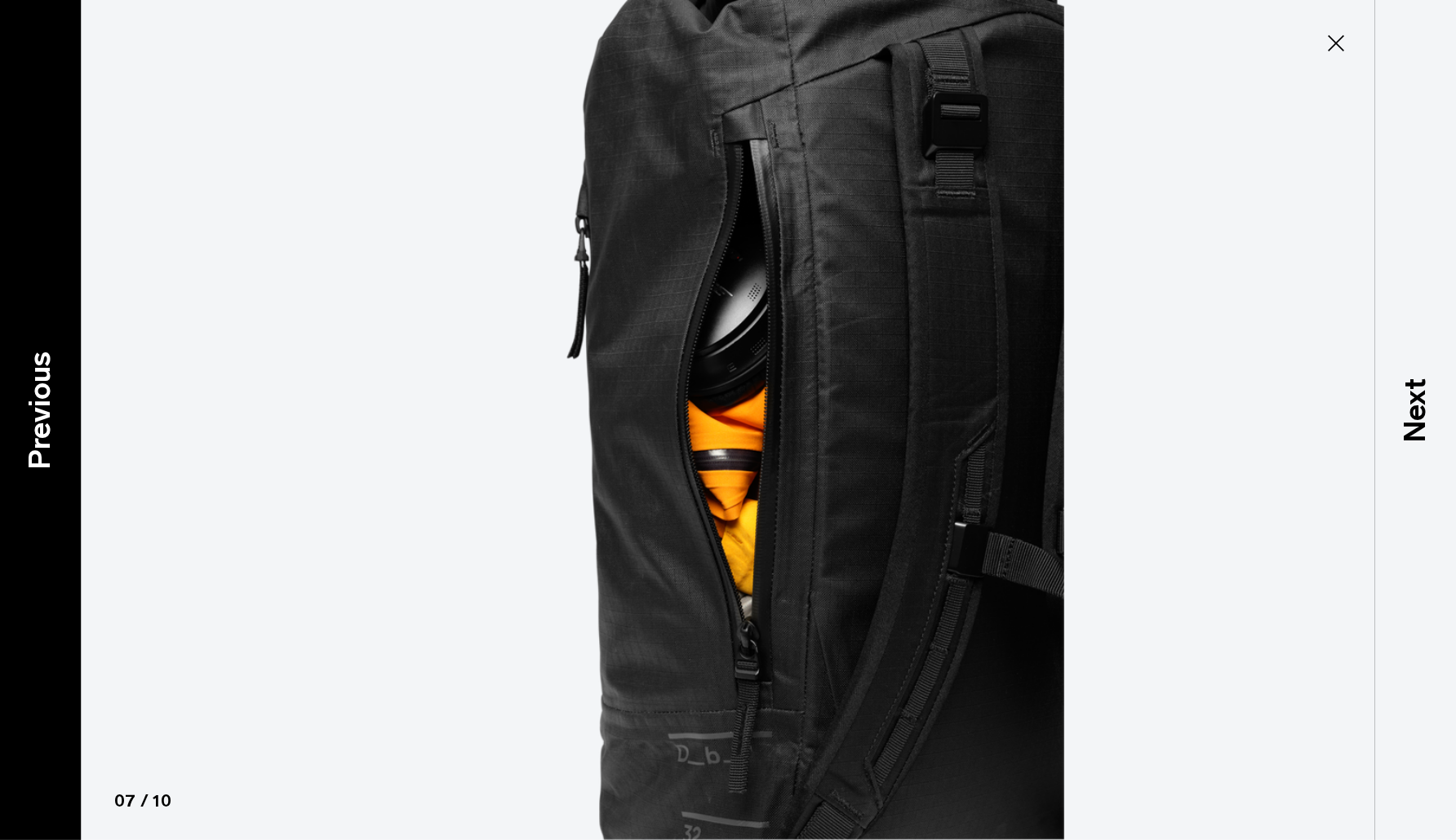
click at [48, 397] on p "Previous" at bounding box center [40, 409] width 44 height 118
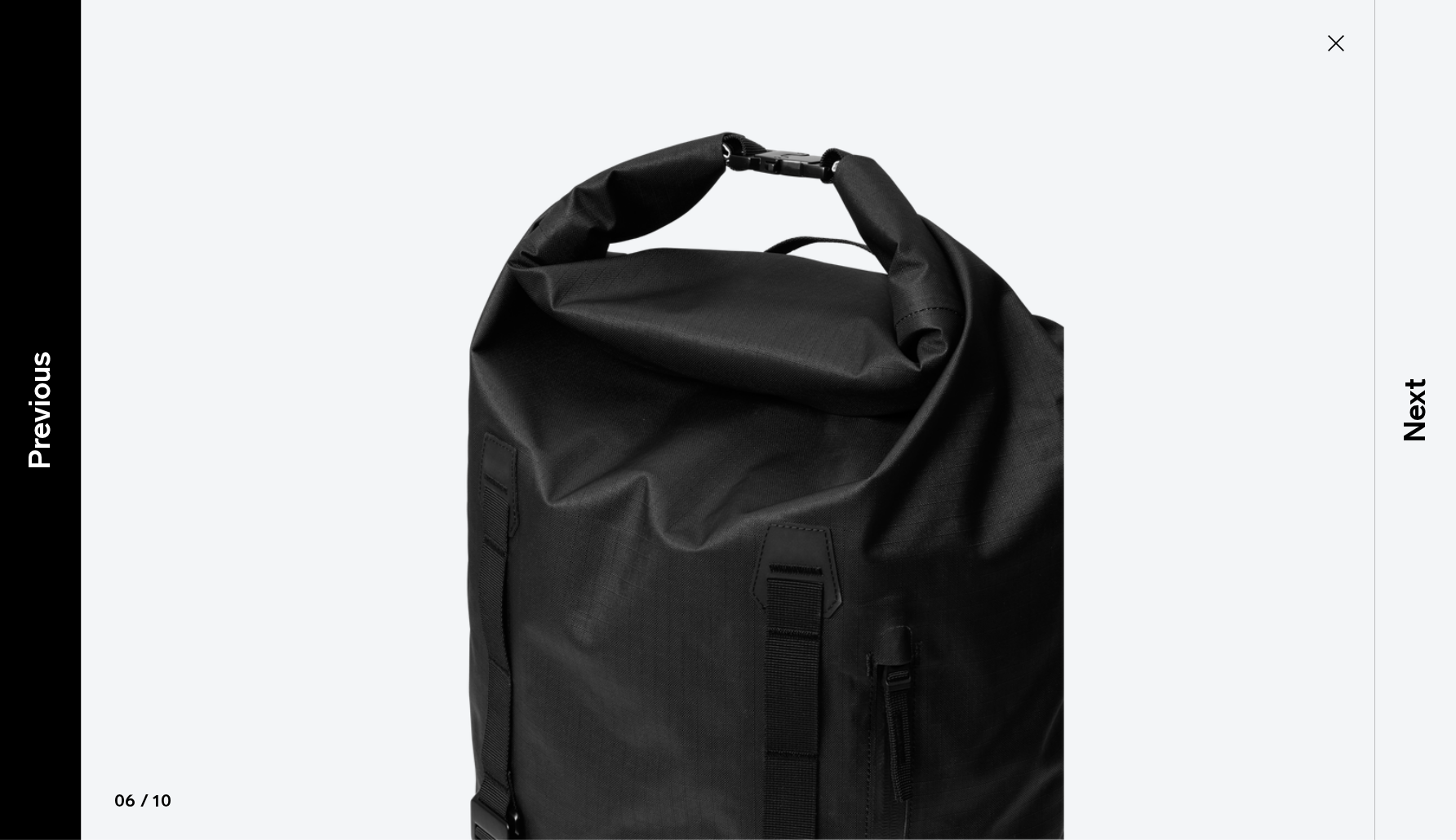
click at [48, 397] on p "Previous" at bounding box center [40, 409] width 44 height 118
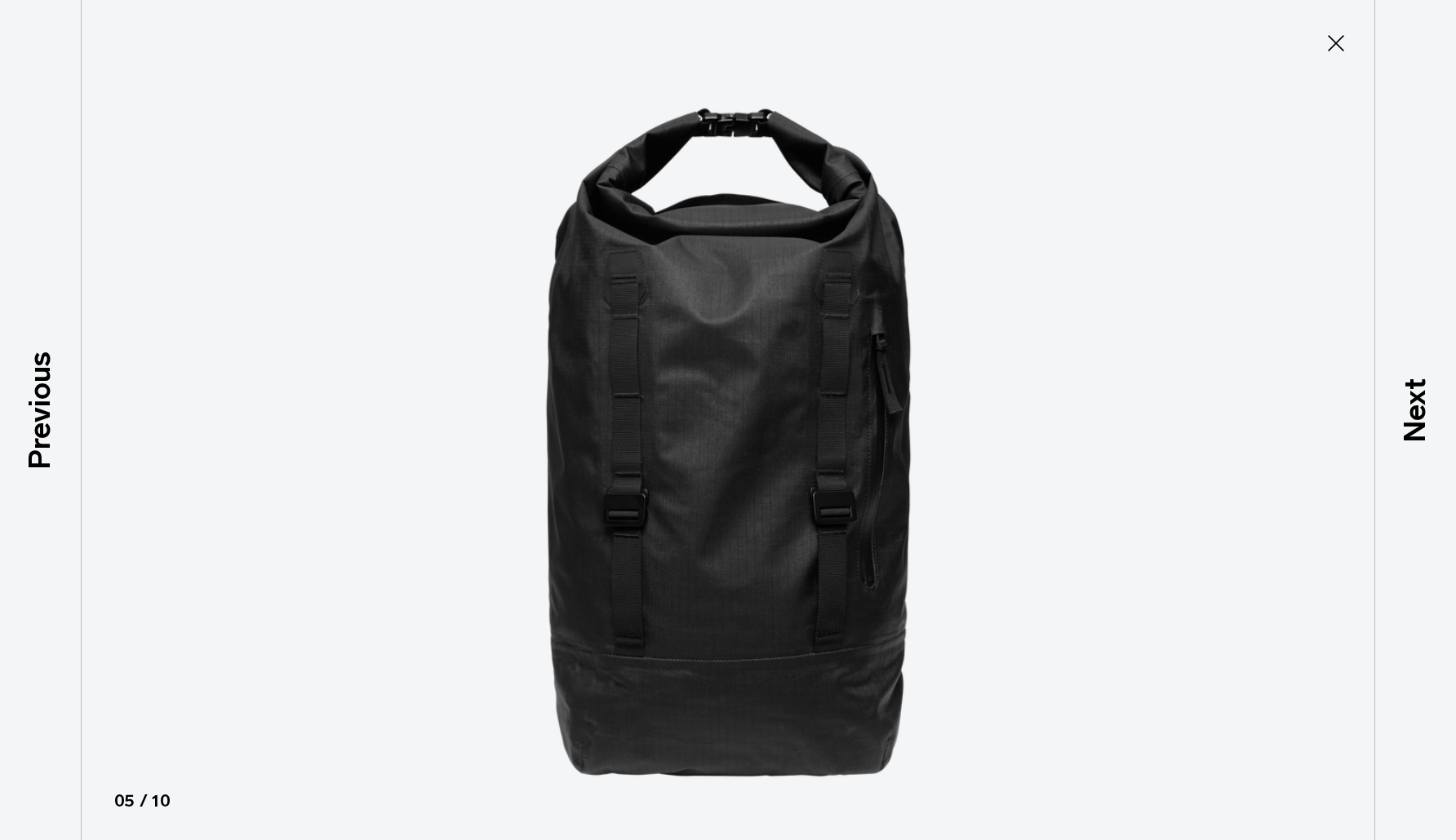
click at [1333, 28] on button "Close" at bounding box center [1335, 43] width 54 height 34
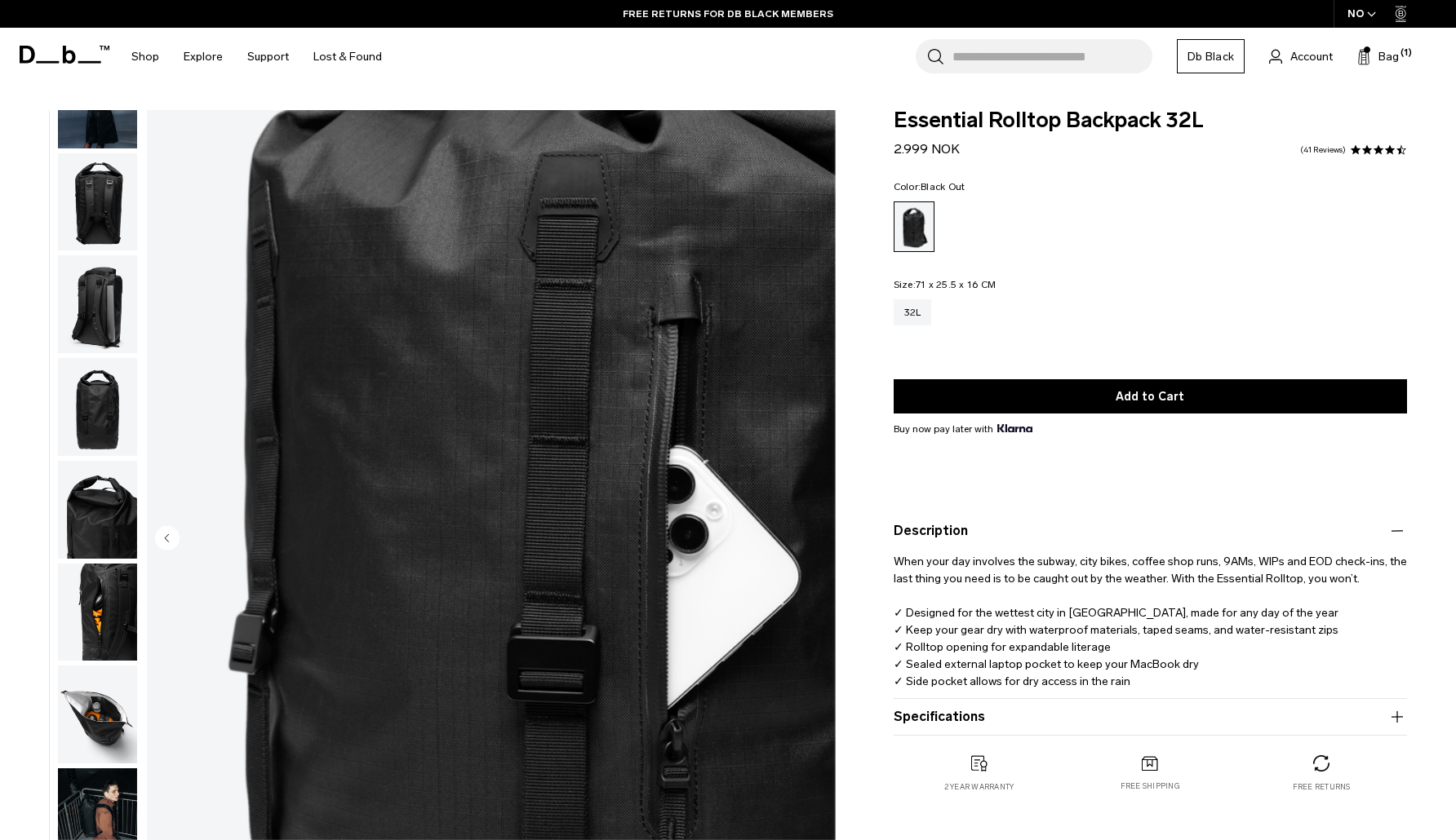
scroll to position [0, 0]
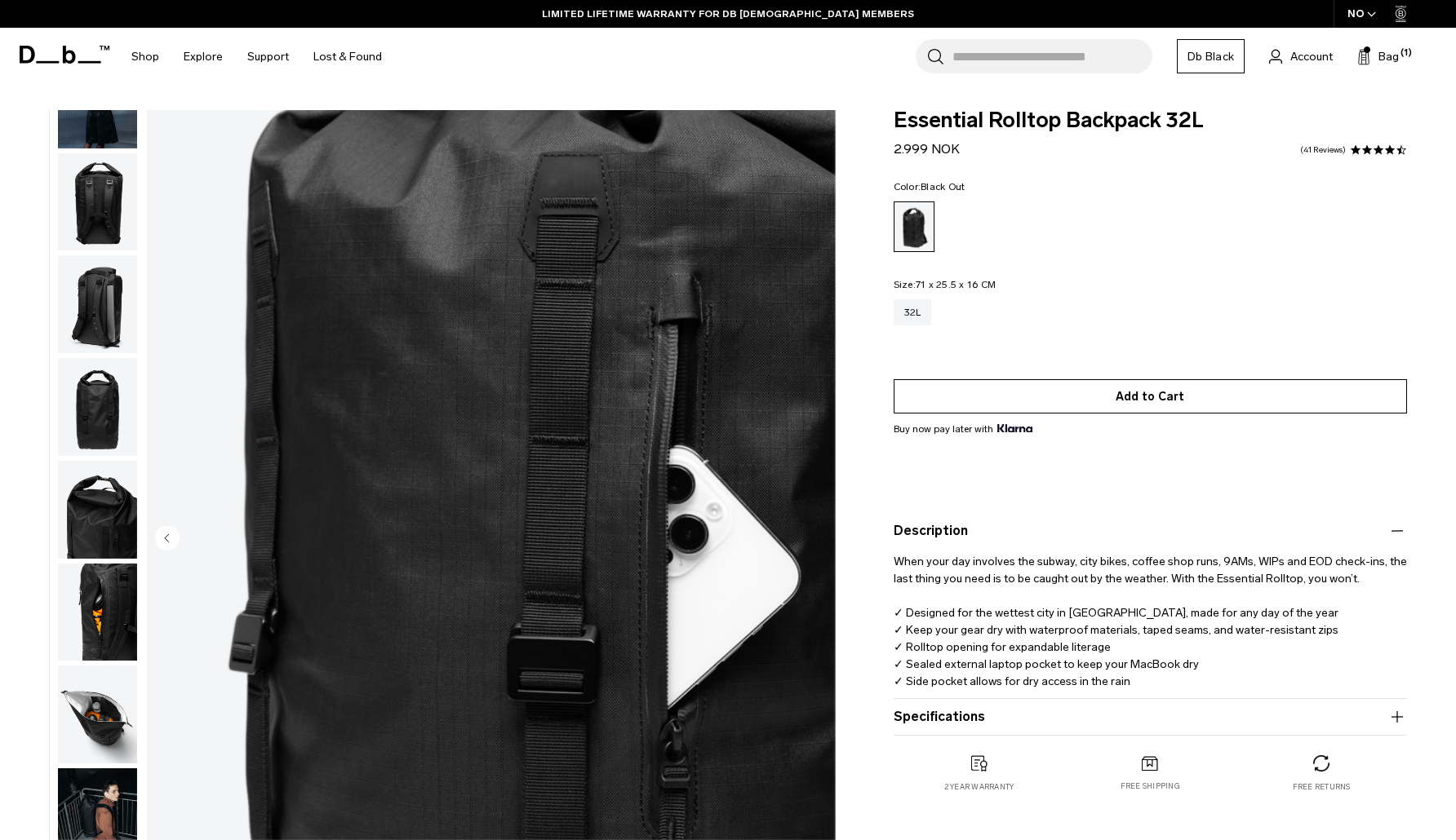
click at [1149, 402] on button "Add to Cart" at bounding box center [1150, 397] width 513 height 34
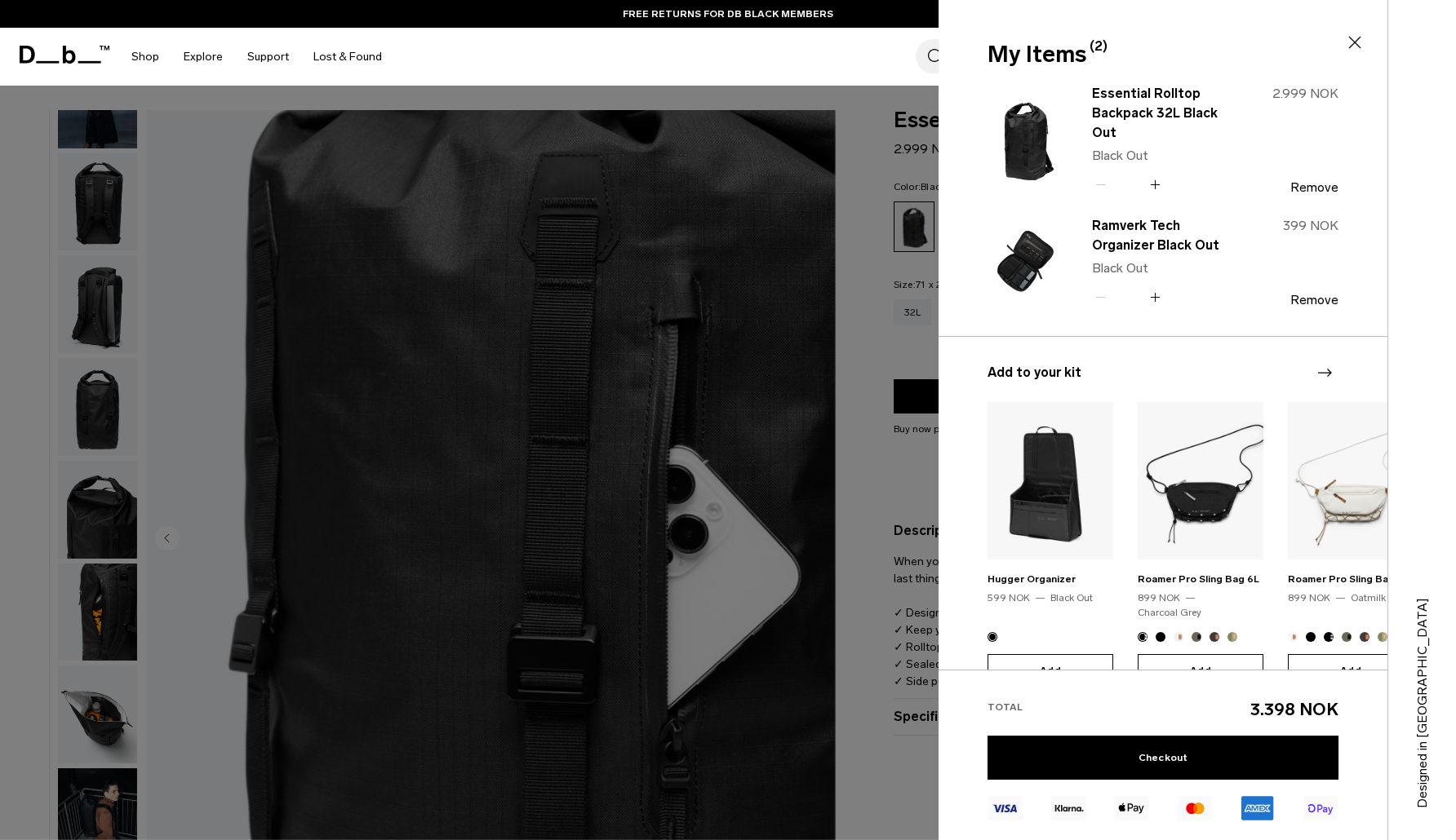
click at [1354, 42] on icon at bounding box center [1354, 42] width 20 height 20
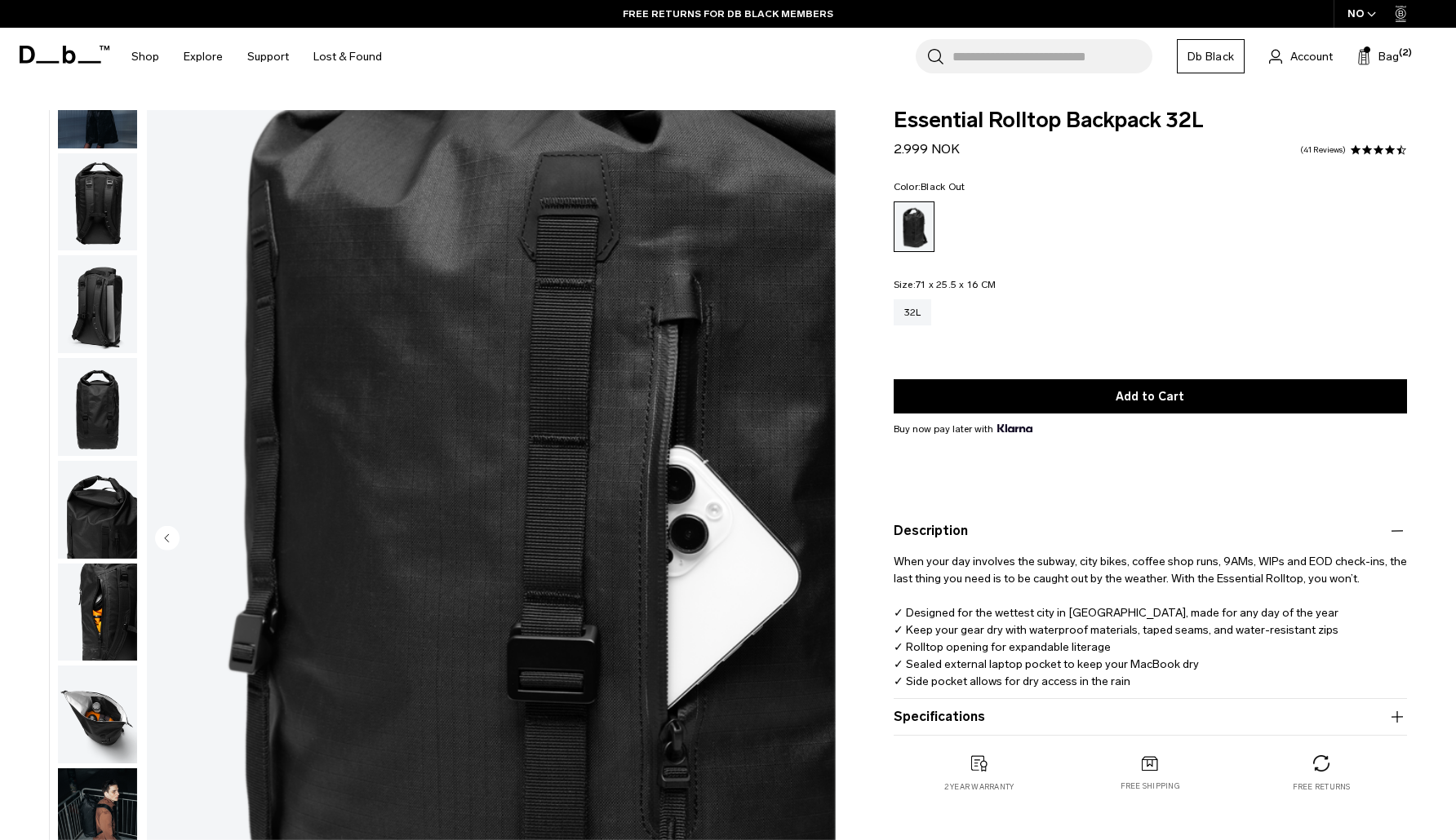
scroll to position [3, 0]
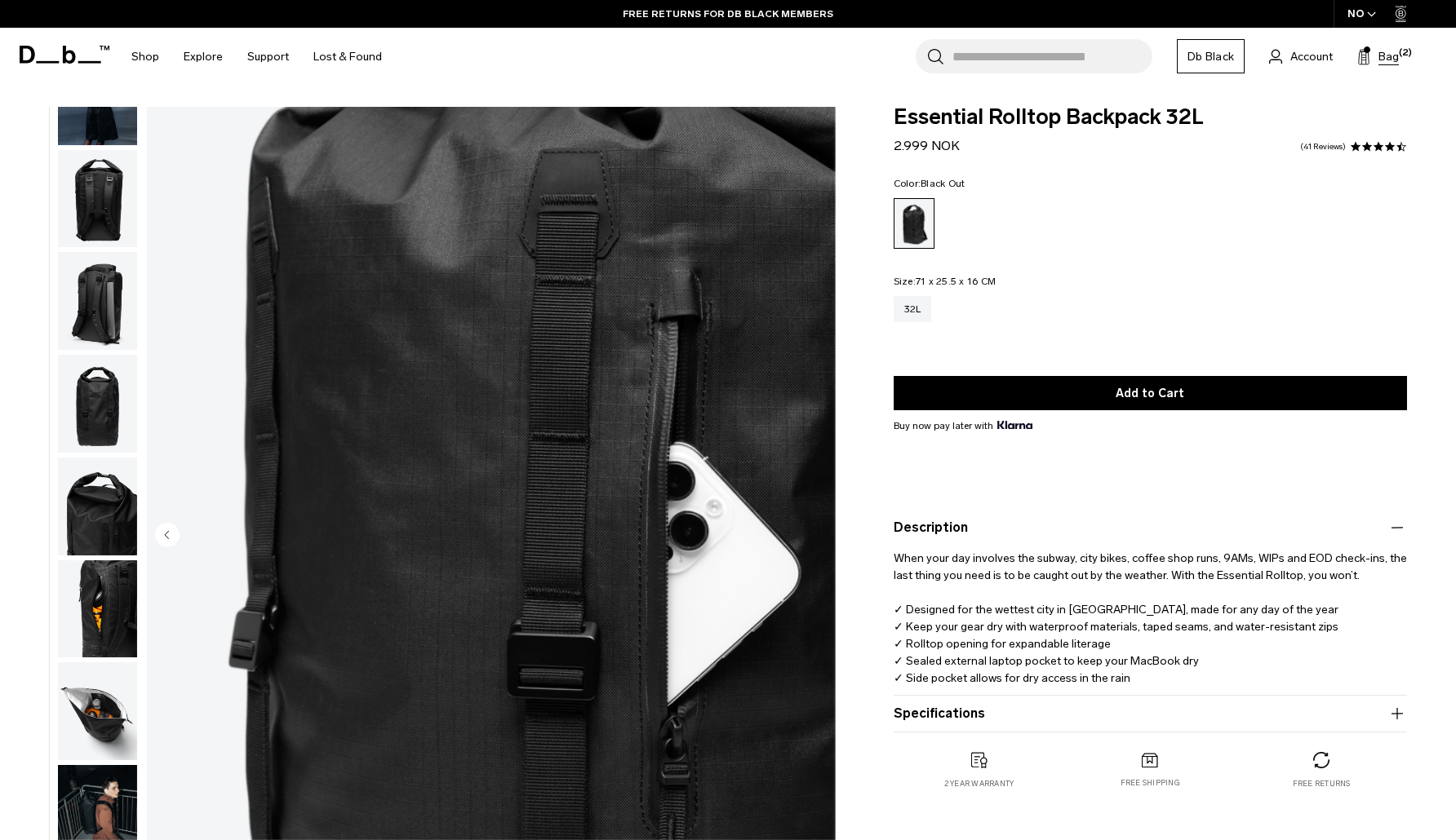
click at [1390, 62] on span "Bag" at bounding box center [1388, 57] width 20 height 17
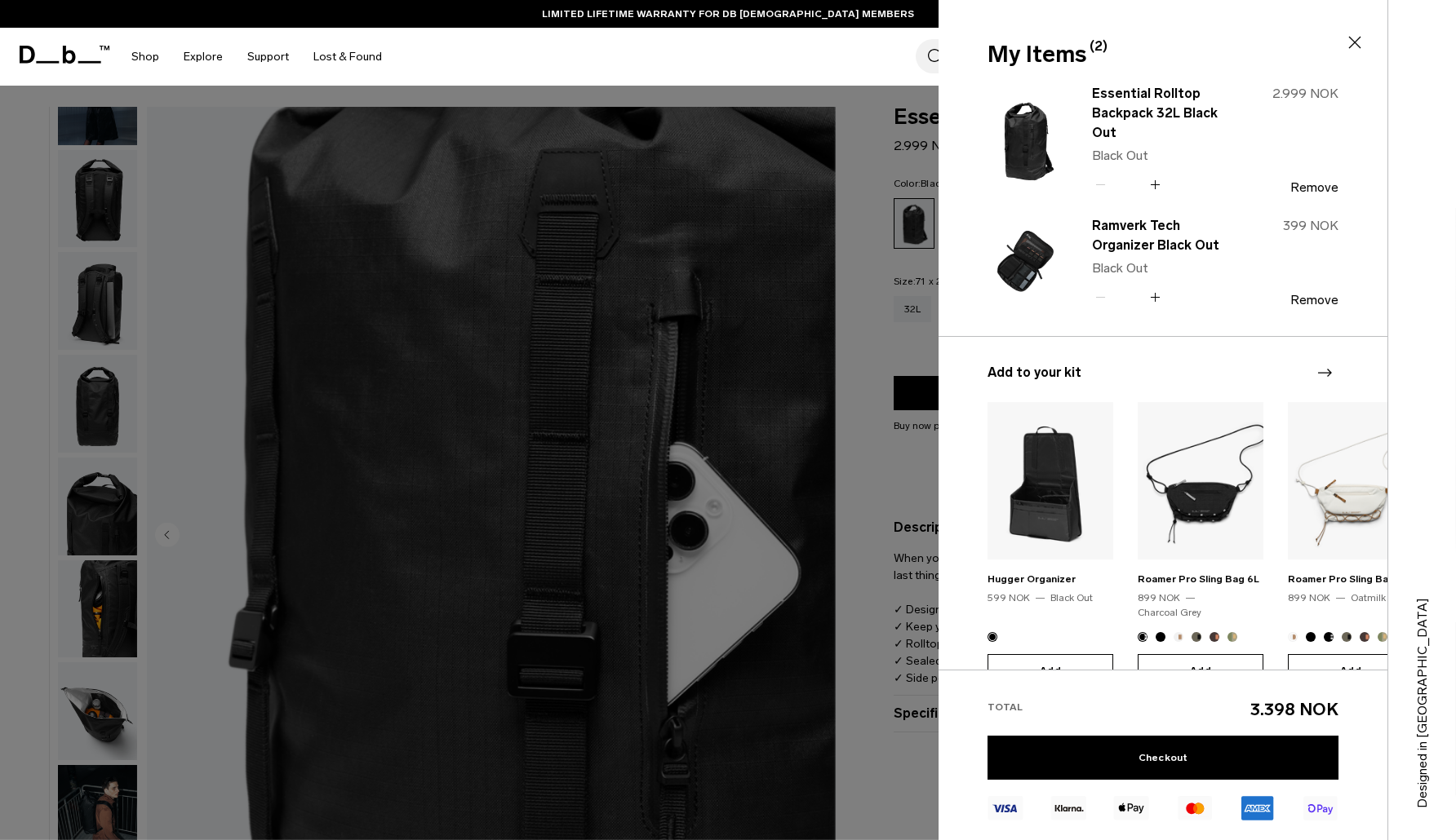
click at [1355, 42] on icon at bounding box center [1355, 42] width 12 height 12
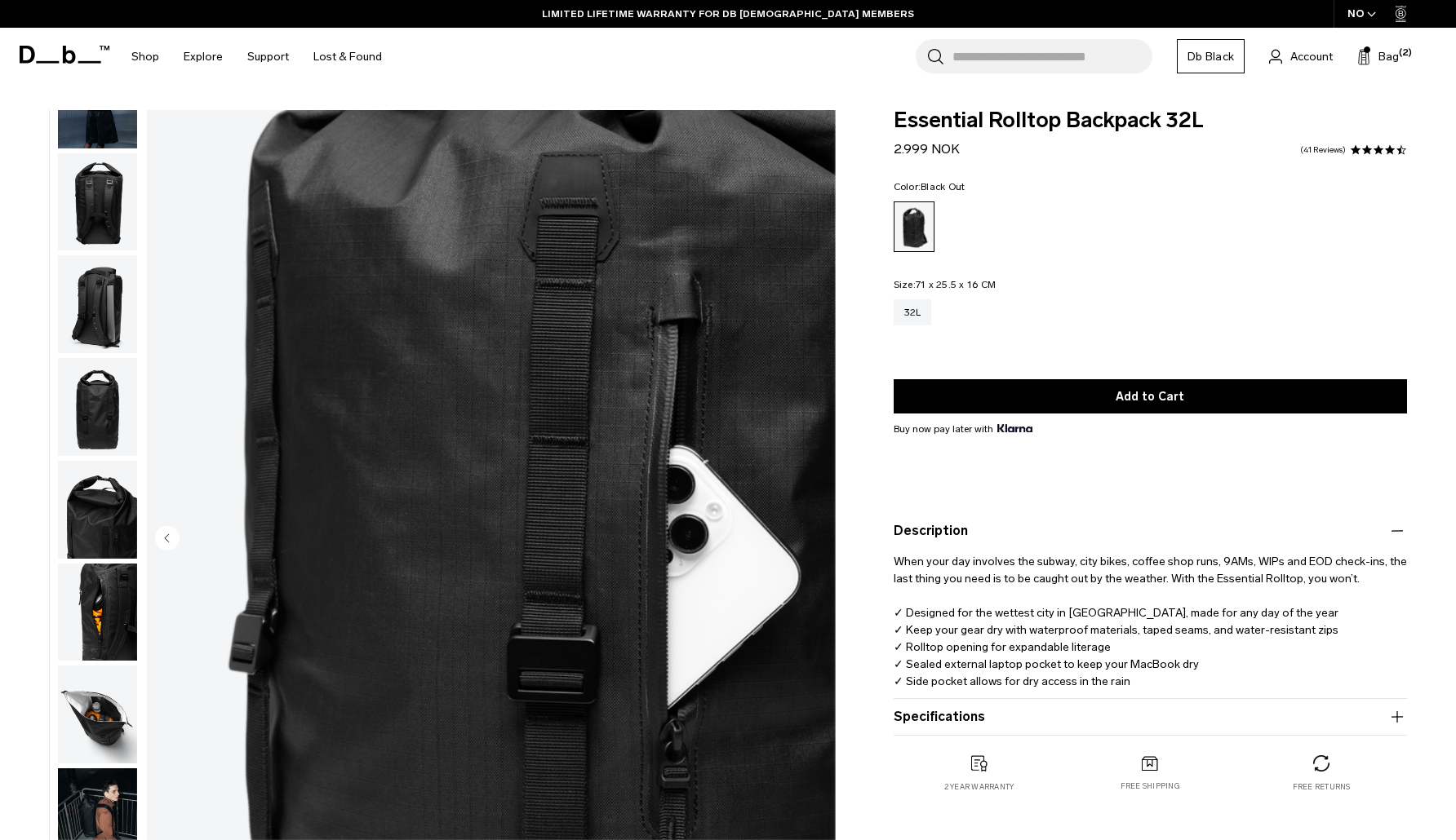
scroll to position [0, 0]
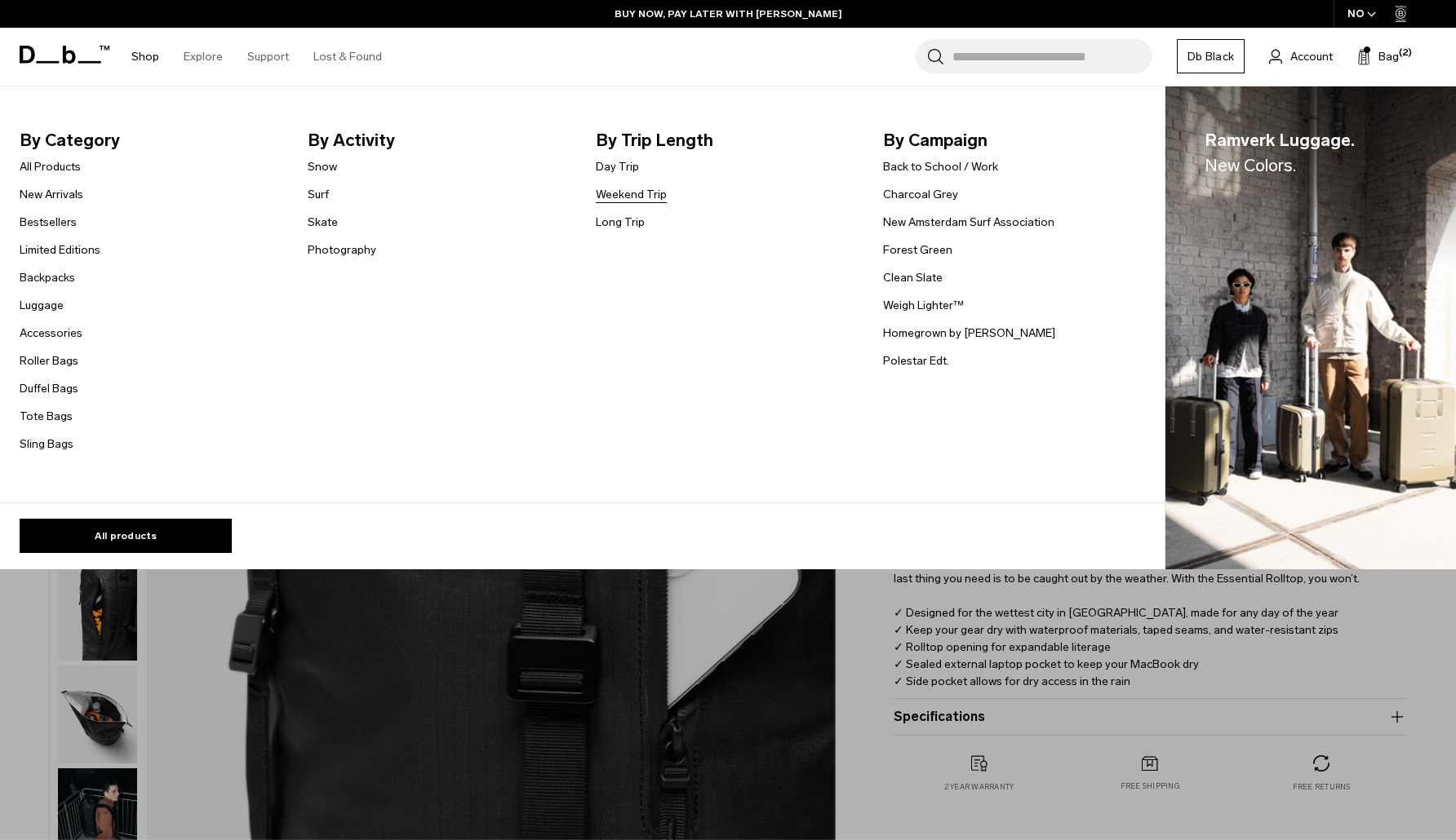
click at [619, 194] on link "Weekend Trip" at bounding box center [631, 194] width 71 height 17
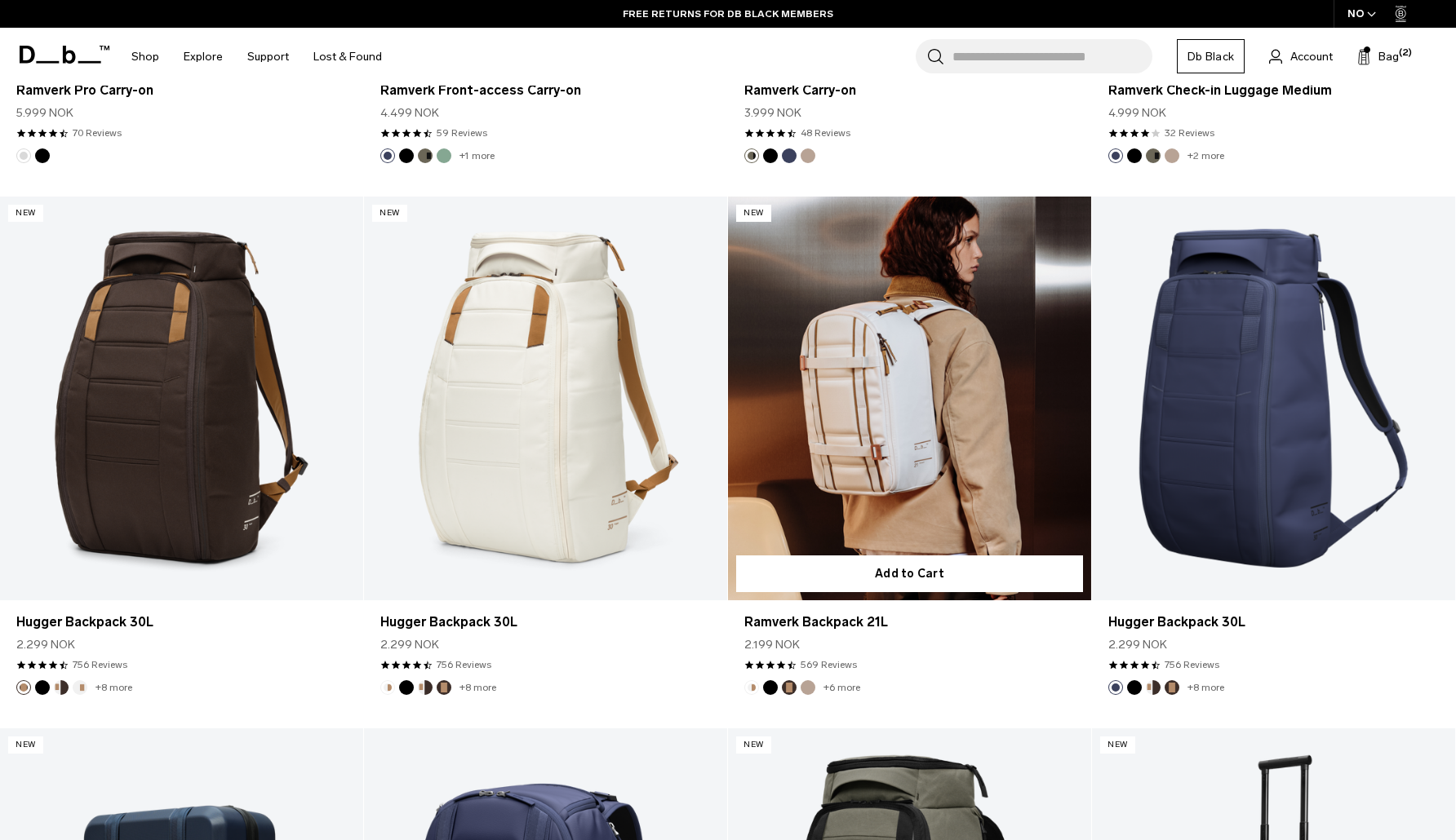
scroll to position [1177, 0]
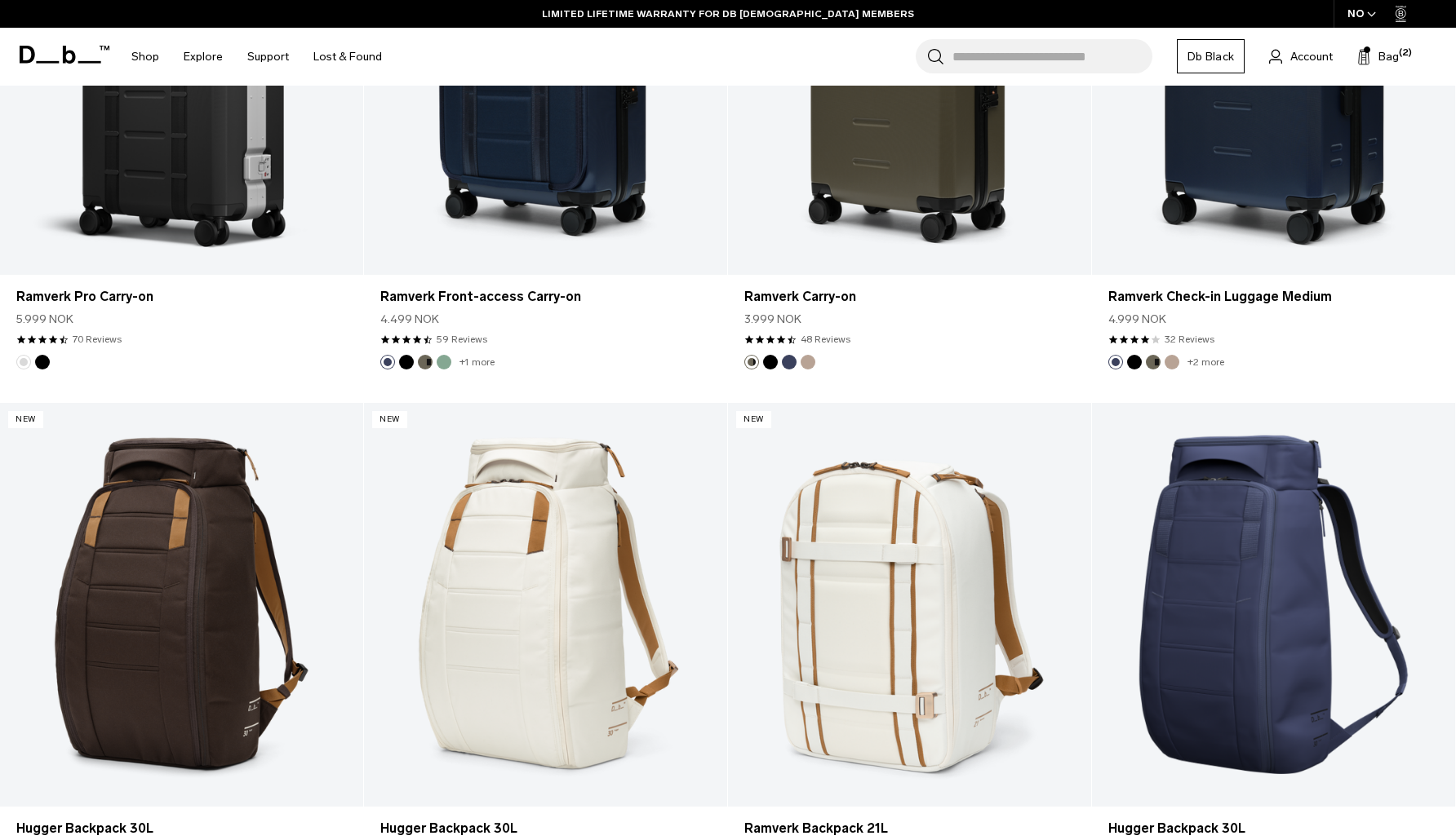
click at [994, 59] on input "Search for Bags, Luggage..." at bounding box center [1052, 56] width 200 height 34
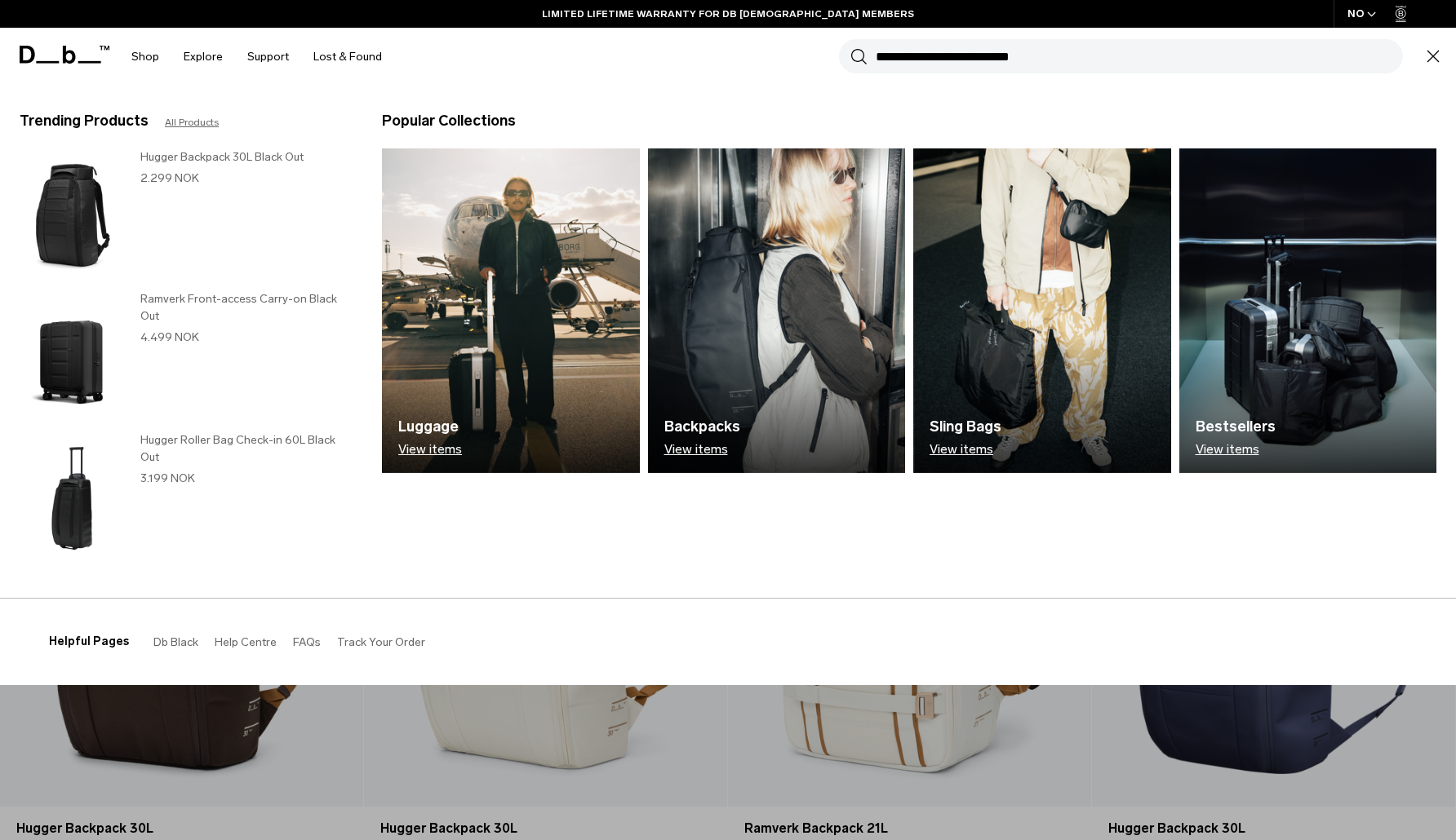
paste input "**********"
type input "**********"
click at [859, 56] on button "Search" at bounding box center [859, 56] width 17 height 18
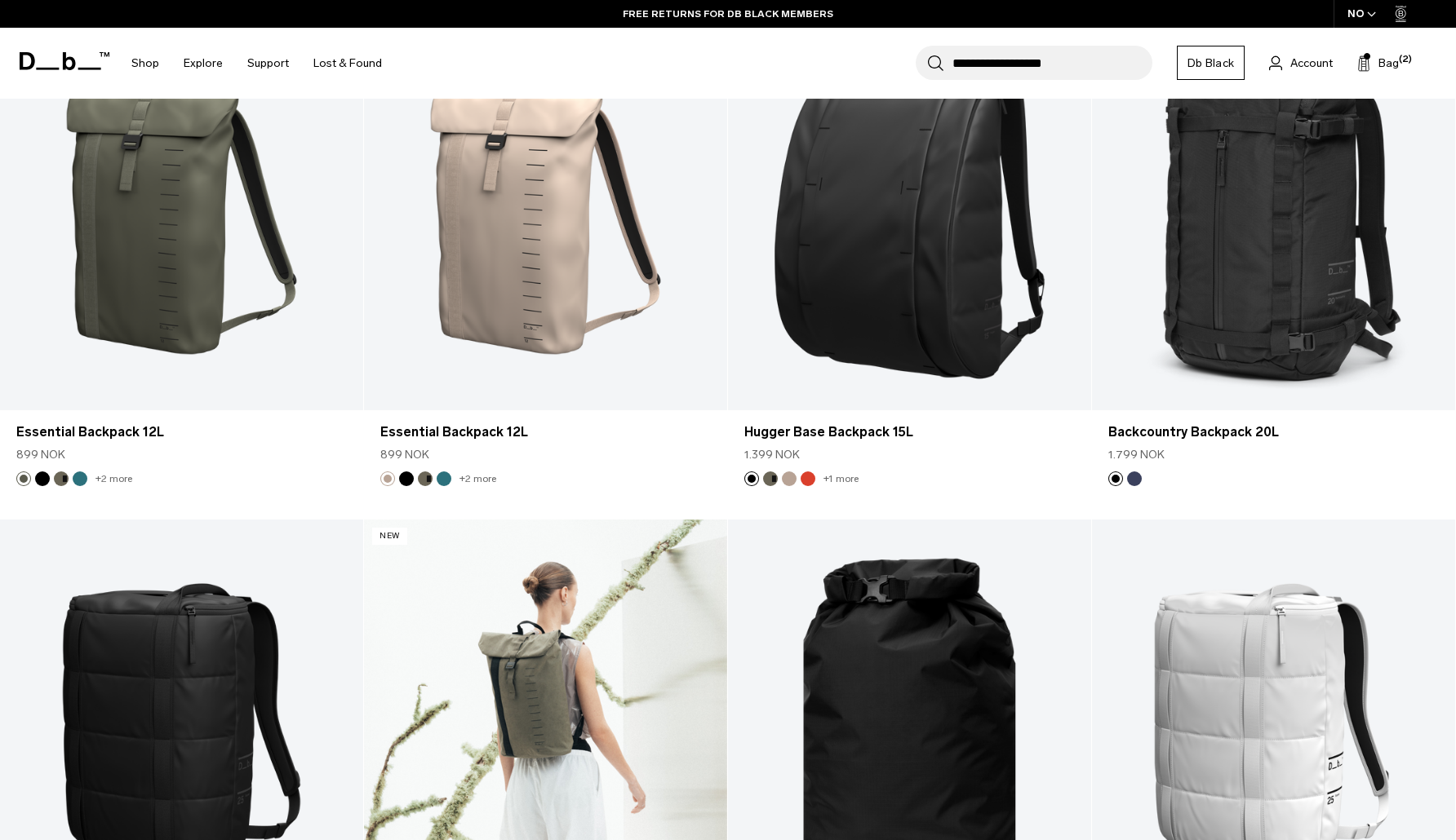
scroll to position [829, 0]
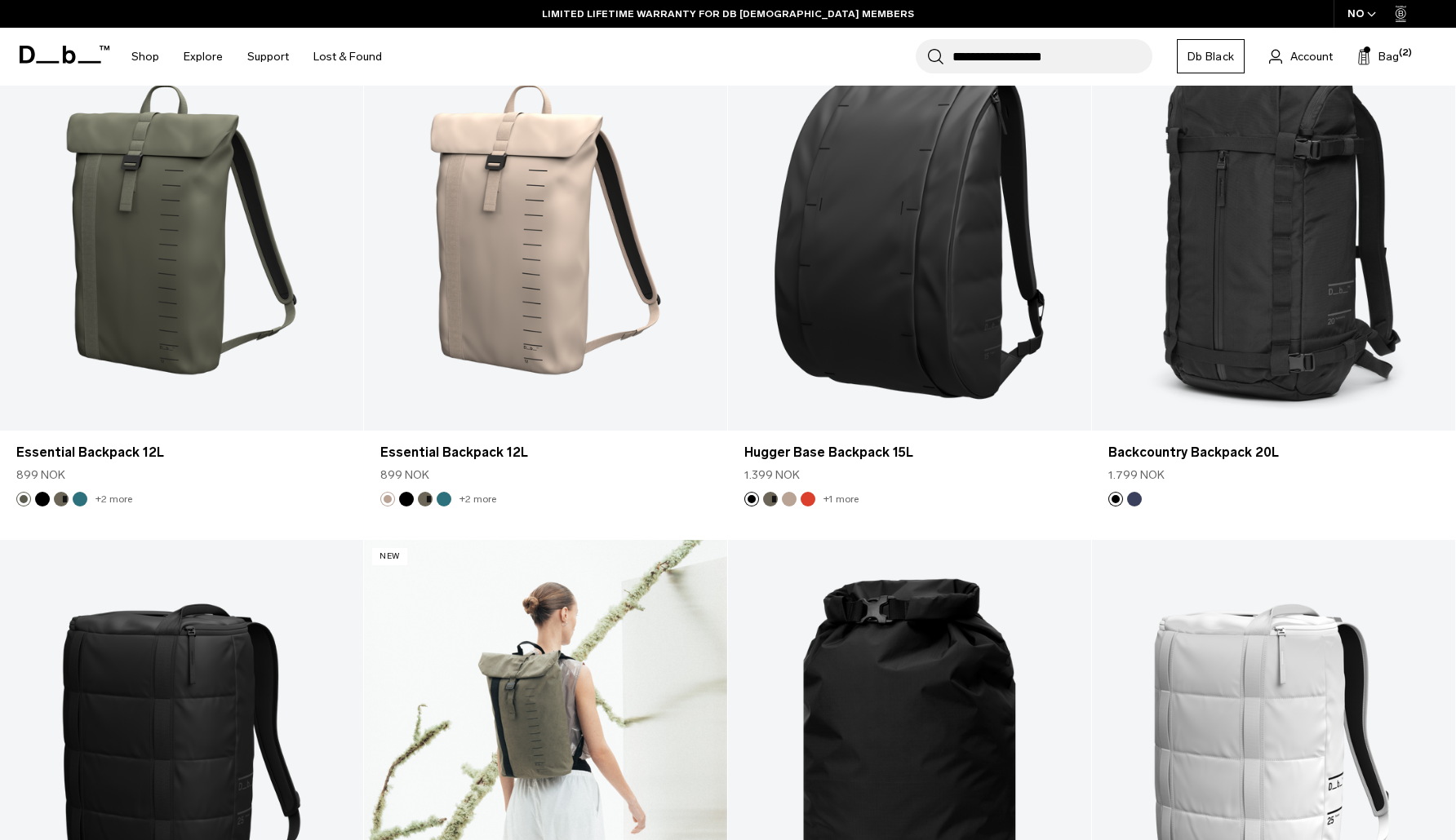
click at [528, 747] on link "Essential Backpack 12L" at bounding box center [545, 741] width 363 height 403
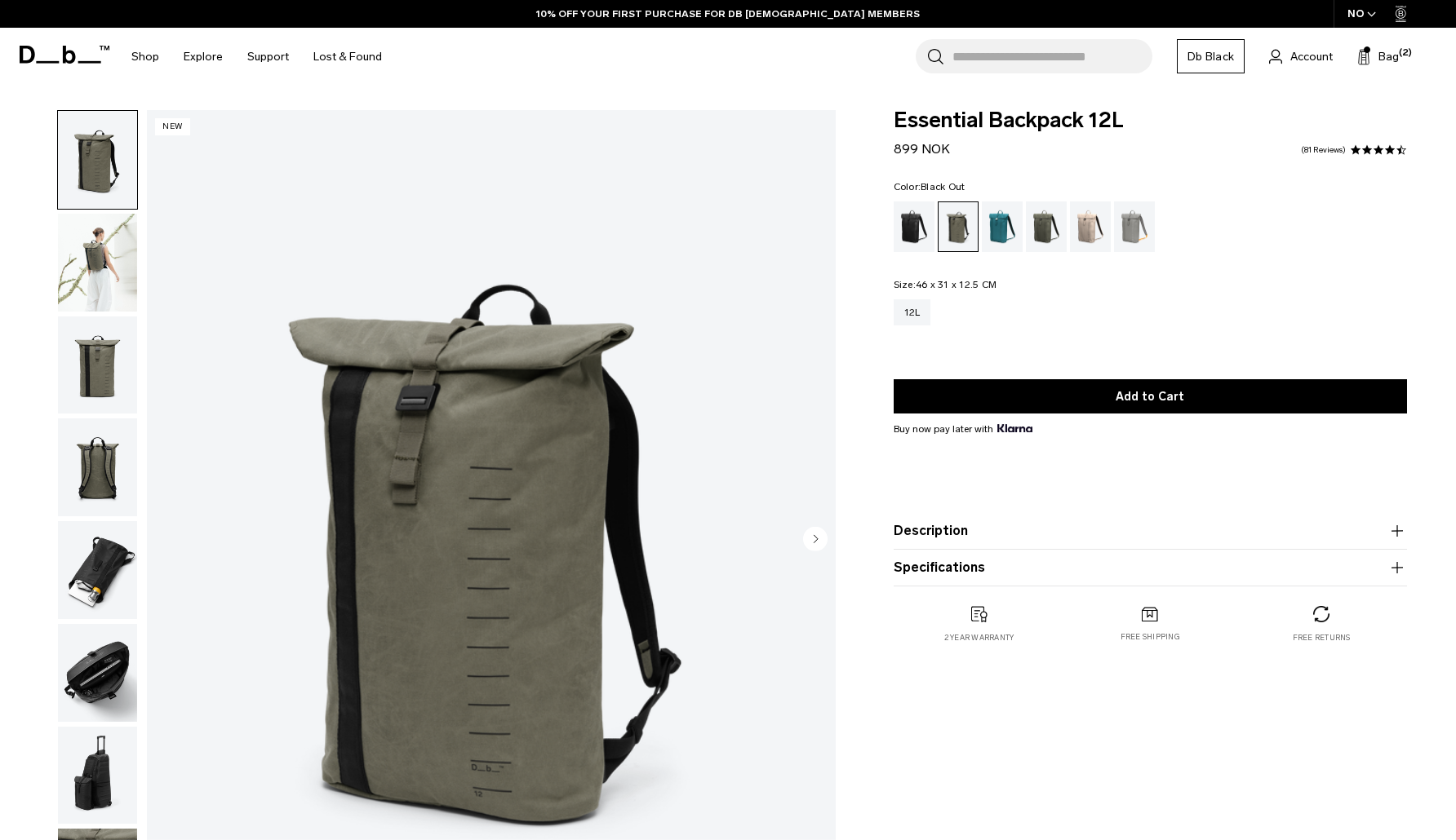
click at [915, 235] on div "Black Out" at bounding box center [914, 227] width 42 height 51
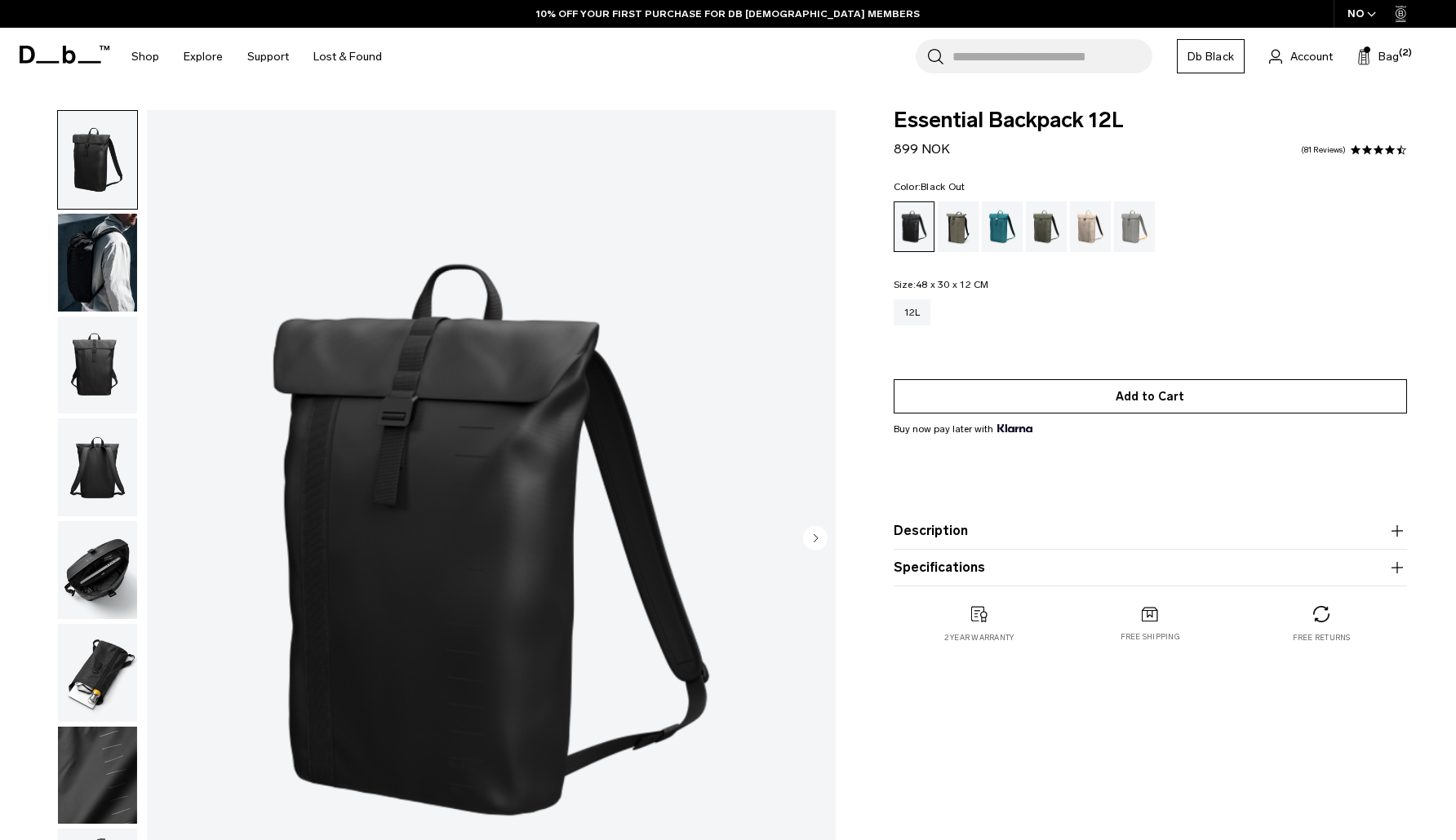
click at [1115, 406] on button "Add to Cart" at bounding box center [1150, 397] width 513 height 34
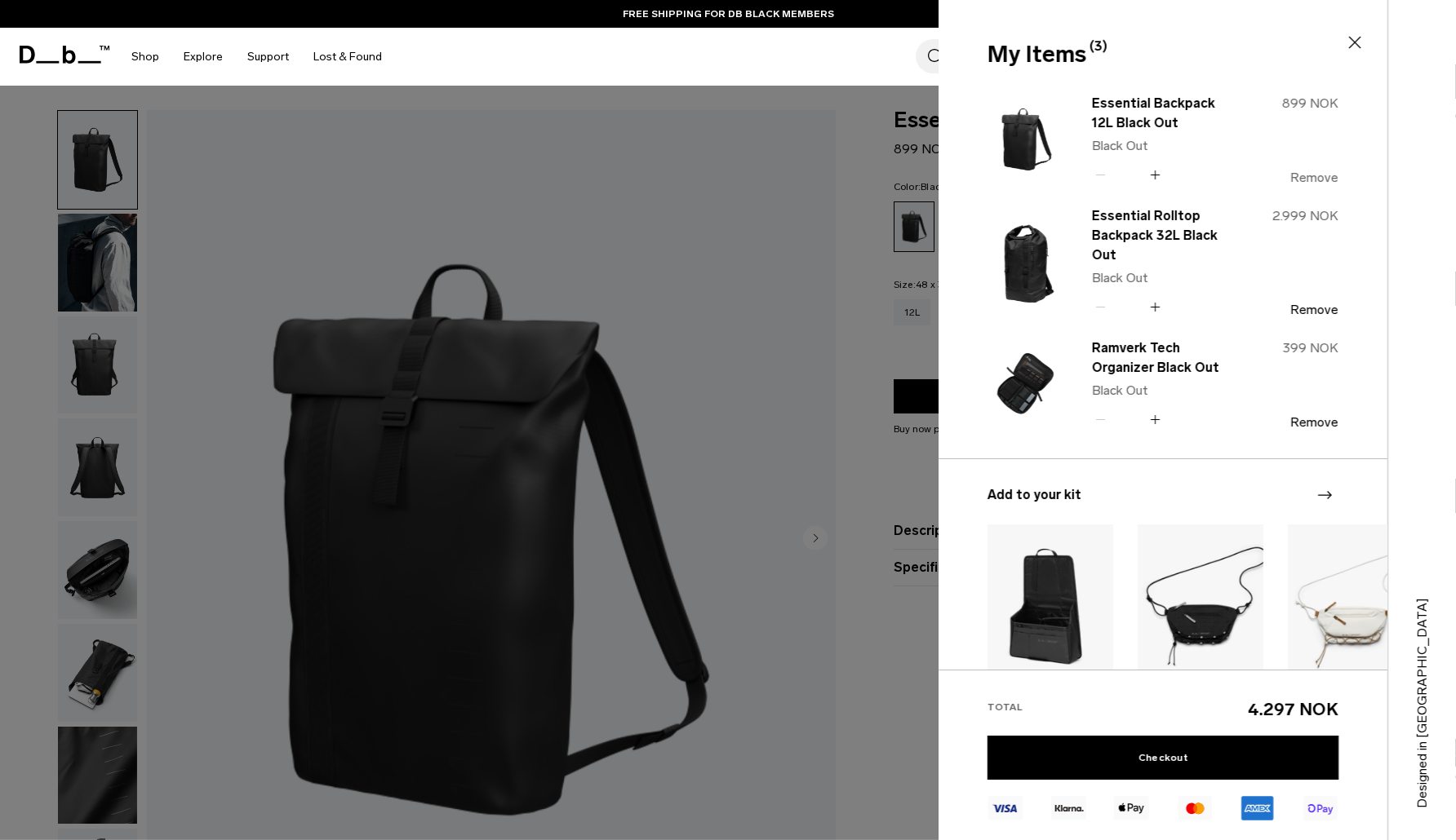
click at [1312, 175] on button "Remove" at bounding box center [1314, 178] width 48 height 14
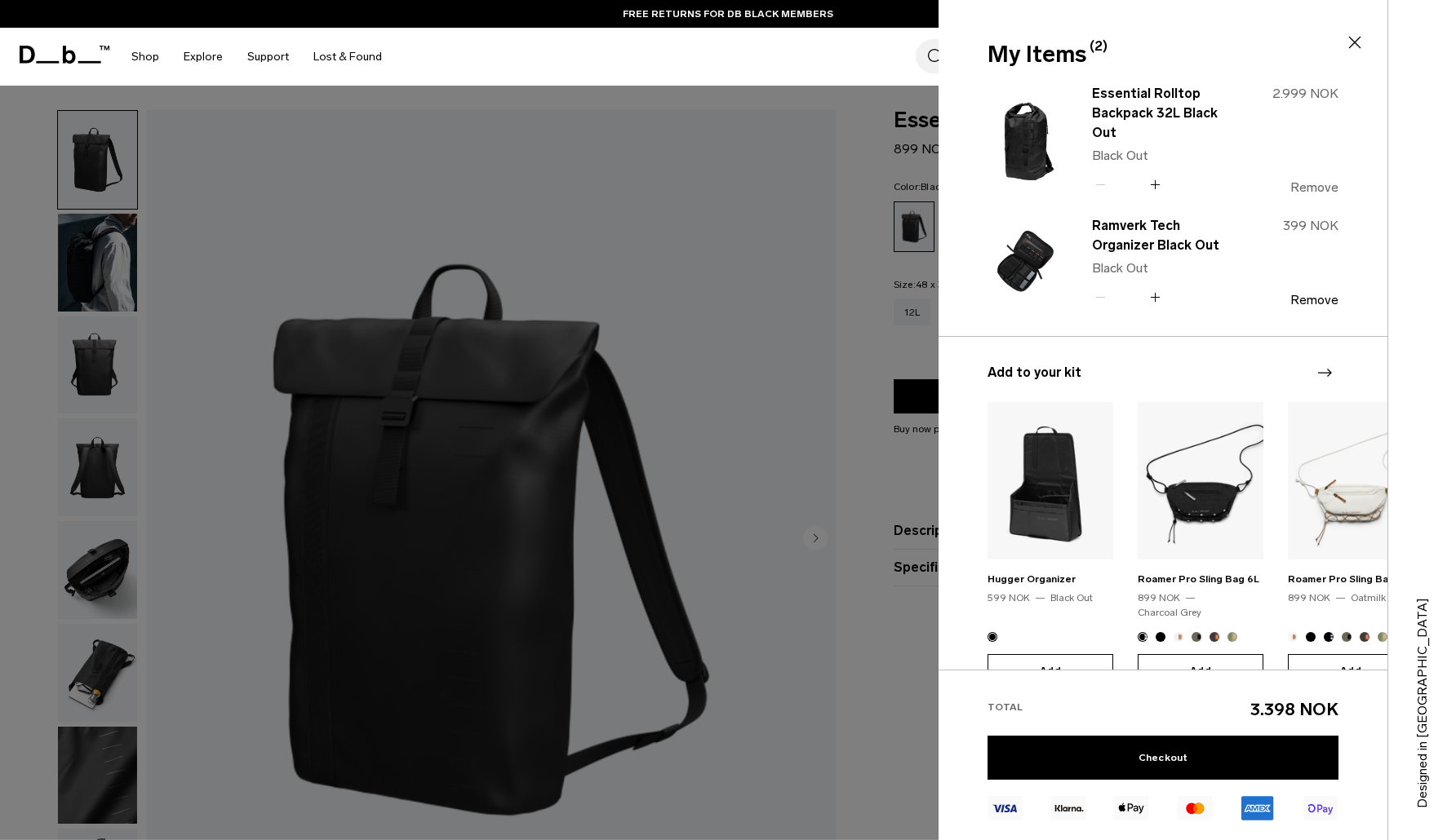
click at [1314, 189] on button "Remove" at bounding box center [1314, 187] width 48 height 14
click at [776, 340] on div at bounding box center [728, 420] width 1456 height 840
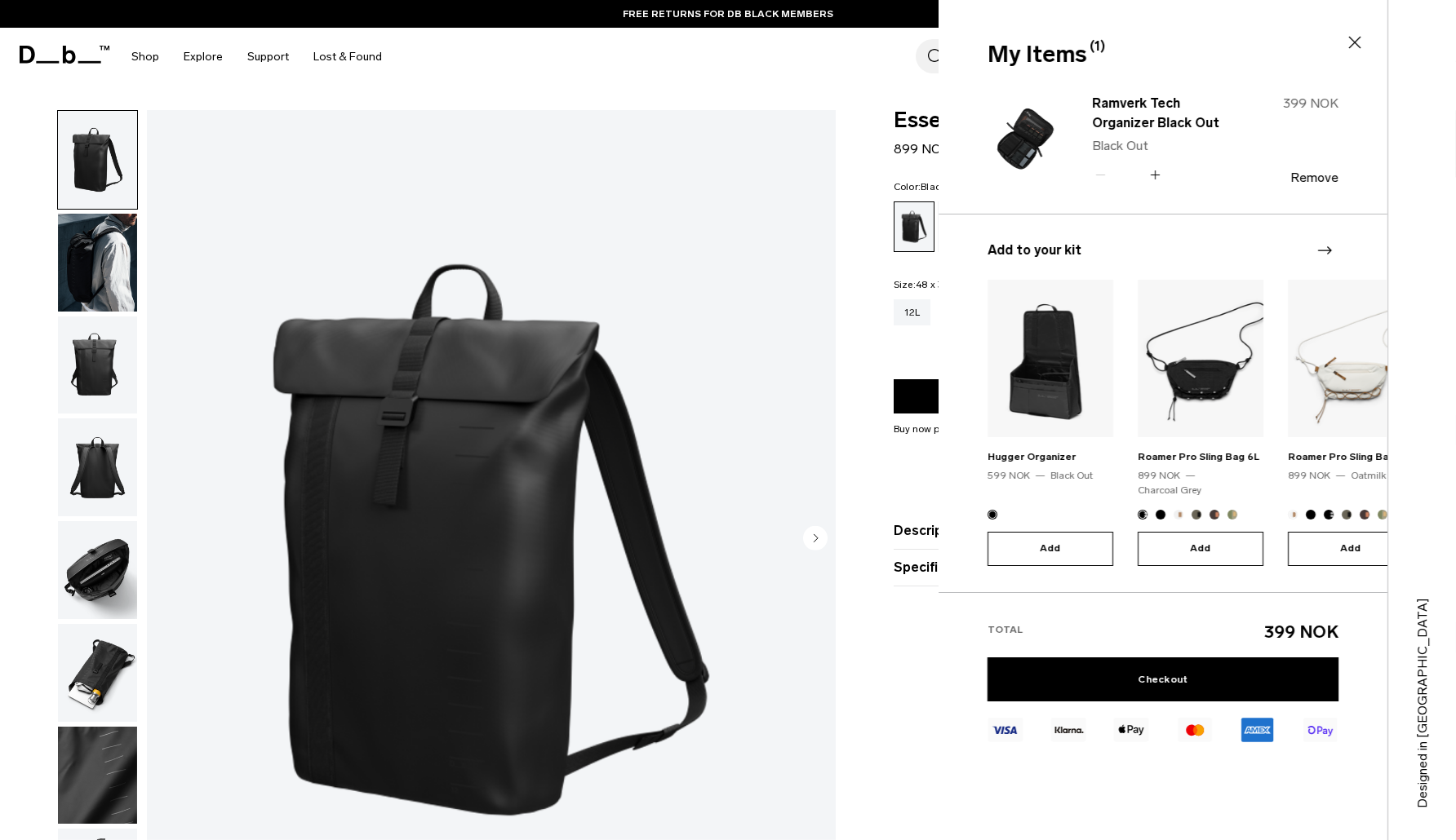
click at [786, 492] on img "1 / 8" at bounding box center [491, 540] width 689 height 860
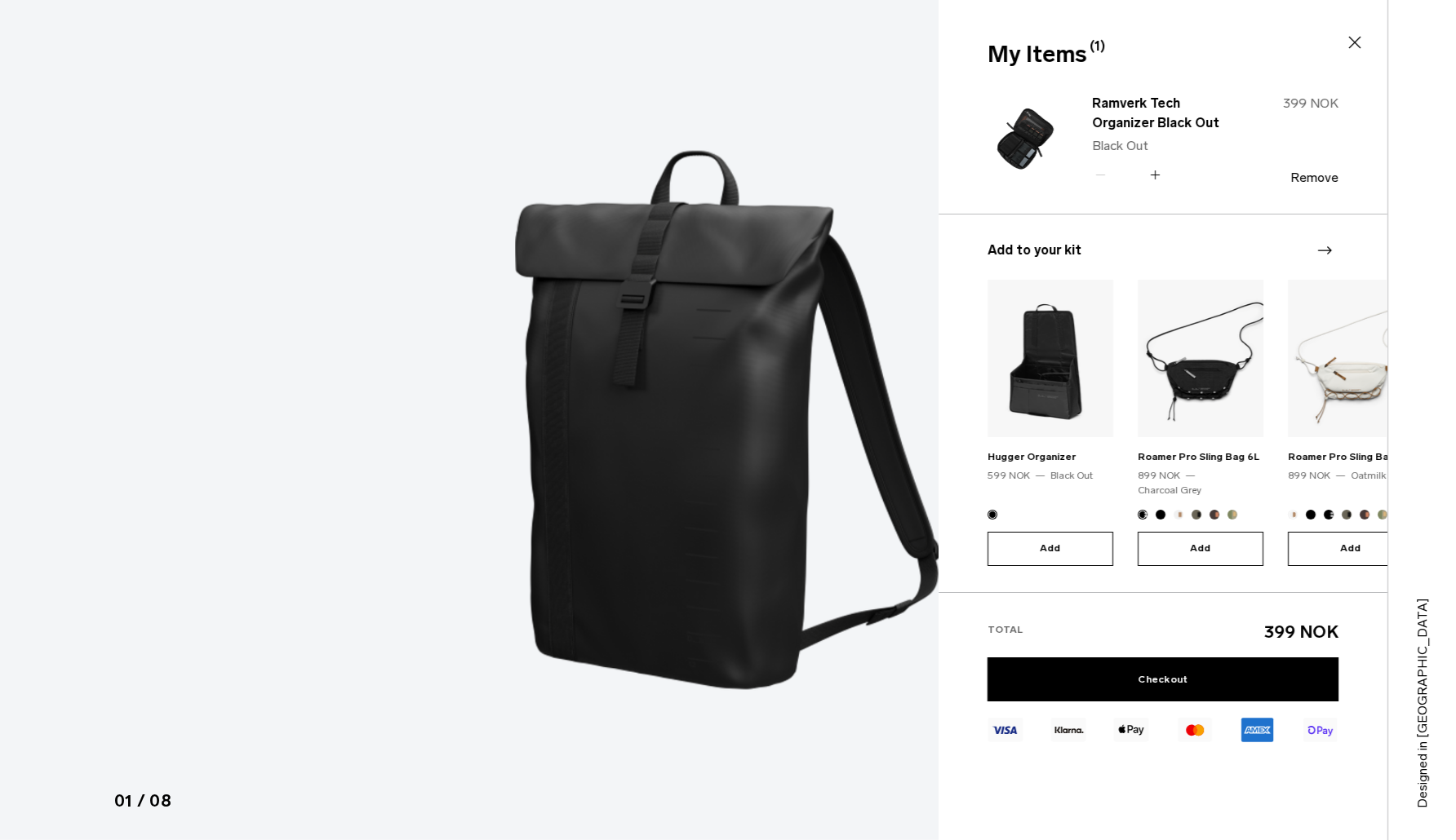
click at [807, 507] on img at bounding box center [728, 420] width 735 height 840
click at [1349, 41] on icon at bounding box center [1354, 42] width 20 height 20
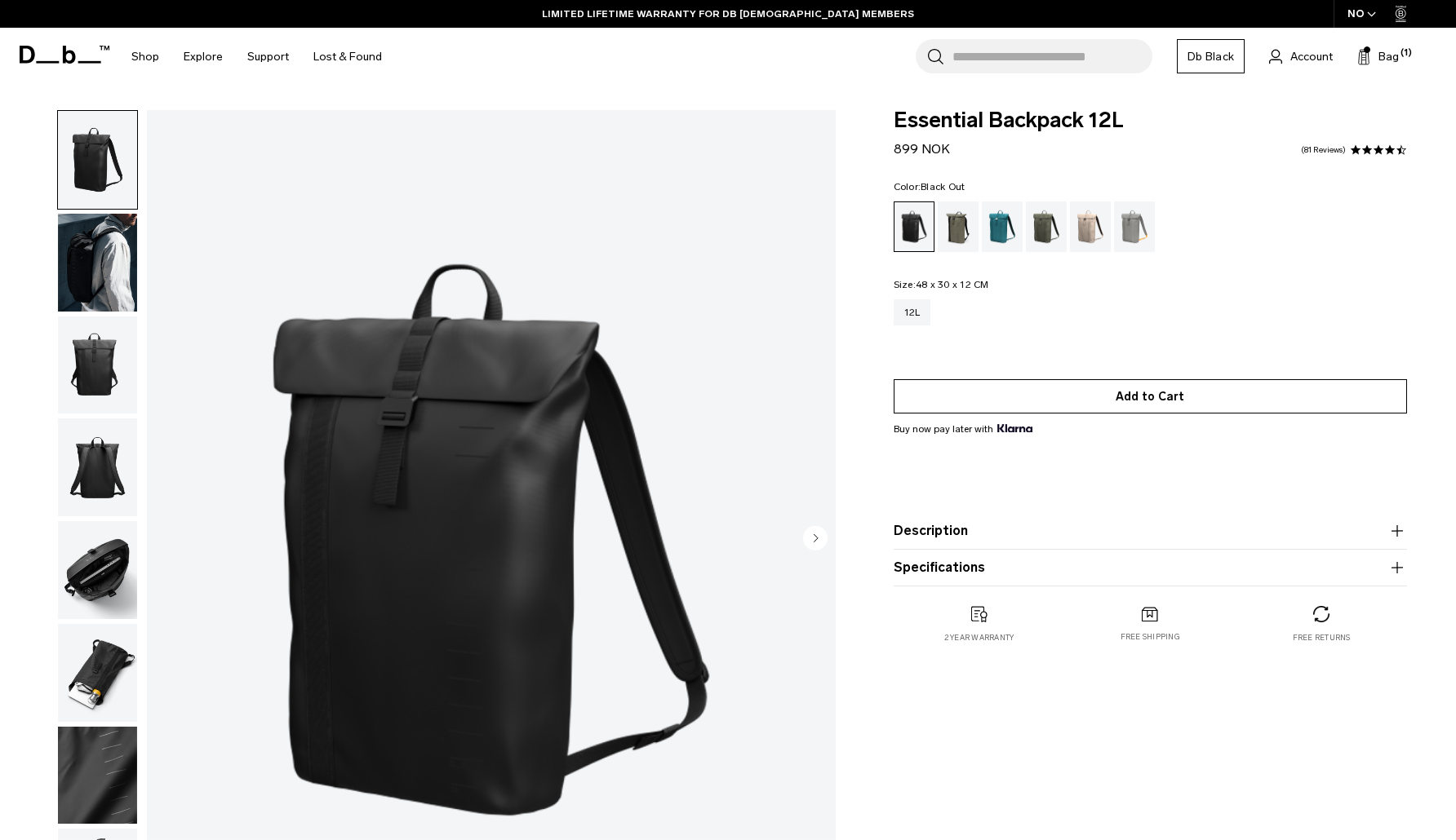
click at [1141, 395] on button "Add to Cart" at bounding box center [1150, 397] width 513 height 34
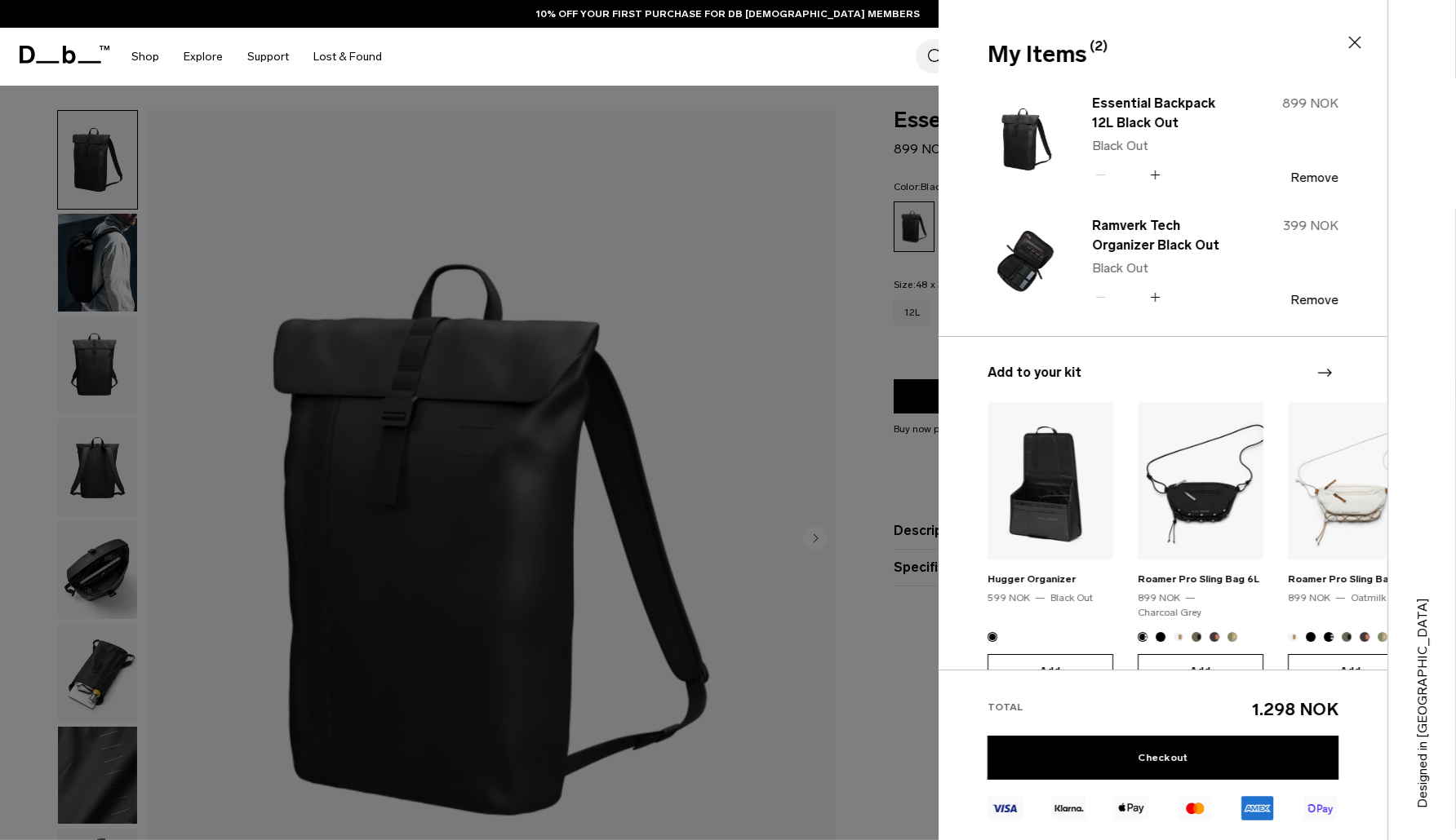
click at [749, 300] on div at bounding box center [728, 420] width 1456 height 840
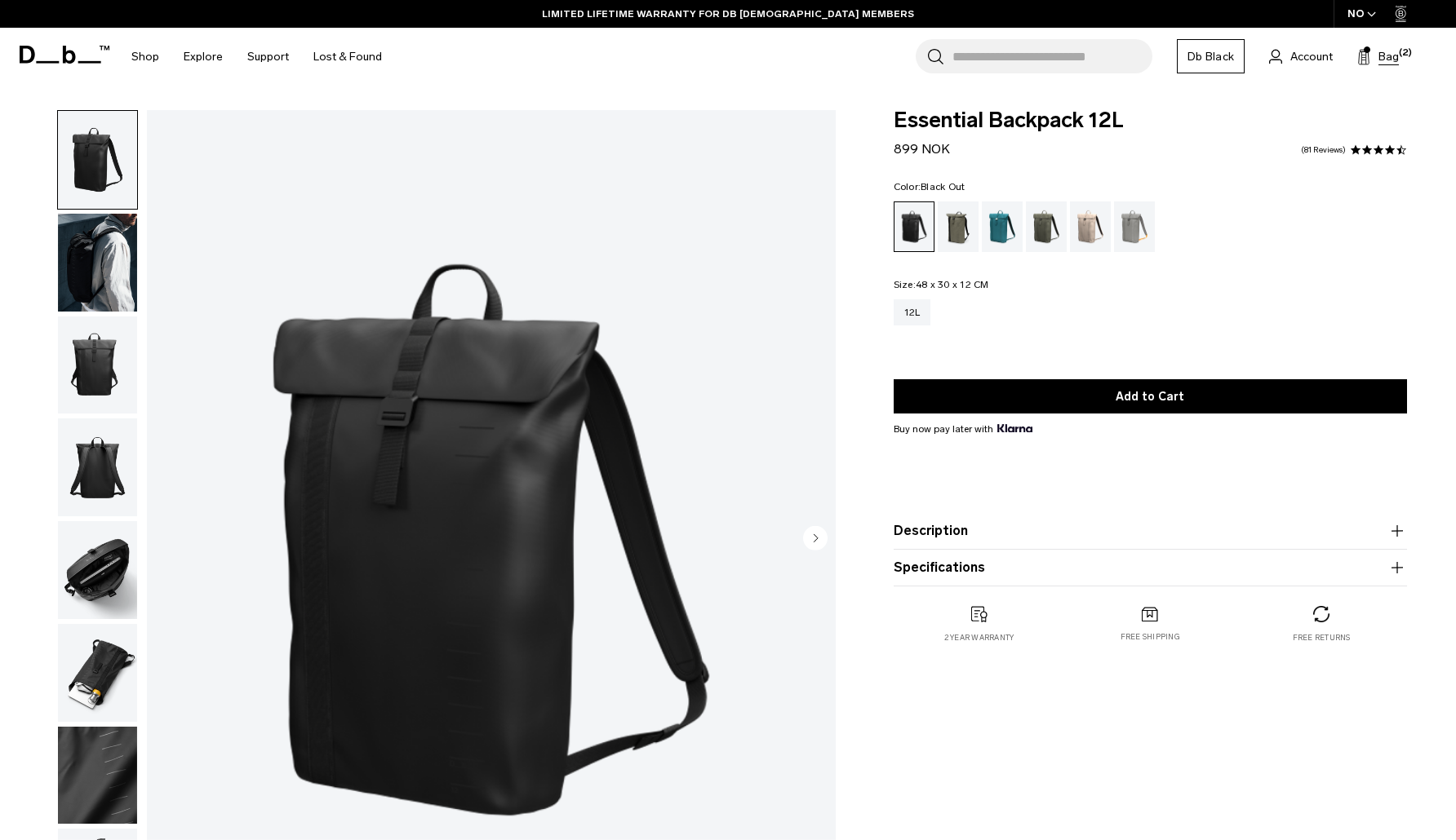
click at [1385, 55] on span "Bag" at bounding box center [1388, 57] width 20 height 17
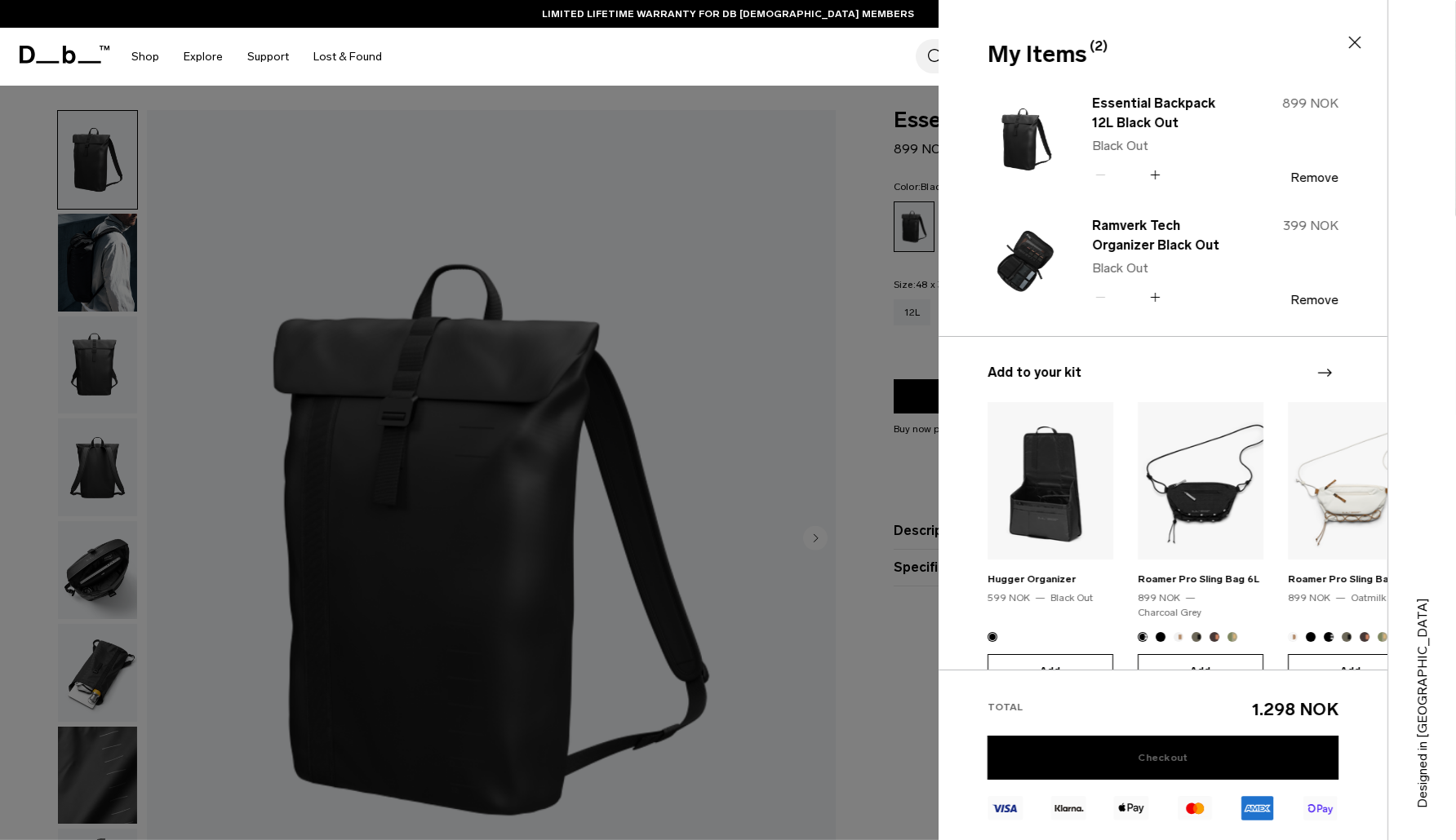
click at [1154, 759] on link "Checkout" at bounding box center [1162, 758] width 351 height 44
